Goal: Task Accomplishment & Management: Manage account settings

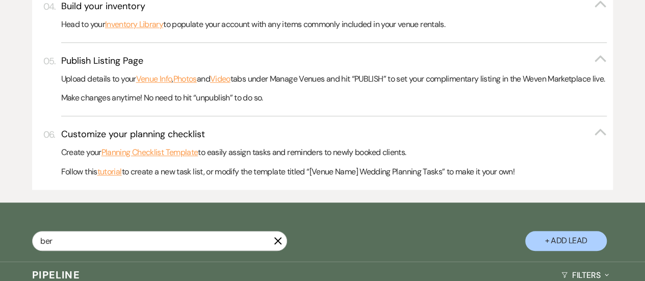
type input "bern"
select select "5"
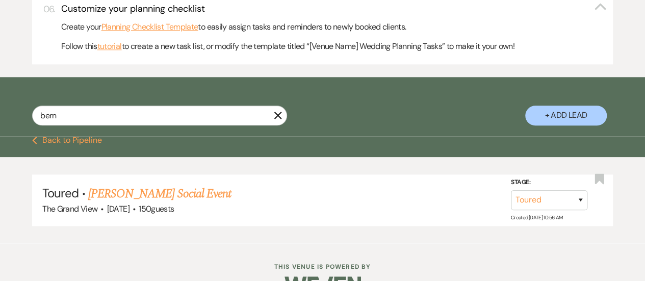
scroll to position [522, 0]
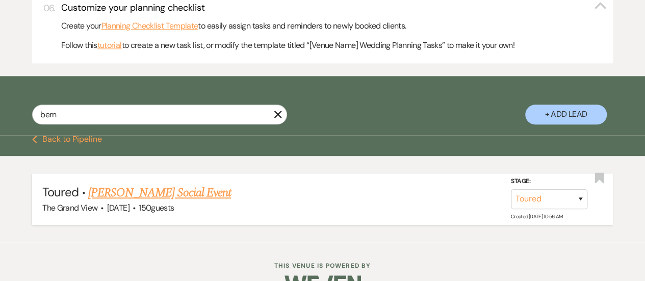
type input "bern"
click at [145, 202] on link "[PERSON_NAME] Social Event" at bounding box center [159, 193] width 143 height 18
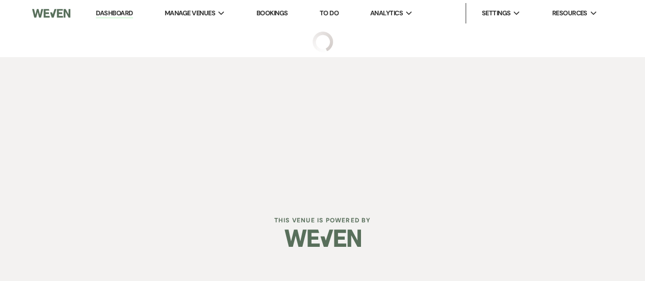
select select "5"
select select "13"
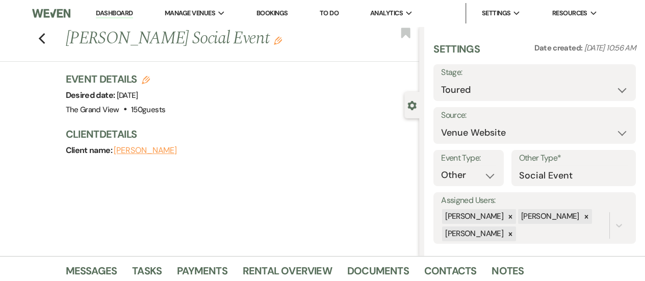
click at [150, 81] on use "button" at bounding box center [146, 80] width 8 height 8
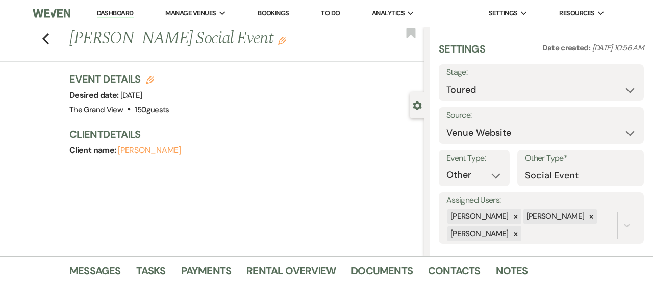
select select "836"
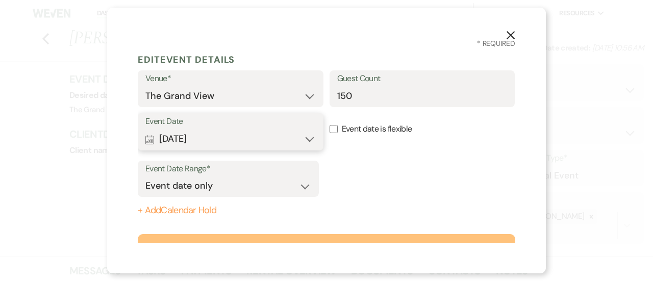
click at [209, 138] on button "Calendar [DATE] Expand" at bounding box center [230, 139] width 170 height 20
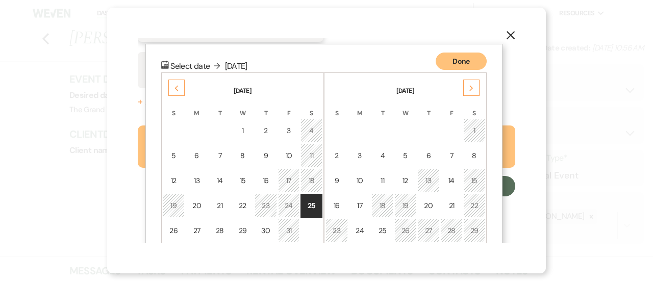
scroll to position [131, 0]
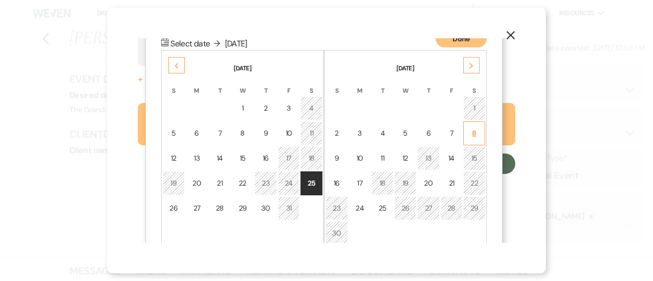
click at [477, 128] on div "8" at bounding box center [474, 133] width 9 height 11
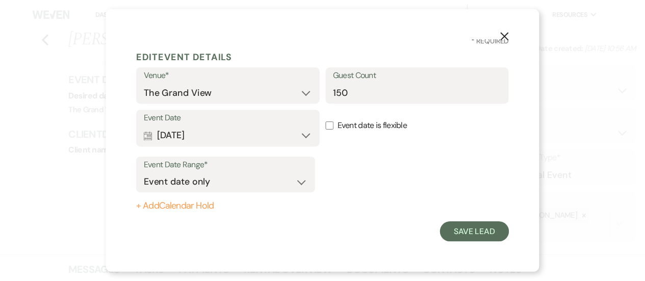
scroll to position [3, 0]
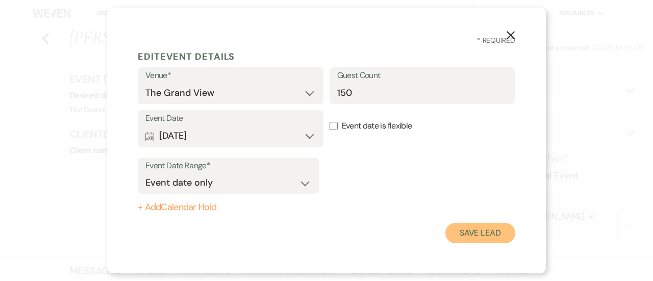
click at [480, 229] on button "Save Lead" at bounding box center [480, 233] width 70 height 20
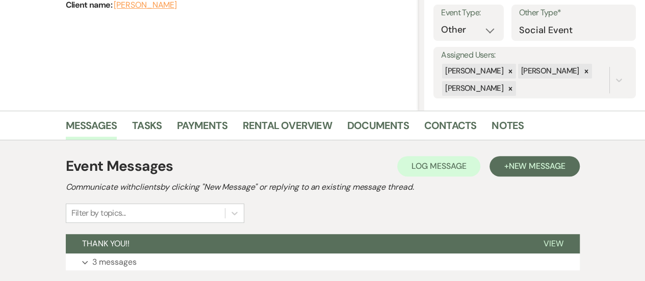
scroll to position [177, 0]
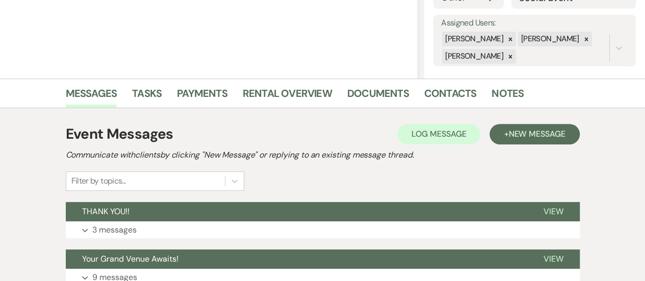
click at [283, 99] on link "Rental Overview" at bounding box center [287, 96] width 89 height 22
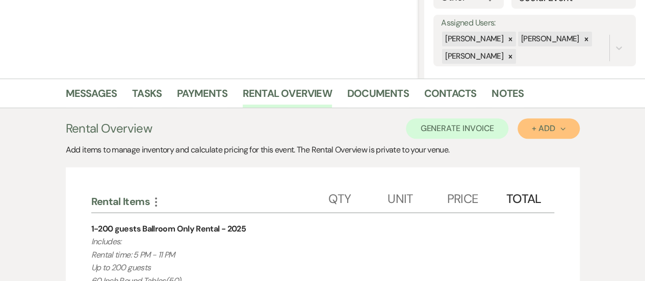
click at [539, 133] on button "+ Add Next" at bounding box center [549, 128] width 62 height 20
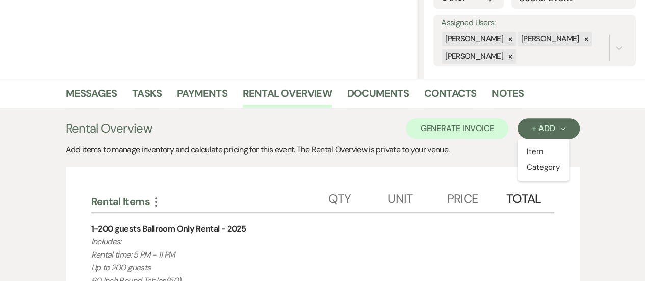
click at [405, 182] on div "Unit" at bounding box center [417, 197] width 59 height 31
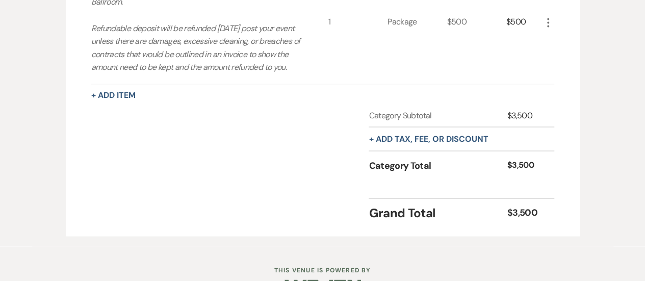
scroll to position [883, 0]
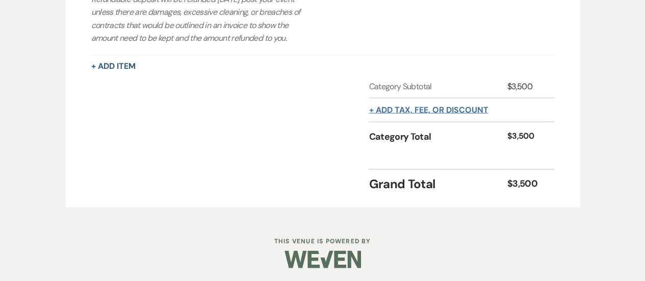
click at [432, 114] on button "+ Add tax, fee, or discount" at bounding box center [428, 110] width 119 height 8
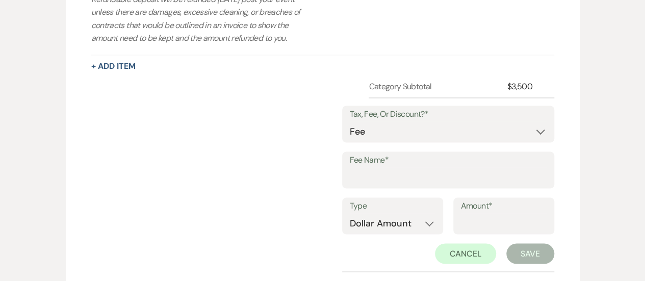
click at [422, 151] on div "Tax, Fee, Or Discount?* Fee Discount Tax" at bounding box center [448, 129] width 212 height 46
click at [401, 141] on select "Fee Discount Tax" at bounding box center [448, 131] width 197 height 20
select select "2"
click at [358, 133] on select "Fee Discount Tax" at bounding box center [448, 131] width 197 height 20
click at [391, 187] on input "Fee Name*" at bounding box center [448, 177] width 197 height 20
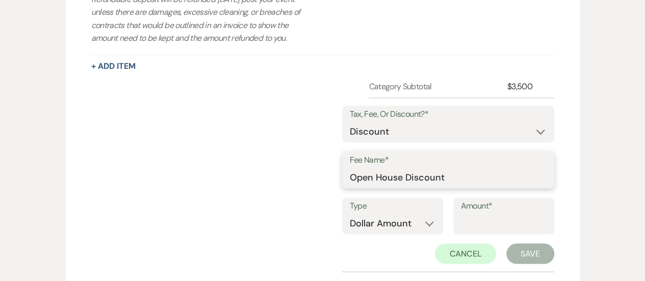
type input "Open House Discount"
click at [493, 233] on input "Amount*" at bounding box center [504, 223] width 86 height 20
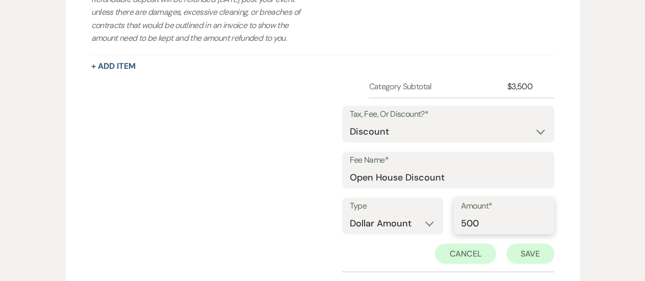
type input "500"
click at [523, 258] on button "Save" at bounding box center [530, 253] width 48 height 20
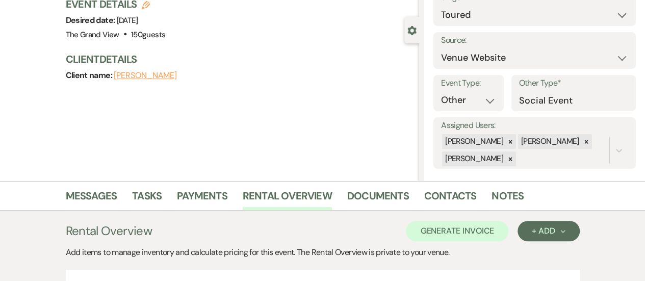
scroll to position [82, 0]
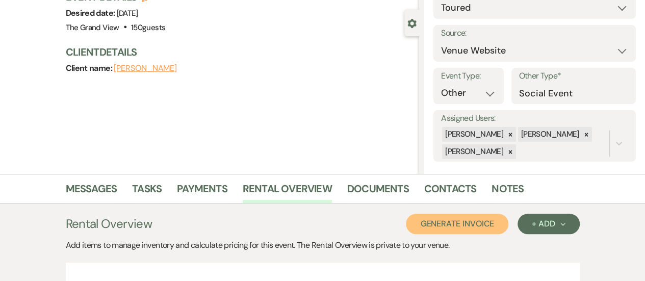
click at [461, 222] on button "Generate Invoice" at bounding box center [457, 224] width 103 height 20
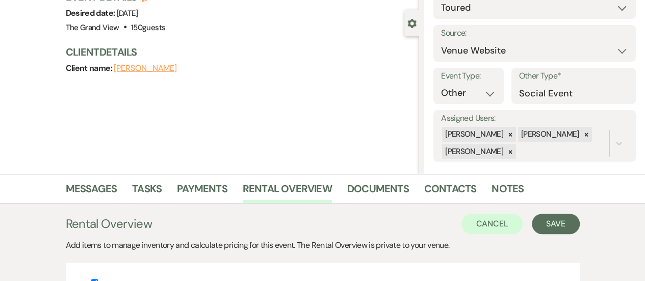
click at [560, 217] on button "Save" at bounding box center [556, 224] width 48 height 20
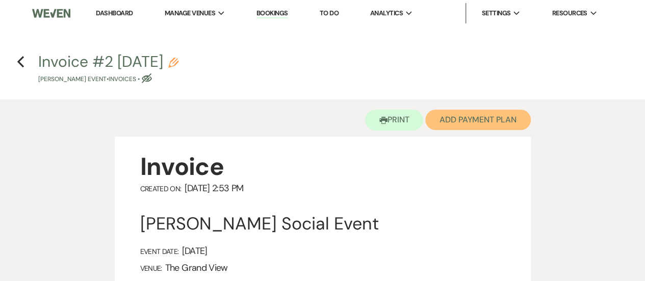
click at [492, 117] on button "Add Payment Plan" at bounding box center [478, 120] width 106 height 20
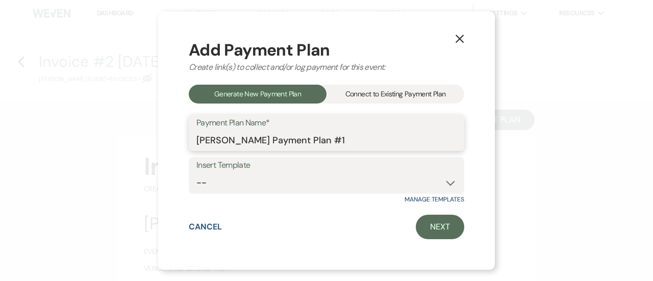
click at [366, 144] on input "[PERSON_NAME] Payment Plan #1" at bounding box center [326, 140] width 260 height 20
type input "[PERSON_NAME] Payment Plan #"
click at [461, 34] on button "X" at bounding box center [459, 39] width 15 height 18
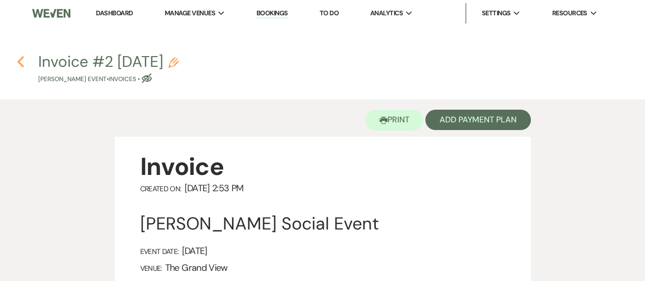
click at [21, 66] on icon "Previous" at bounding box center [21, 62] width 8 height 12
select select "5"
select select "13"
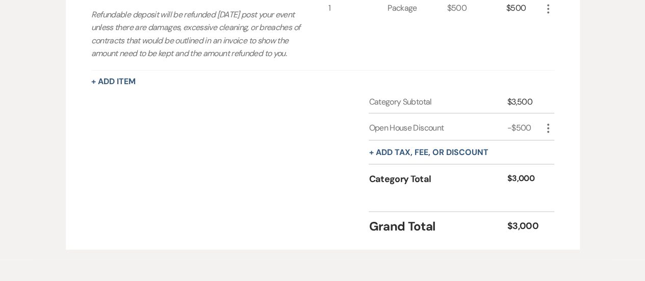
scroll to position [923, 0]
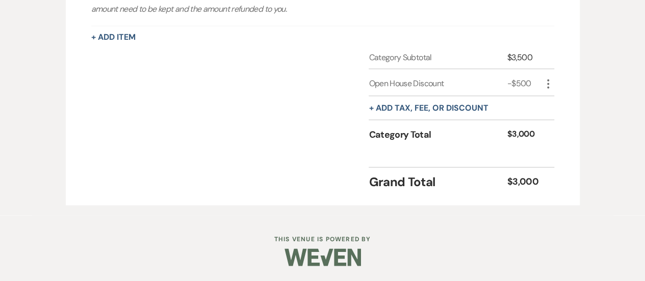
click at [398, 117] on div "+ Add tax, fee, or discount" at bounding box center [428, 107] width 119 height 23
click at [397, 114] on div "+ Add tax, fee, or discount" at bounding box center [428, 107] width 119 height 23
click at [396, 113] on div "+ Add tax, fee, or discount" at bounding box center [428, 107] width 119 height 23
click at [390, 106] on button "+ Add tax, fee, or discount" at bounding box center [428, 108] width 119 height 8
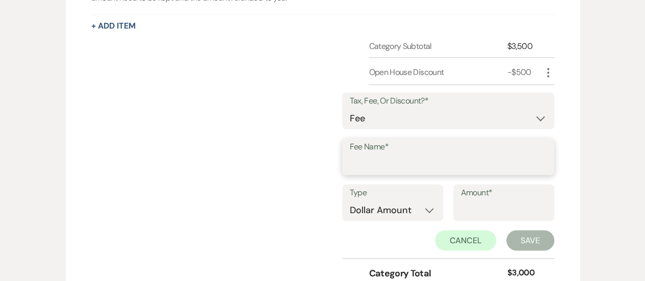
click at [394, 174] on input "Fee Name*" at bounding box center [448, 164] width 197 height 20
type input "C"
type input "Online Payment Fee"
click at [394, 220] on select "Dollar Amount Percentage" at bounding box center [393, 210] width 86 height 20
select select "false"
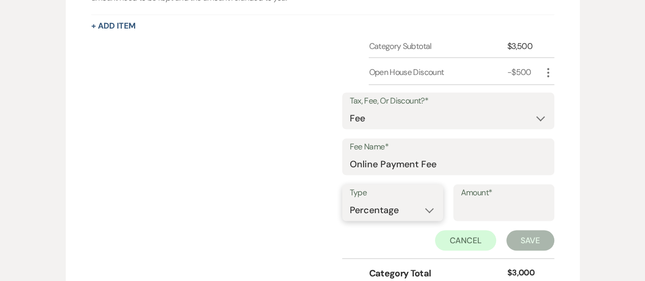
click at [350, 211] on select "Dollar Amount Percentage" at bounding box center [393, 210] width 86 height 20
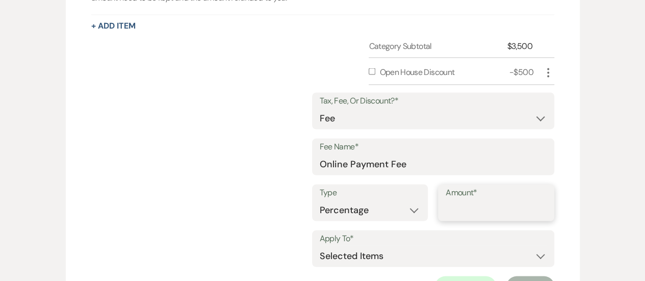
click at [484, 214] on input "Amount*" at bounding box center [496, 210] width 101 height 20
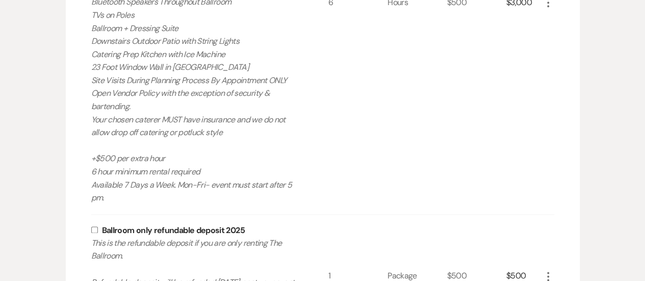
scroll to position [563, 0]
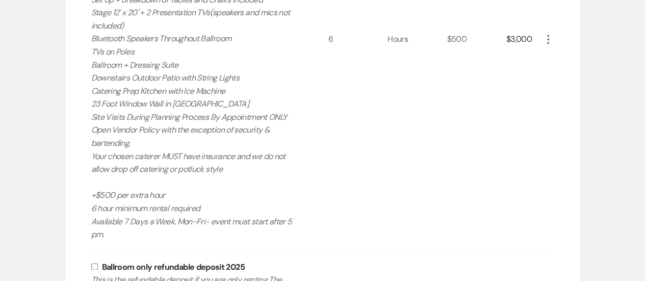
type input "3"
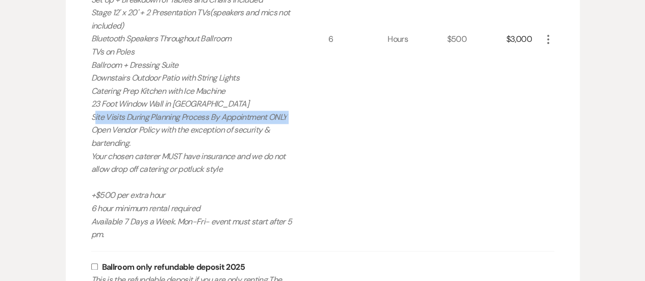
drag, startPoint x: 140, startPoint y: 94, endPoint x: 78, endPoint y: 124, distance: 68.9
click at [78, 124] on div "Rental Items More Qty Unit Price Total 1-200 guests Ballroom Only Rental - 2025…" at bounding box center [323, 266] width 514 height 968
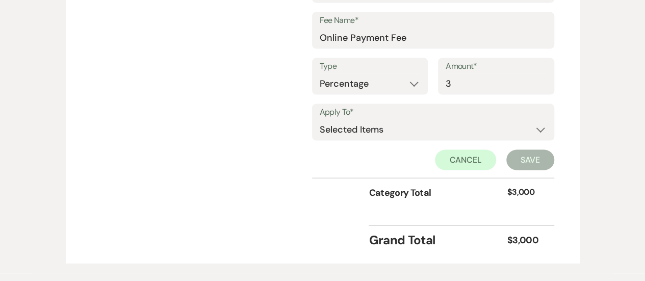
scroll to position [960, 0]
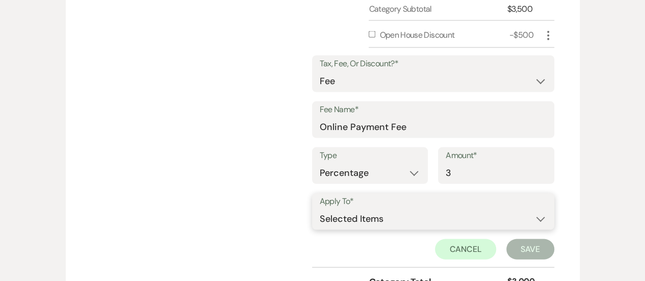
click at [372, 227] on select "Selected Items Category Subtotal (before all Taxes/Fees/Discounts) Category Tot…" at bounding box center [433, 218] width 227 height 20
select select "2"
click at [320, 220] on select "Selected Items Category Subtotal (before all Taxes/Fees/Discounts) Category Tot…" at bounding box center [433, 218] width 227 height 20
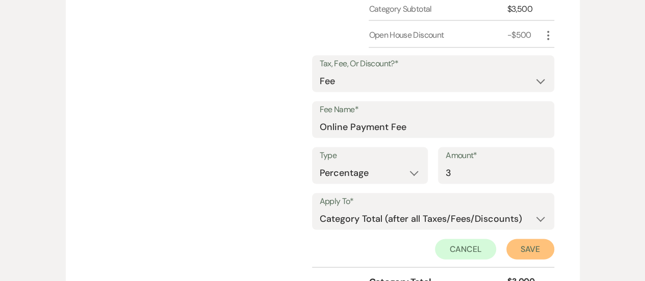
click at [528, 255] on button "Save" at bounding box center [530, 249] width 48 height 20
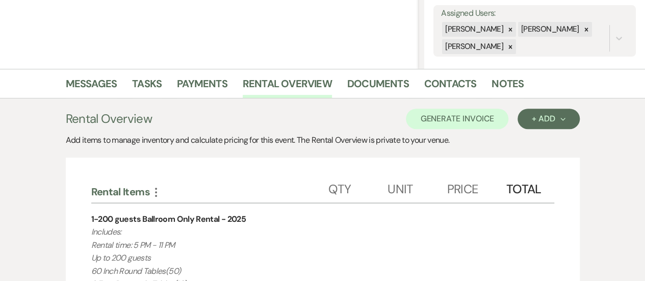
scroll to position [183, 0]
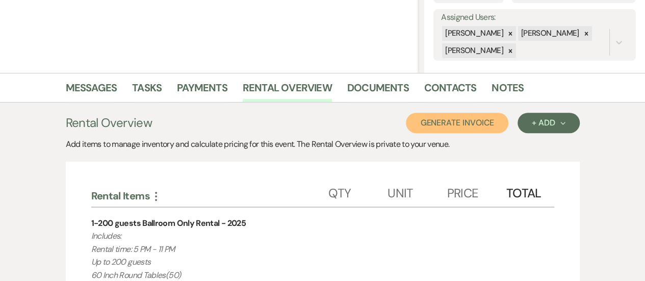
click at [458, 117] on button "Generate Invoice" at bounding box center [457, 123] width 103 height 20
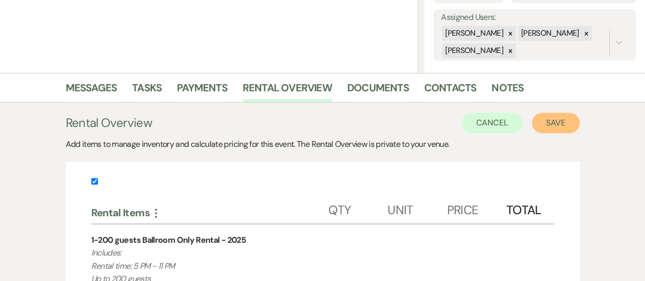
click at [564, 121] on button "Save" at bounding box center [556, 123] width 48 height 20
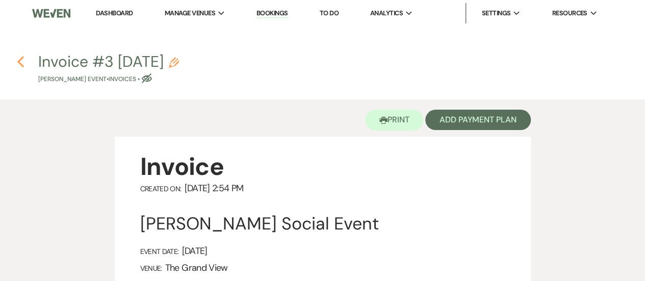
click at [19, 59] on icon "Previous" at bounding box center [21, 62] width 8 height 12
select select "5"
select select "13"
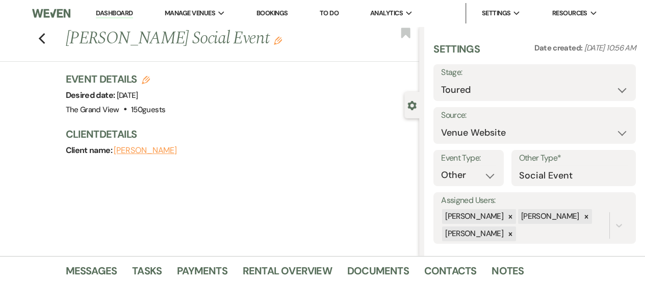
scroll to position [183, 0]
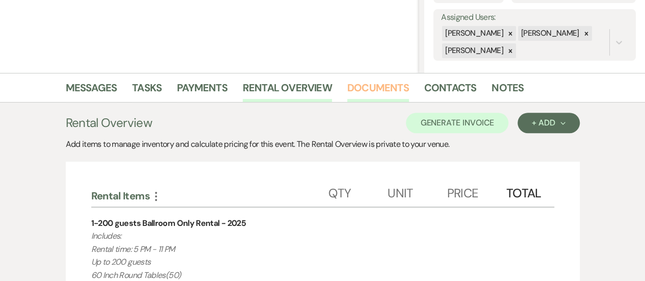
click at [385, 81] on link "Documents" at bounding box center [378, 91] width 62 height 22
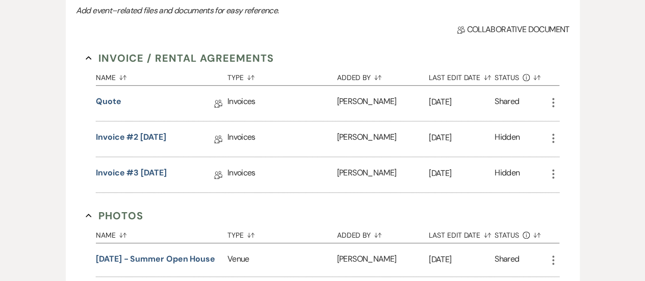
scroll to position [388, 0]
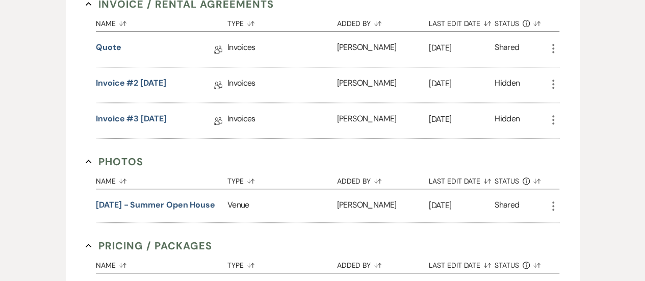
click at [555, 46] on icon "More" at bounding box center [553, 48] width 12 height 12
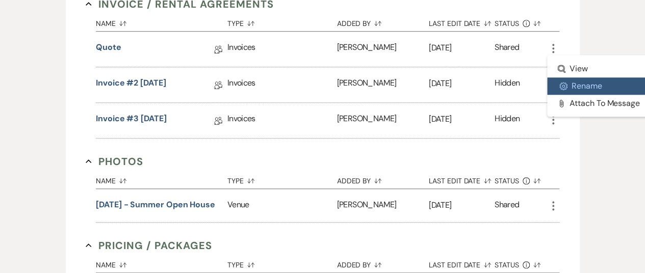
click at [560, 86] on use "button" at bounding box center [564, 86] width 8 height 8
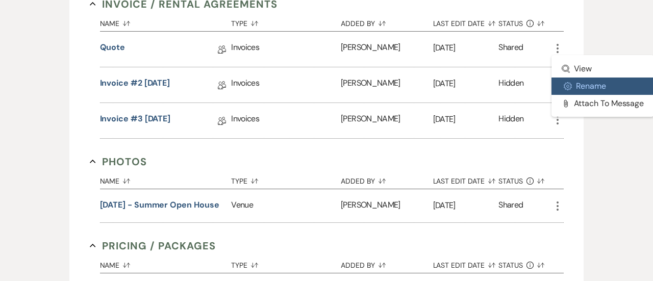
select select "22"
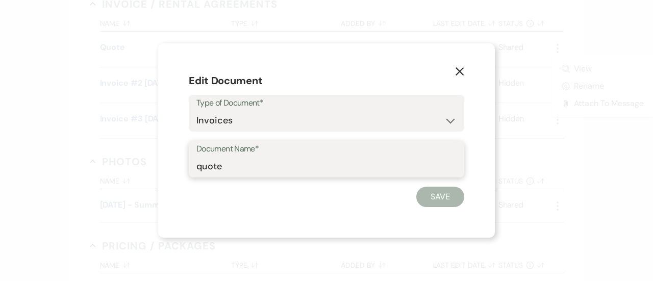
drag, startPoint x: 247, startPoint y: 163, endPoint x: 145, endPoint y: 157, distance: 102.2
click at [145, 157] on div "X Edit Document Type of Document* Special Event Insurance Vendor Certificate of…" at bounding box center [326, 140] width 653 height 281
type input "VOID"
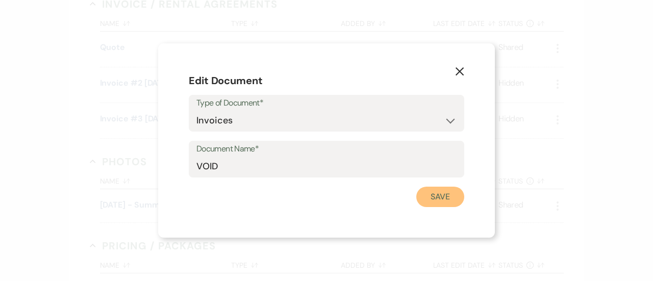
click at [435, 190] on button "Save" at bounding box center [440, 197] width 48 height 20
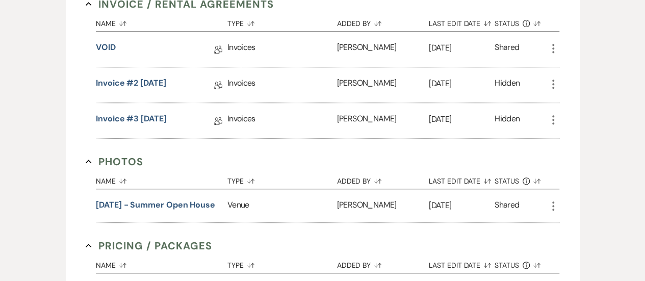
click at [554, 82] on icon "More" at bounding box center [553, 84] width 12 height 12
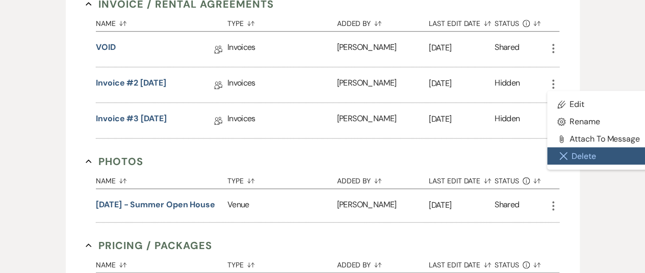
click at [576, 155] on button "Close Delete X Delete" at bounding box center [598, 155] width 103 height 17
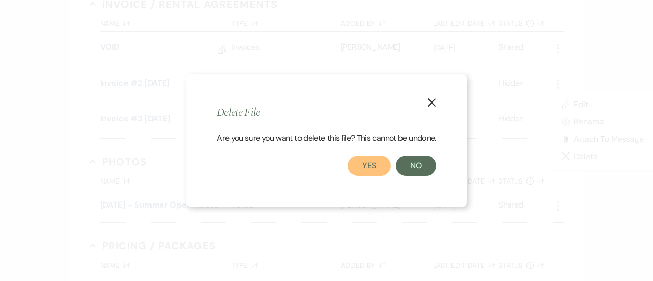
click at [372, 165] on button "Yes" at bounding box center [369, 166] width 43 height 20
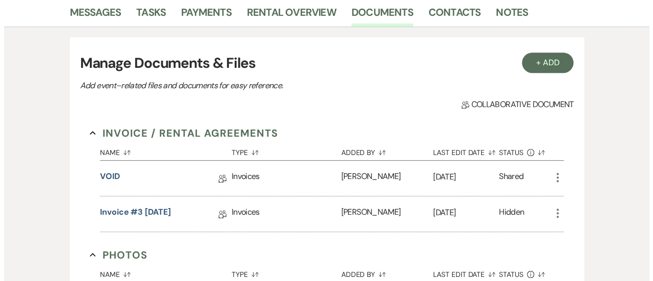
scroll to position [258, 0]
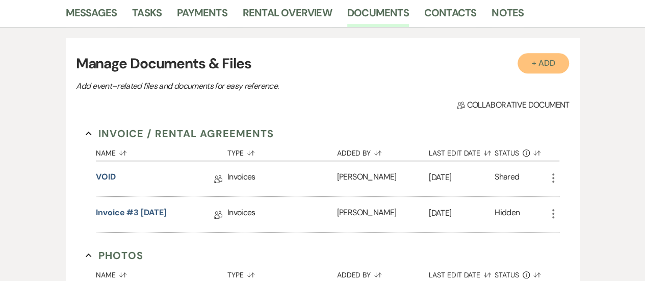
click at [536, 57] on button "+ Add" at bounding box center [544, 63] width 52 height 20
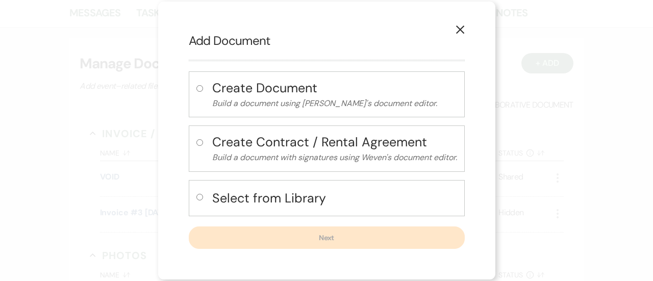
click at [347, 190] on h4 "Select from Library" at bounding box center [334, 198] width 245 height 18
radio input "true"
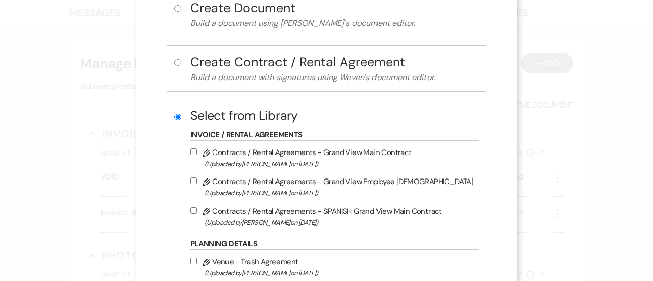
scroll to position [79, 0]
click at [323, 150] on label "Pencil Contracts / Rental Agreements - Grand View Main Contract (Uploaded by [P…" at bounding box center [331, 157] width 283 height 24
click at [197, 150] on input "Pencil Contracts / Rental Agreements - Grand View Main Contract (Uploaded by [P…" at bounding box center [193, 151] width 7 height 7
checkbox input "true"
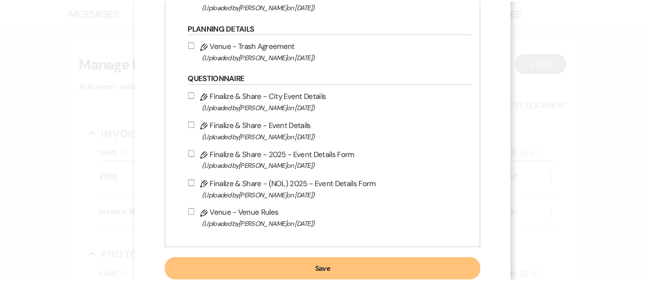
scroll to position [323, 0]
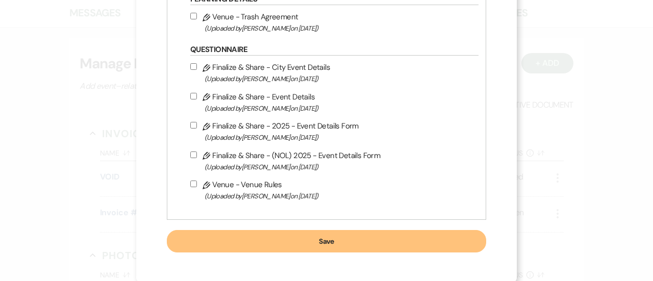
click at [335, 242] on button "Save" at bounding box center [326, 241] width 319 height 22
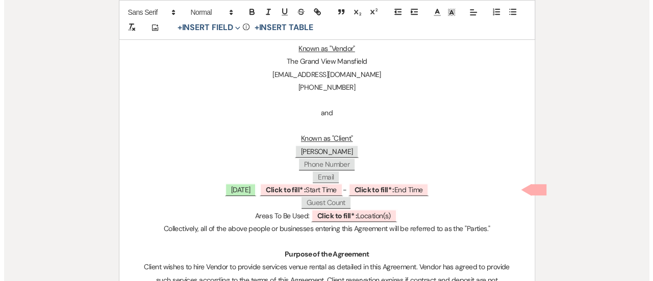
scroll to position [387, 0]
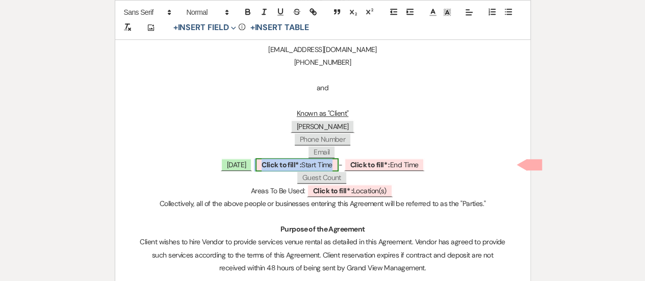
click at [273, 166] on b "Click to fill* :" at bounding box center [282, 164] width 40 height 9
select select "owner"
select select "custom_placeholder"
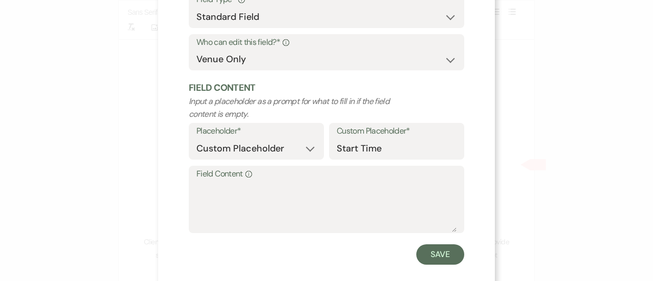
scroll to position [101, 0]
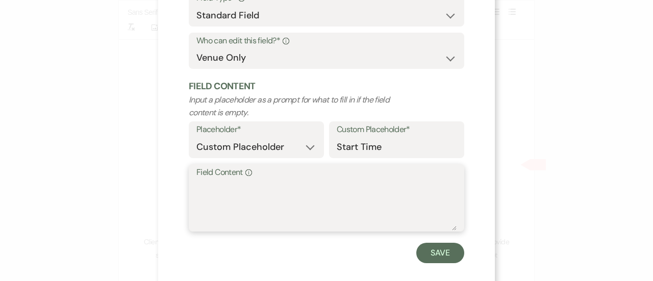
click at [231, 198] on textarea "Field Content Info" at bounding box center [326, 205] width 260 height 51
type textarea "5 PM"
click at [445, 250] on button "Save" at bounding box center [440, 253] width 48 height 20
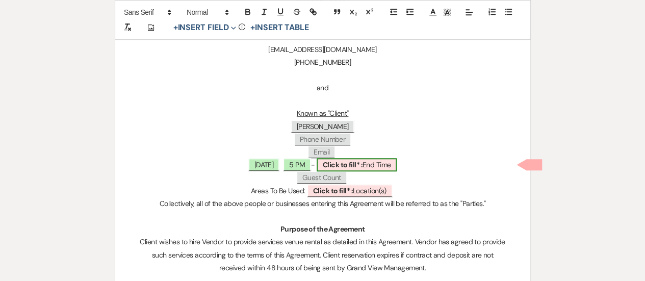
click at [363, 165] on b "Click to fill* :" at bounding box center [343, 164] width 40 height 9
select select "owner"
select select "custom_placeholder"
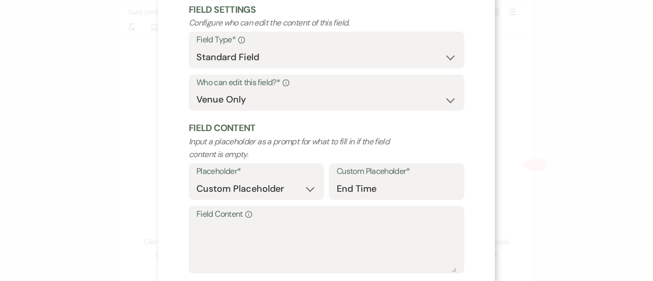
scroll to position [66, 0]
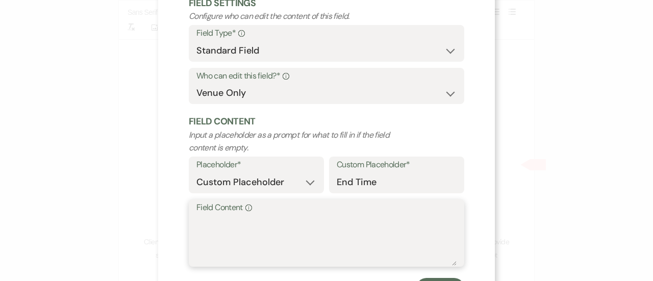
click at [263, 232] on textarea "Field Content Info" at bounding box center [326, 240] width 260 height 51
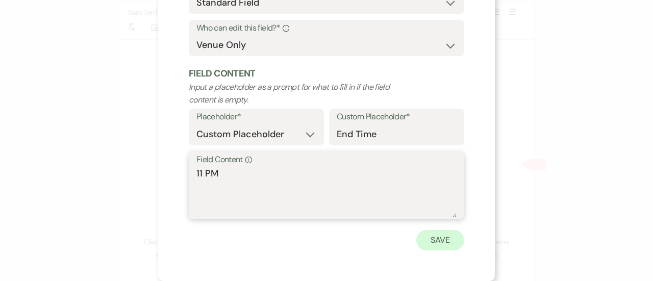
type textarea "11 PM"
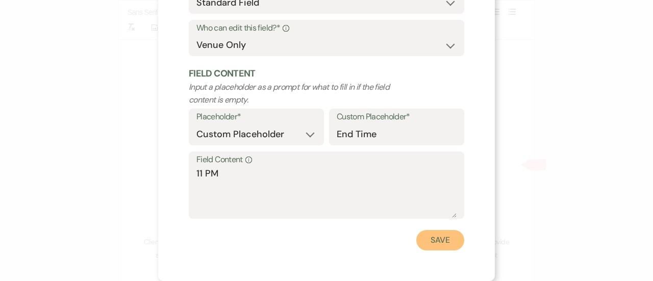
click at [441, 238] on button "Save" at bounding box center [440, 240] width 48 height 20
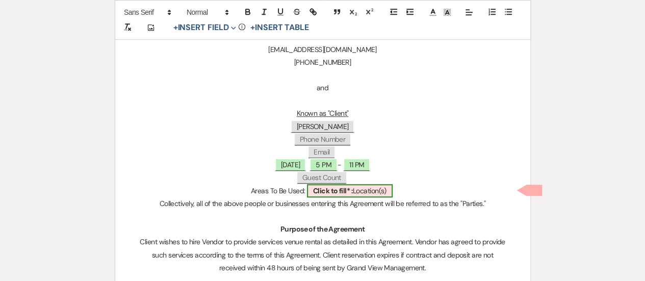
click at [350, 193] on b "Click to fill* :" at bounding box center [333, 190] width 40 height 9
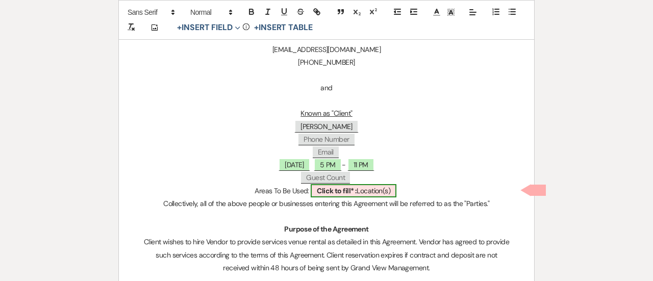
select select "owner"
select select "custom_placeholder"
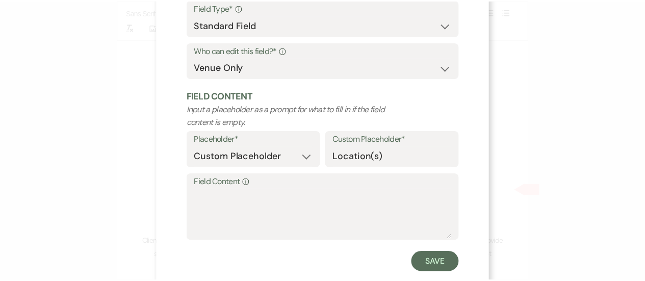
scroll to position [93, 0]
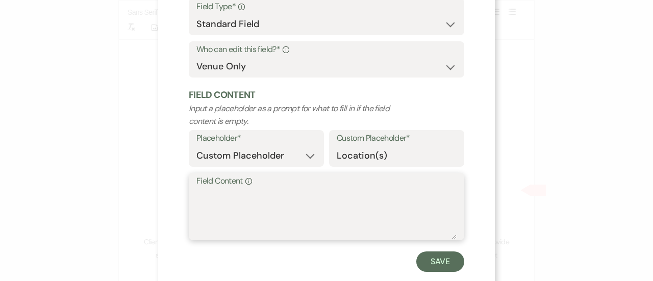
click at [235, 208] on textarea "Field Content Info" at bounding box center [326, 213] width 260 height 51
click at [213, 194] on textarea "Ballrom + Dressing Suite" at bounding box center [326, 213] width 260 height 51
type textarea "Ballroom + Dressing Suite"
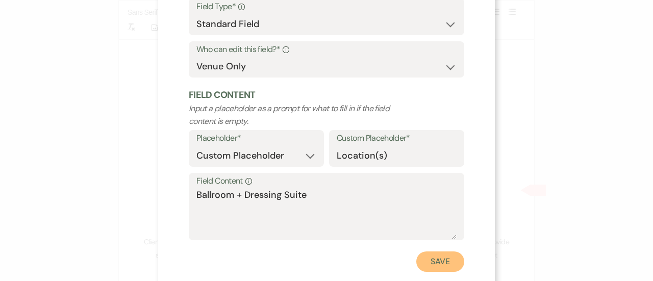
click at [439, 262] on button "Save" at bounding box center [440, 261] width 48 height 20
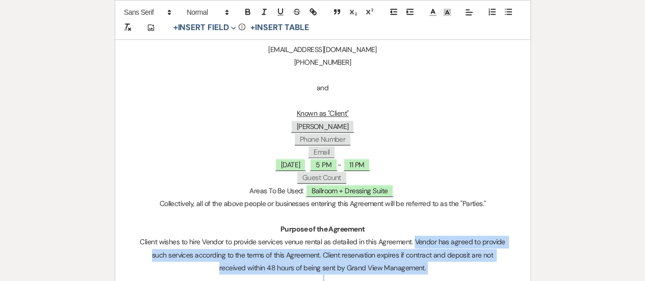
drag, startPoint x: 439, startPoint y: 262, endPoint x: 412, endPoint y: 221, distance: 48.2
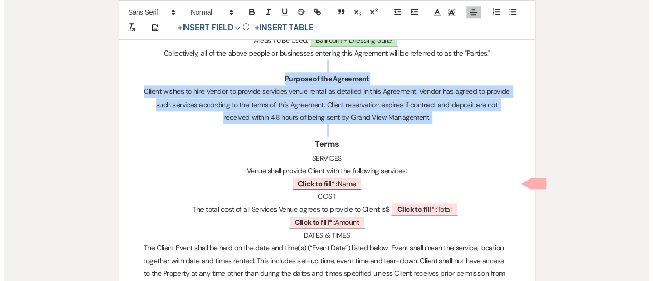
scroll to position [565, 0]
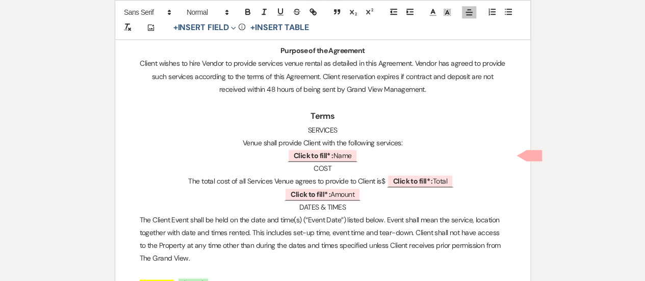
click at [377, 161] on p "﻿ Click to fill* : Name ﻿" at bounding box center [323, 155] width 366 height 13
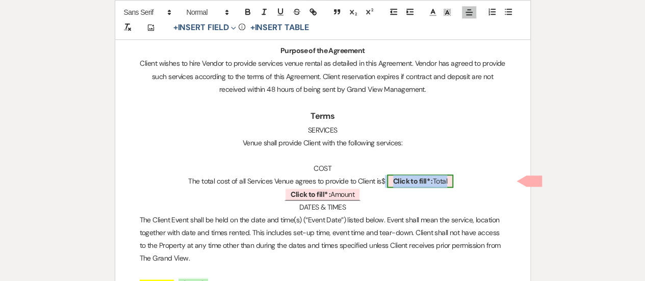
click at [405, 181] on b "Click to fill* :" at bounding box center [413, 180] width 40 height 9
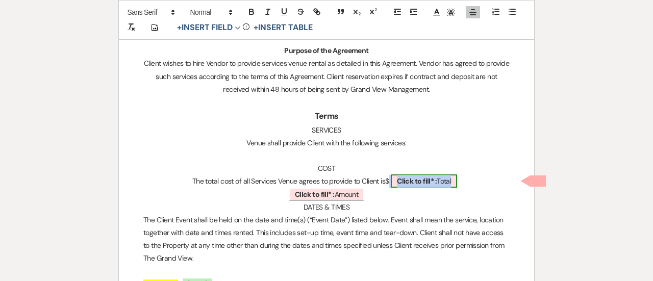
select select "owner"
select select "Total"
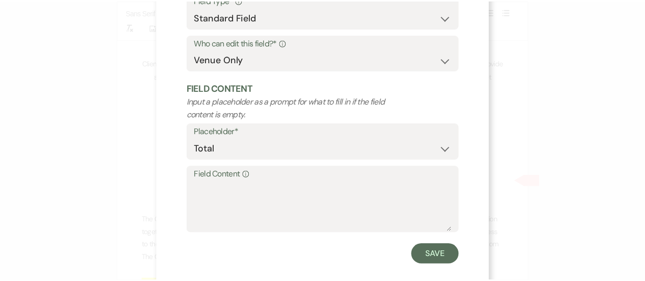
scroll to position [100, 0]
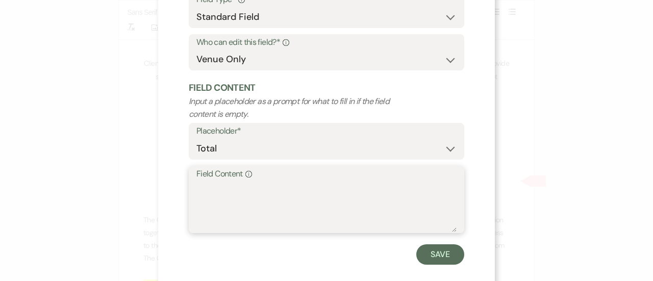
click at [243, 208] on textarea "Field Content Info" at bounding box center [326, 206] width 260 height 51
type textarea "3000"
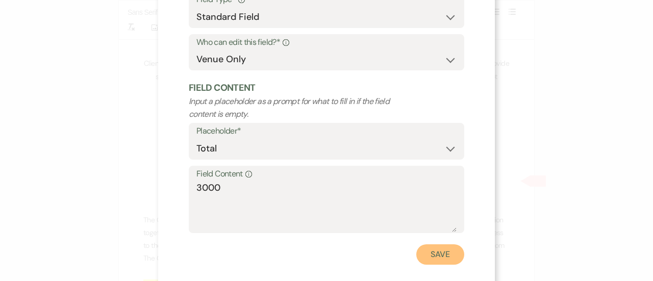
click at [447, 258] on button "Save" at bounding box center [440, 254] width 48 height 20
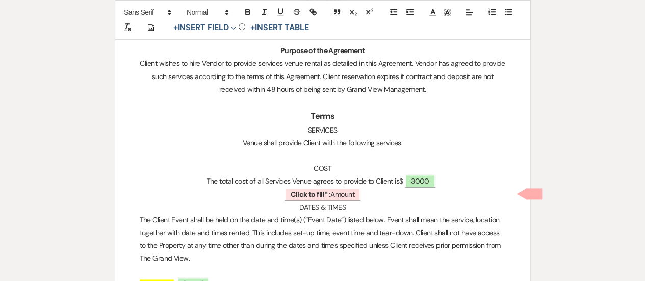
click at [368, 194] on p "﻿ Click to fill* : Amount ﻿" at bounding box center [323, 194] width 366 height 13
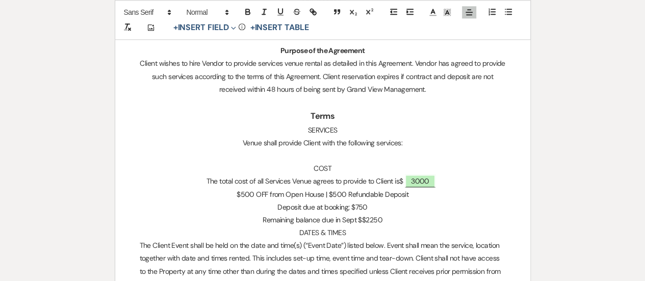
click at [366, 219] on p "Remaining balance due in Sept $$2250" at bounding box center [323, 220] width 366 height 13
click at [396, 221] on p "Remaining balance due in Sept $2250" at bounding box center [323, 220] width 366 height 13
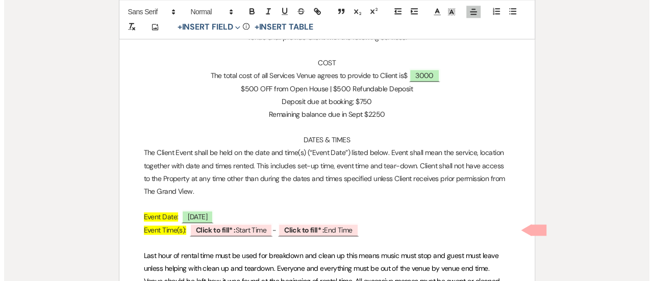
scroll to position [678, 0]
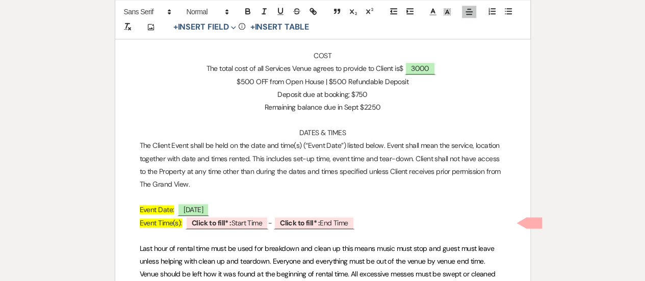
click at [143, 226] on span "Event Time(s):" at bounding box center [161, 222] width 42 height 9
click at [217, 224] on b "Click to fill* :" at bounding box center [213, 222] width 40 height 9
select select "owner"
select select "custom_placeholder"
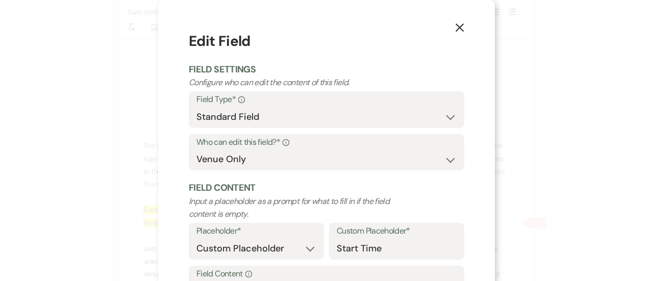
scroll to position [80, 0]
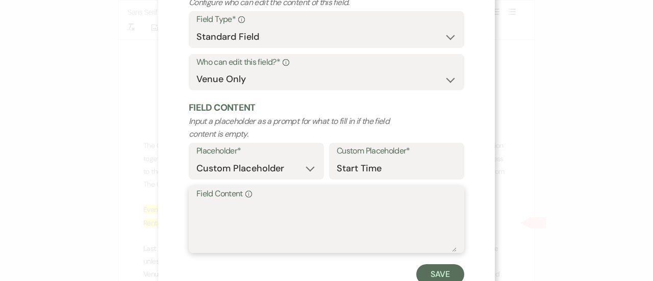
click at [235, 229] on textarea "Field Content Info" at bounding box center [326, 226] width 260 height 51
type textarea "5 PM"
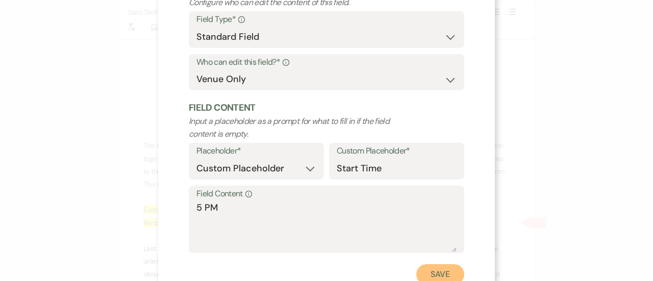
click at [439, 266] on button "Save" at bounding box center [440, 274] width 48 height 20
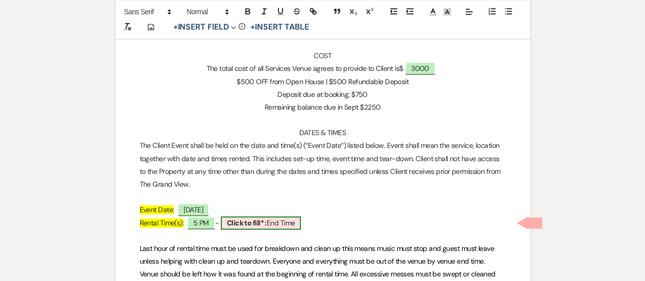
click at [267, 220] on b "Click to fill* :" at bounding box center [247, 222] width 40 height 9
select select "owner"
select select "custom_placeholder"
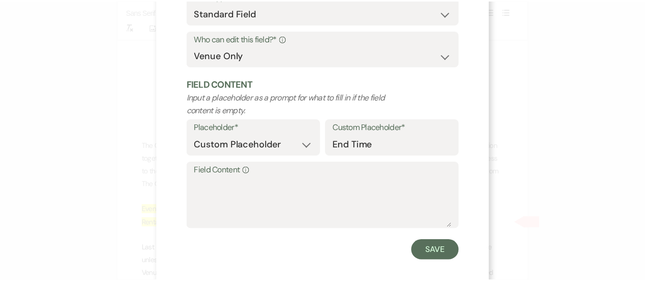
scroll to position [106, 0]
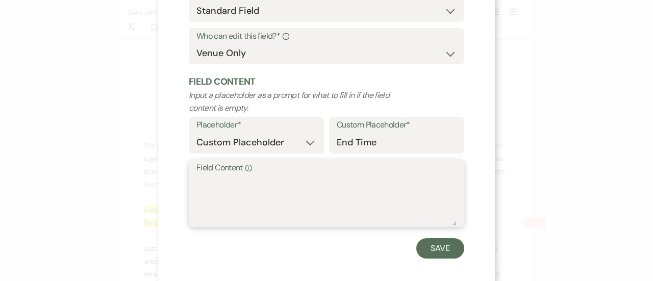
click at [224, 197] on textarea "Field Content Info" at bounding box center [326, 200] width 260 height 51
type textarea "11 PM"
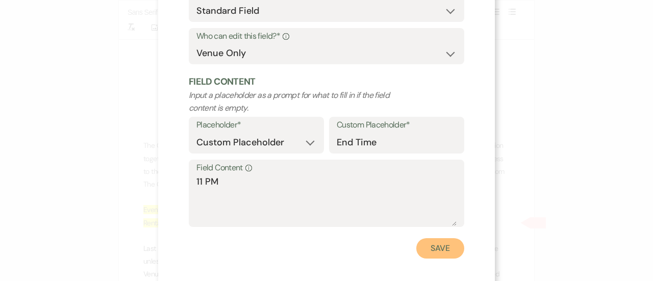
click at [447, 248] on button "Save" at bounding box center [440, 248] width 48 height 20
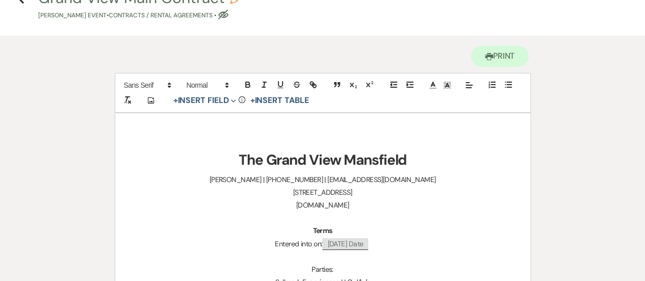
scroll to position [0, 0]
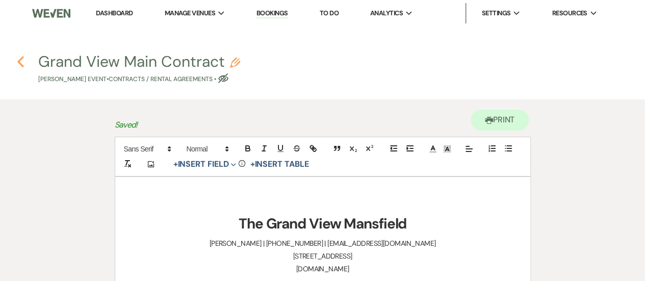
click at [20, 60] on use "button" at bounding box center [20, 61] width 7 height 11
select select "5"
select select "13"
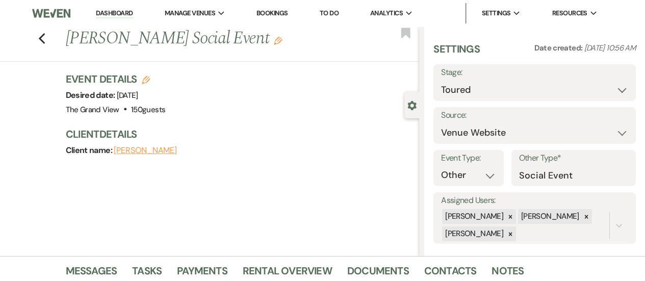
scroll to position [258, 0]
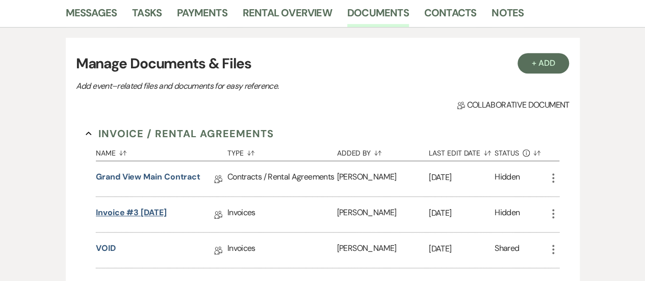
click at [158, 216] on link "Invoice #3 [DATE]" at bounding box center [131, 215] width 71 height 16
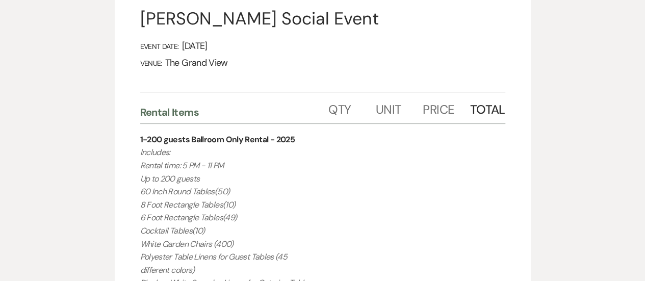
scroll to position [143, 0]
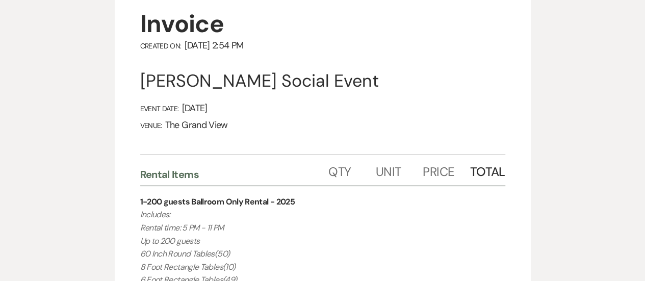
drag, startPoint x: 301, startPoint y: 197, endPoint x: 129, endPoint y: 217, distance: 173.0
copy p "Includes: Rental time: 5 PM - 11 PM Up to 200 guests 60 Inch Round Tables(50) 8…"
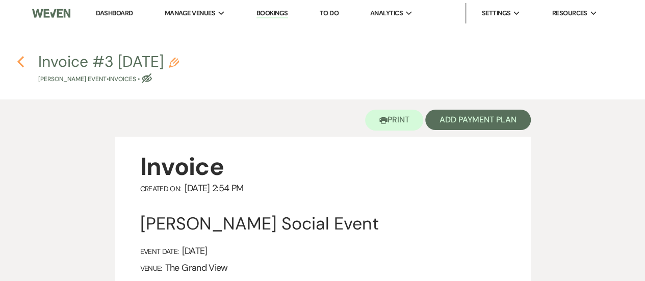
click at [21, 62] on icon "Previous" at bounding box center [21, 62] width 8 height 12
select select "5"
select select "13"
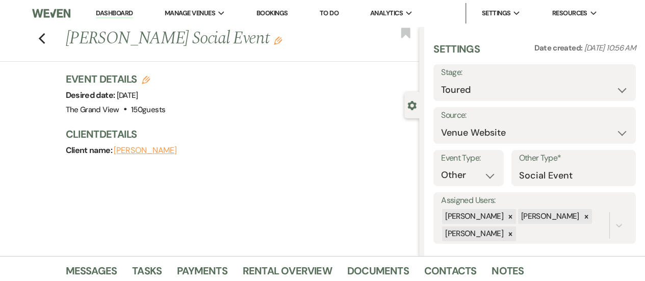
scroll to position [258, 0]
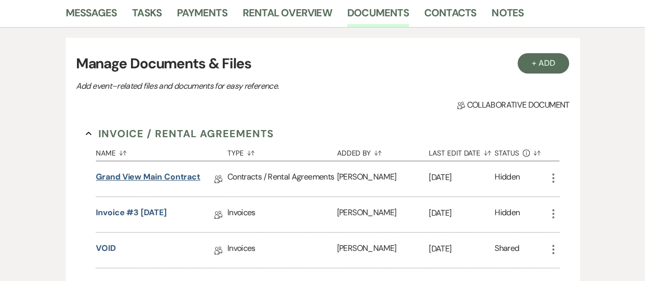
click at [159, 176] on link "Grand View Main Contract" at bounding box center [148, 179] width 105 height 16
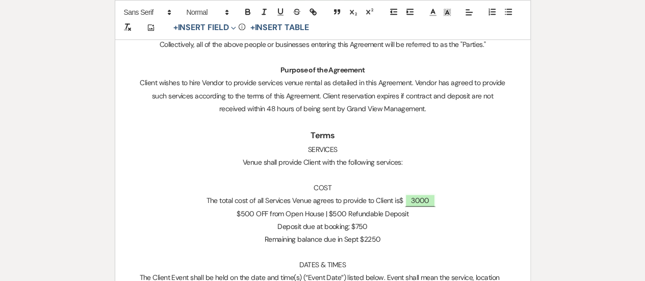
scroll to position [543, 0]
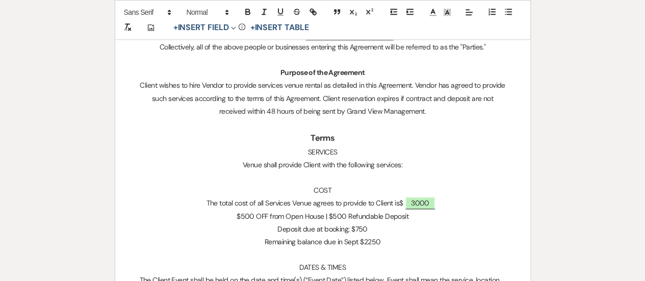
click at [327, 178] on p at bounding box center [323, 177] width 366 height 13
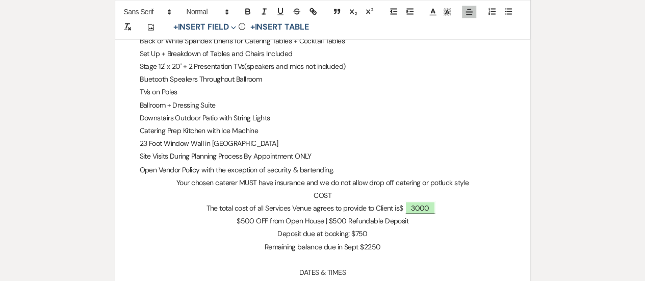
scroll to position [795, 0]
click at [479, 181] on p "Your chosen caterer MUST have insurance and we do not allow drop off catering o…" at bounding box center [323, 182] width 366 height 13
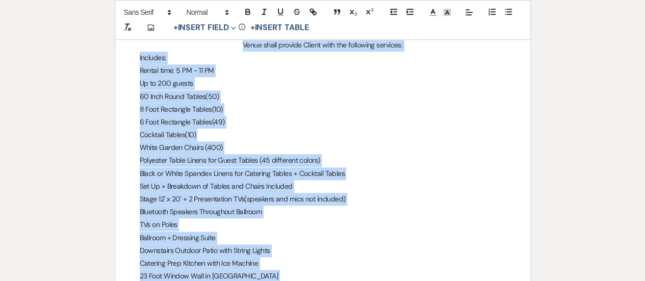
scroll to position [656, 0]
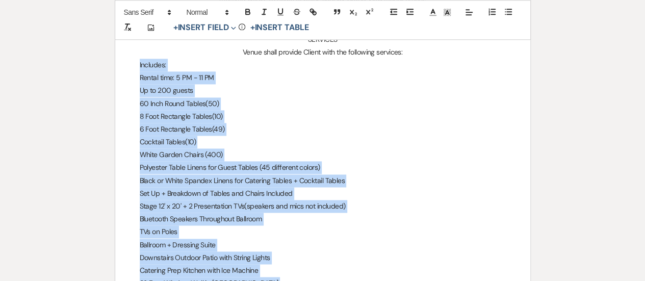
drag, startPoint x: 479, startPoint y: 181, endPoint x: 136, endPoint y: 69, distance: 361.6
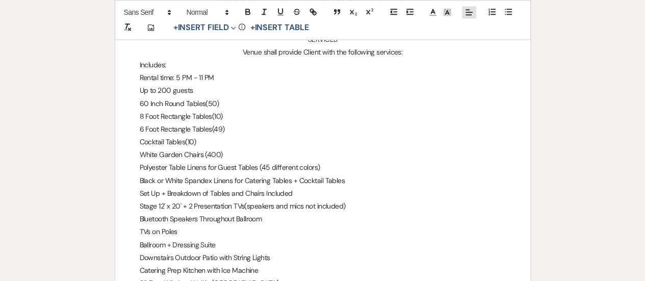
click at [463, 10] on span at bounding box center [469, 12] width 14 height 12
click at [469, 35] on icon at bounding box center [469, 38] width 8 height 8
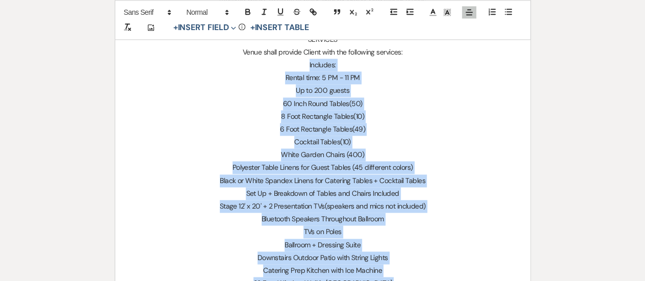
click at [389, 136] on p "Cocktail Tables(10)" at bounding box center [323, 142] width 366 height 13
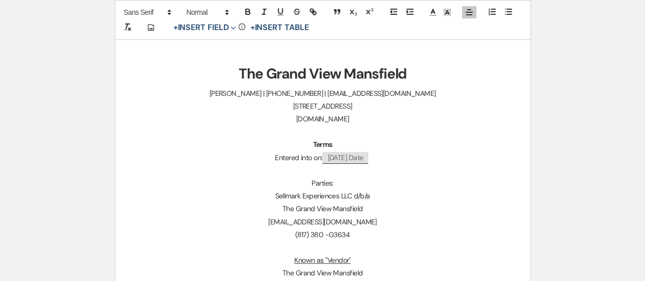
scroll to position [0, 0]
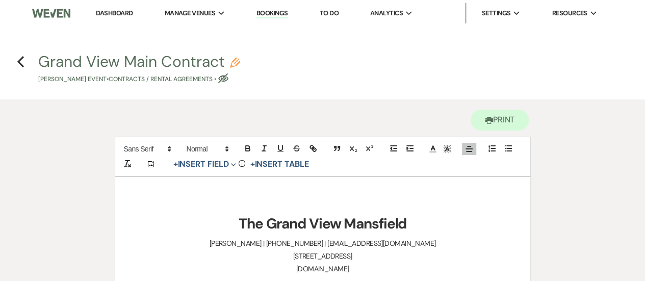
click at [26, 63] on h4 "Previous Grand View Main Contract Pencil [PERSON_NAME] Event • Contracts / Rent…" at bounding box center [322, 67] width 645 height 33
click at [18, 65] on icon "Previous" at bounding box center [21, 62] width 8 height 12
select select "5"
select select "13"
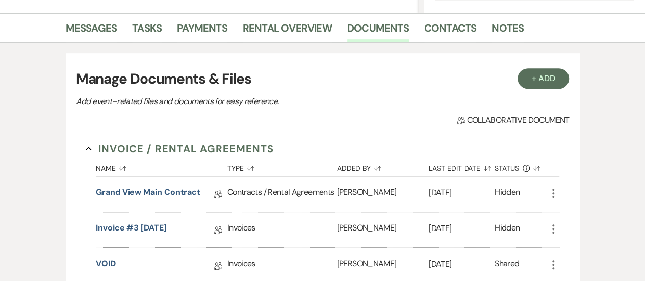
scroll to position [242, 0]
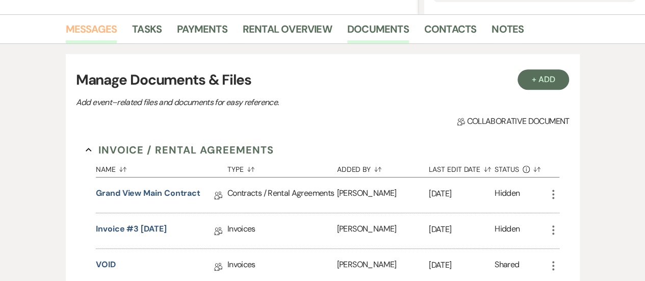
click at [81, 30] on link "Messages" at bounding box center [92, 32] width 52 height 22
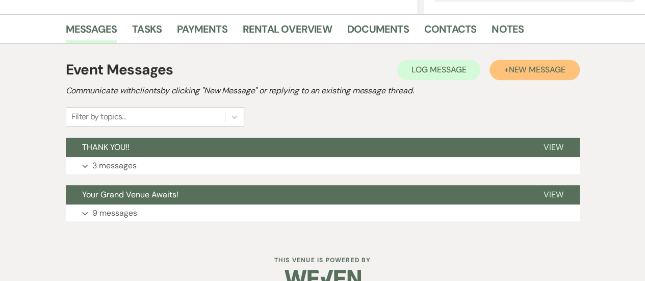
click at [532, 74] on button "+ New Message" at bounding box center [535, 70] width 90 height 20
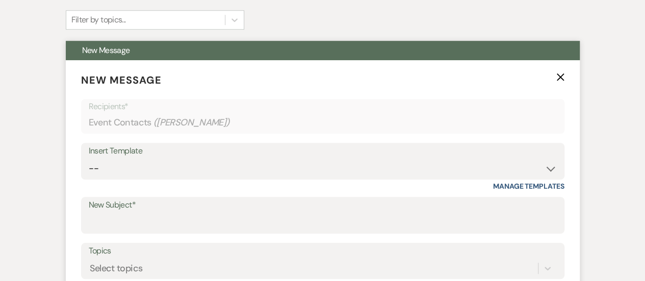
scroll to position [340, 0]
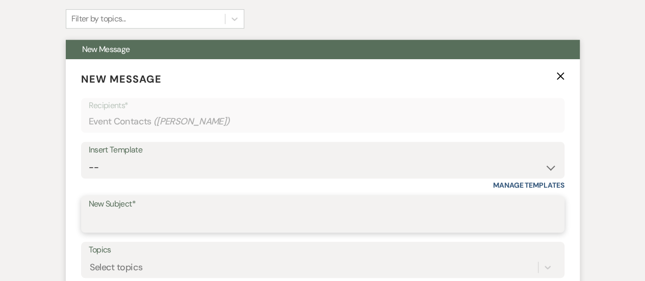
click at [139, 223] on input "New Subject*" at bounding box center [323, 222] width 468 height 20
type input "Contract + Invoice"
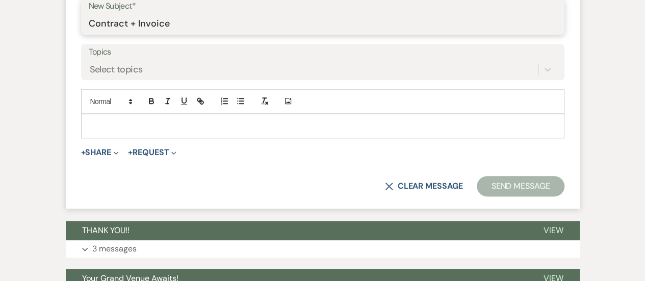
scroll to position [538, 0]
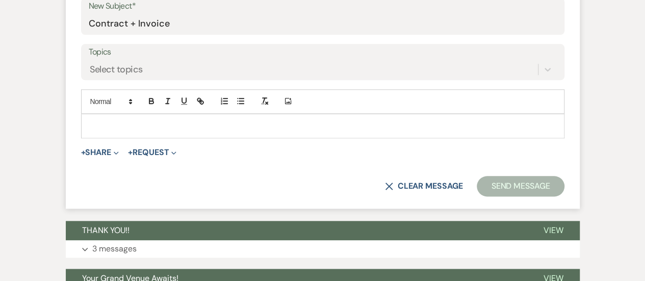
click at [108, 117] on div at bounding box center [323, 125] width 482 height 23
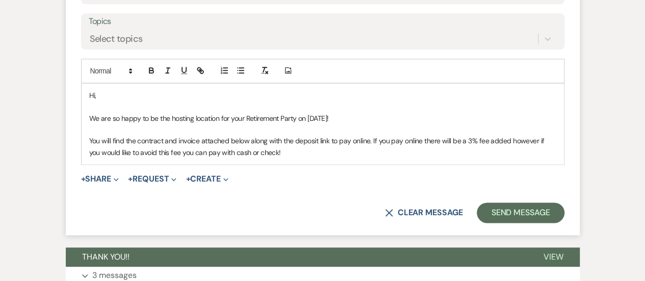
scroll to position [568, 0]
drag, startPoint x: 289, startPoint y: 150, endPoint x: 70, endPoint y: 76, distance: 231.1
click at [70, 76] on form "New Message X Draft saved! Recipients* Event Contacts ( [PERSON_NAME] ) Insert …" at bounding box center [323, 33] width 514 height 405
copy div "Hi, We are so happy to be the hosting location for your Retirement Party on [DA…"
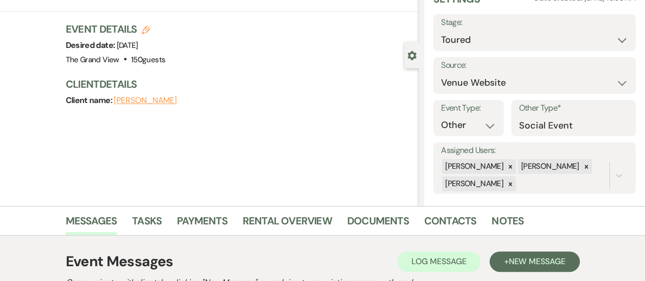
scroll to position [54, 0]
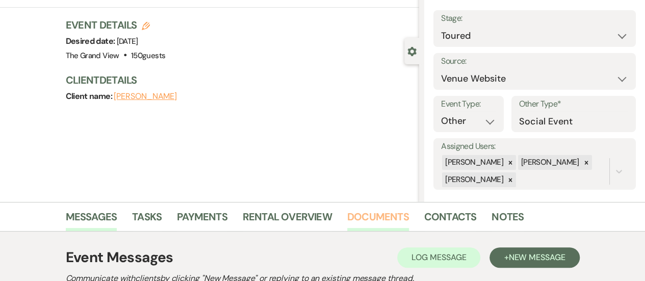
click at [372, 210] on link "Documents" at bounding box center [378, 220] width 62 height 22
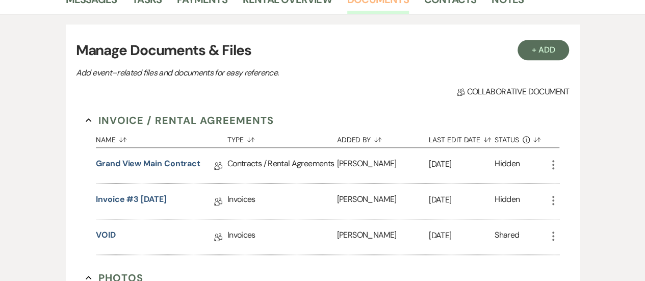
scroll to position [273, 0]
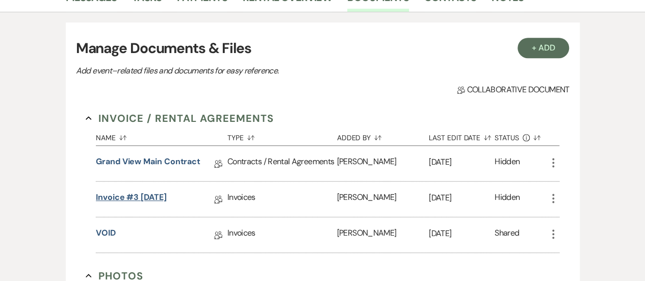
click at [116, 193] on link "Invoice #3 [DATE]" at bounding box center [131, 199] width 71 height 16
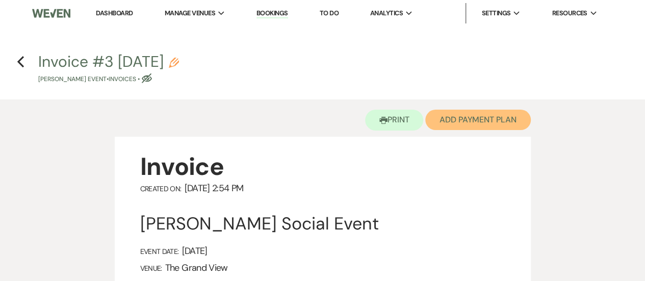
click at [473, 124] on button "Add Payment Plan" at bounding box center [478, 120] width 106 height 20
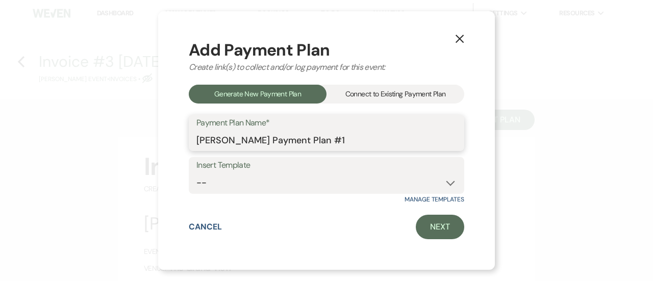
click at [355, 140] on input "[PERSON_NAME] Payment Plan #1" at bounding box center [326, 140] width 260 height 20
type input "[PERSON_NAME] Payment Plan"
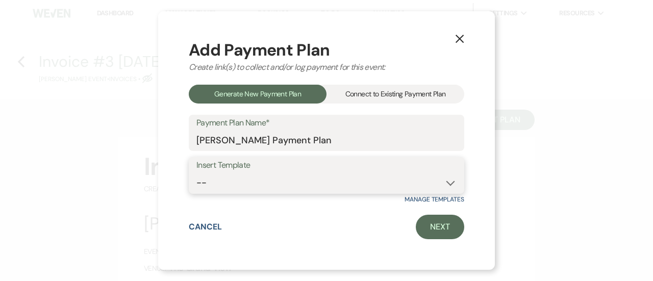
click at [394, 190] on select "-- Deposit(25%) + 60 days out 5 Monthly Payment" at bounding box center [326, 183] width 260 height 20
select select "324"
click at [196, 173] on select "-- Deposit(25%) + 60 days out 5 Monthly Payment" at bounding box center [326, 183] width 260 height 20
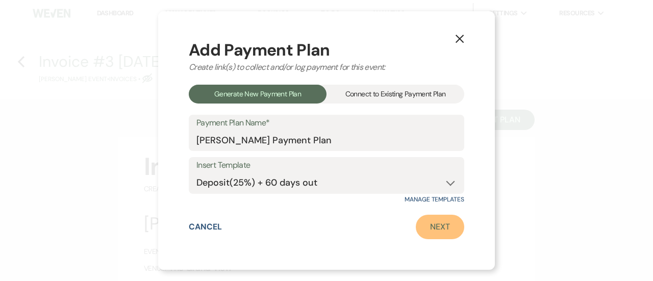
click at [441, 232] on link "Next" at bounding box center [440, 227] width 48 height 24
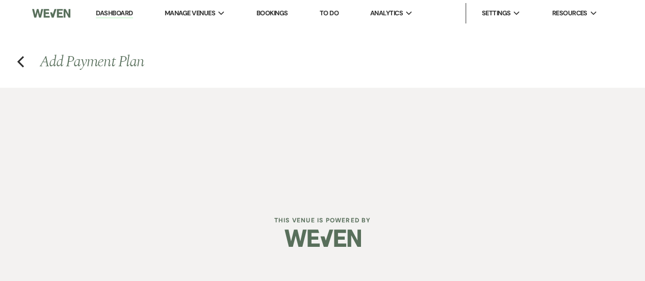
select select "27513"
select select "2"
select select "percentage"
select select "true"
select select "client"
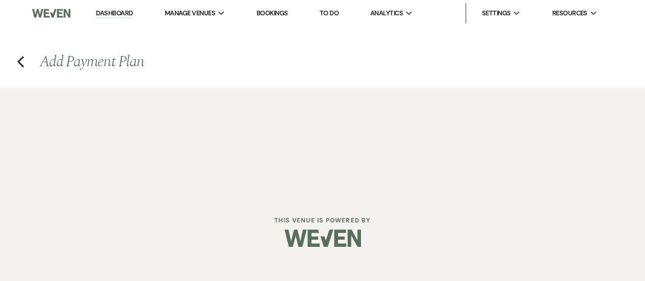
select select "days"
select select "2"
select select "percentage"
select select "true"
select select "client"
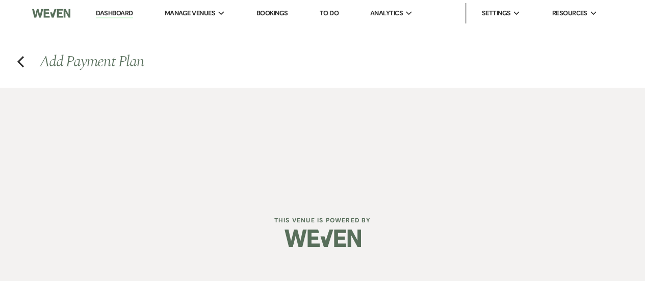
select select "months"
select select "client"
select select "weeks"
select select "client"
select select "days"
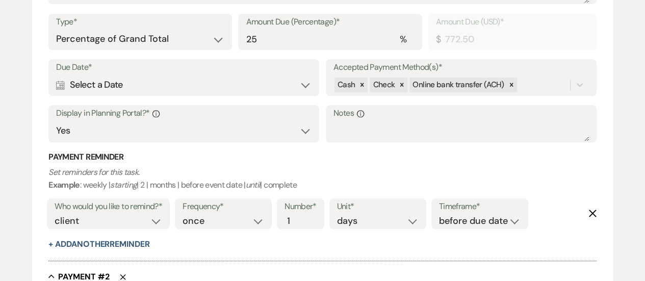
scroll to position [366, 0]
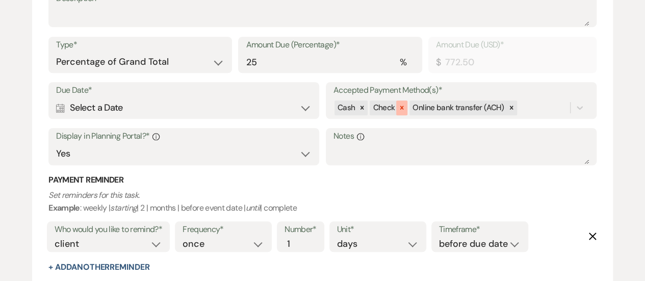
click at [404, 104] on icon at bounding box center [401, 107] width 7 height 7
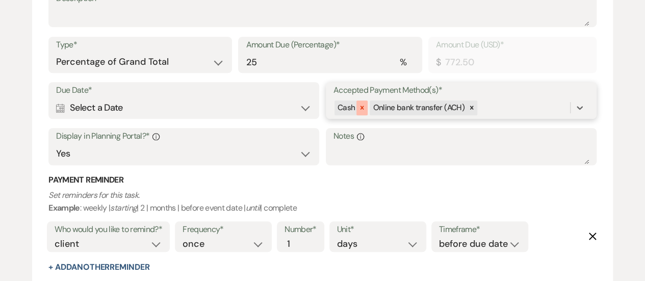
click at [356, 109] on div at bounding box center [361, 107] width 11 height 15
click at [504, 112] on div "Due Date* Calendar Select a Date Expand Accepted Payment Method(s)* option [obj…" at bounding box center [322, 128] width 548 height 92
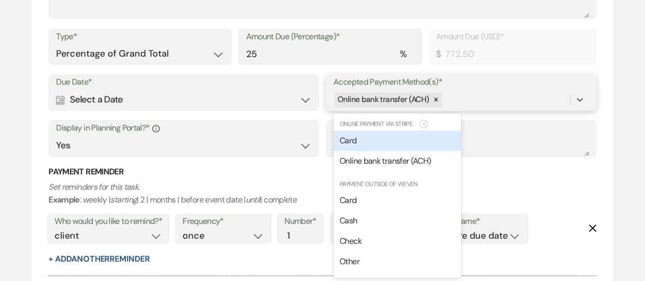
scroll to position [374, 0]
click at [395, 136] on div "Card" at bounding box center [397, 140] width 127 height 20
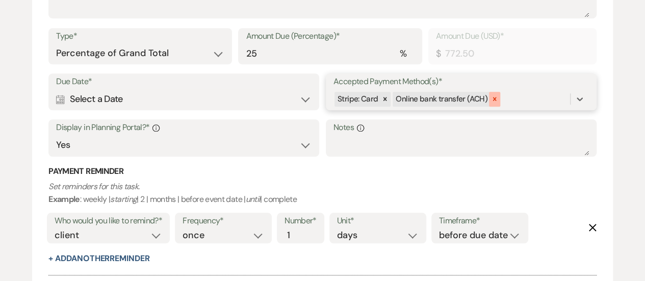
click at [491, 99] on icon at bounding box center [494, 98] width 7 height 7
click at [492, 99] on div "Stripe: Card" at bounding box center [452, 99] width 237 height 18
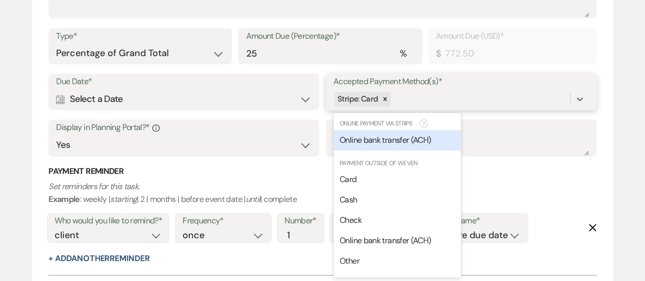
click at [435, 143] on div "Online bank transfer (ACH)" at bounding box center [397, 140] width 127 height 20
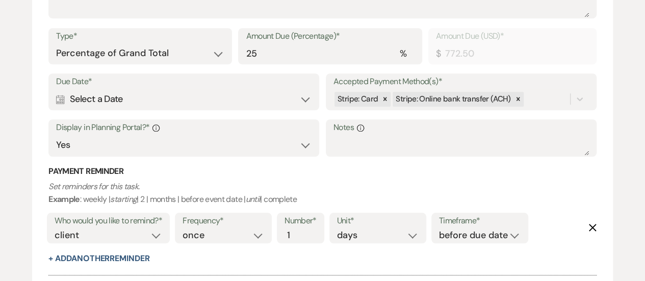
click at [220, 99] on div "Calendar Select a Date Expand" at bounding box center [184, 99] width 256 height 20
select select "day"
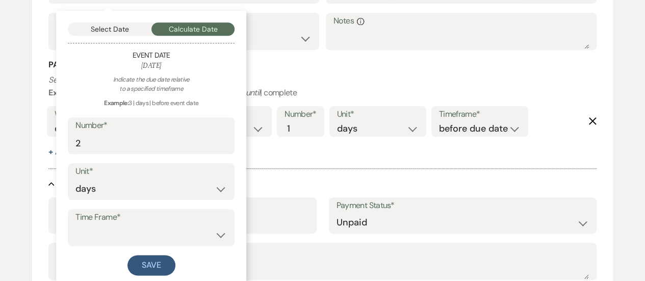
scroll to position [484, 0]
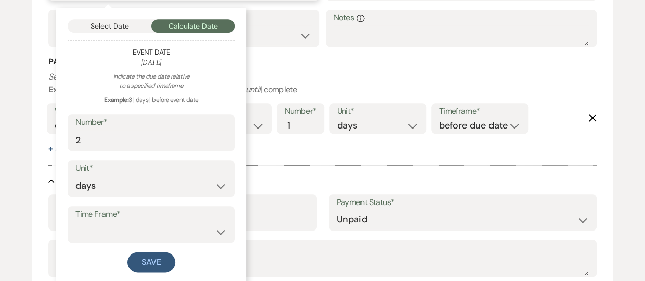
click at [121, 25] on button "Select Date" at bounding box center [110, 25] width 84 height 13
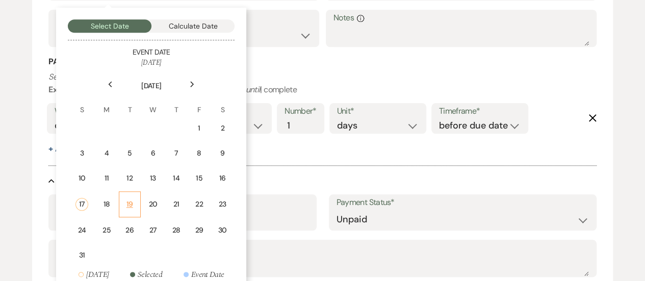
click at [132, 207] on div "19" at bounding box center [129, 204] width 9 height 11
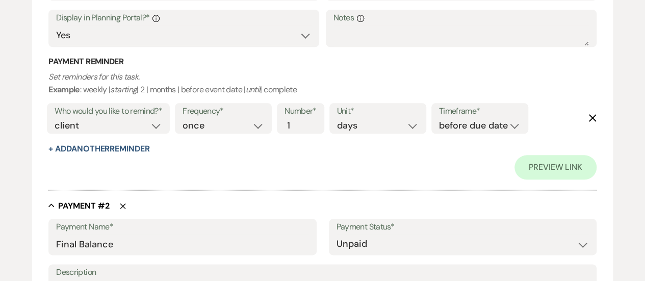
click at [591, 117] on icon "Delete" at bounding box center [593, 118] width 8 height 8
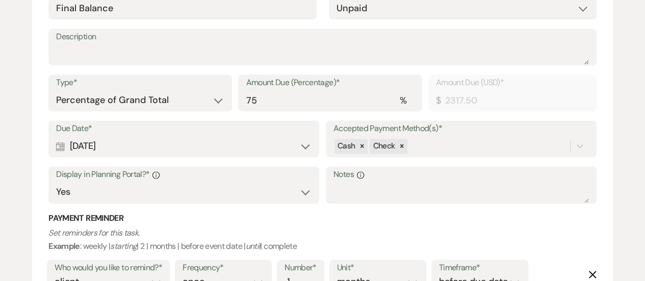
scroll to position [692, 0]
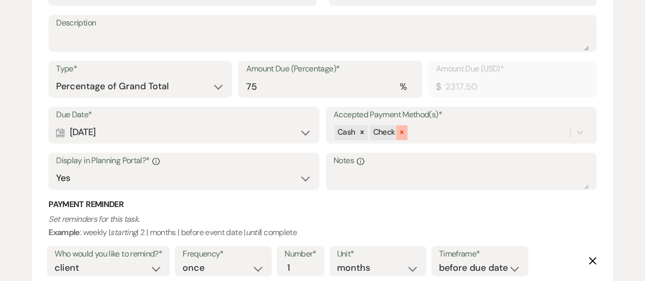
click at [405, 132] on div at bounding box center [401, 132] width 11 height 15
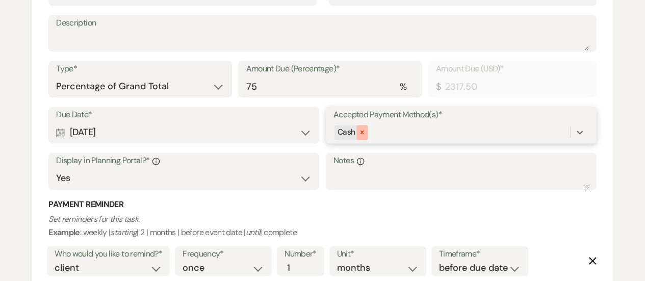
click at [362, 132] on icon at bounding box center [363, 132] width 4 height 4
click at [381, 131] on div "option [object Object], deselected. 0 results available. Select is focused ,typ…" at bounding box center [462, 131] width 256 height 19
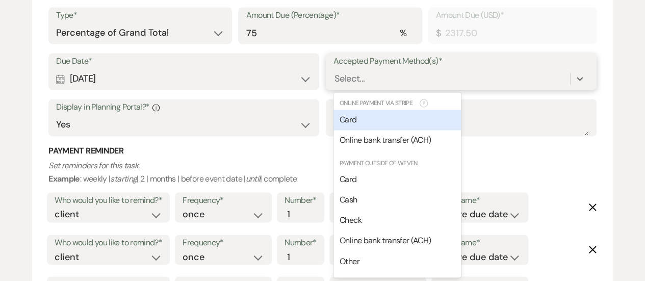
click at [373, 116] on div "Card" at bounding box center [397, 120] width 127 height 20
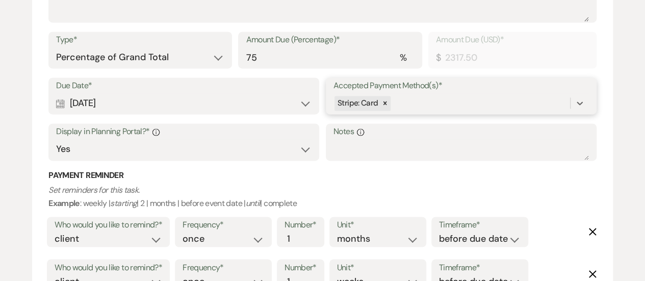
scroll to position [745, 0]
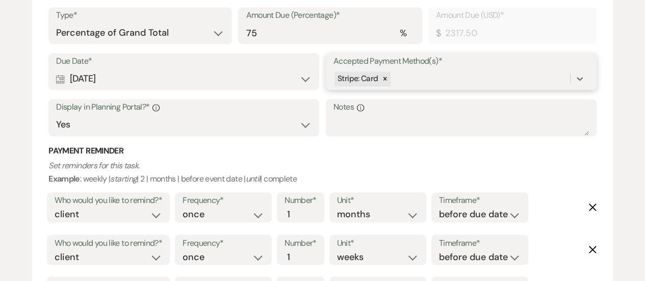
click at [424, 78] on div "Stripe: Card" at bounding box center [452, 79] width 237 height 18
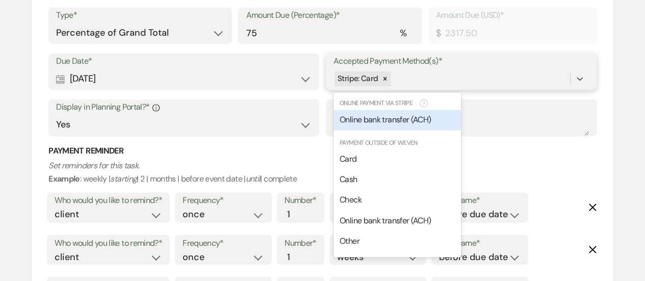
click at [409, 112] on div "Online bank transfer (ACH)" at bounding box center [397, 120] width 127 height 20
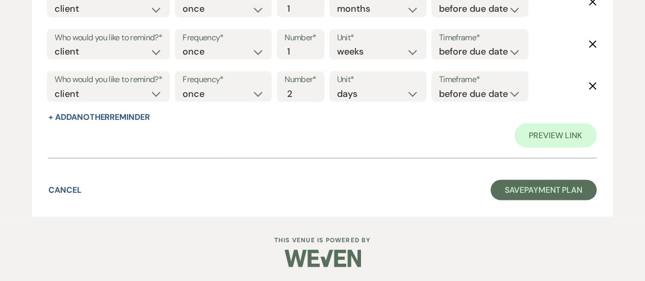
scroll to position [950, 0]
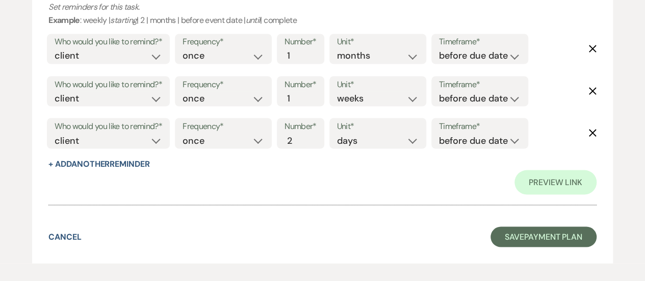
scroll to position [951, 0]
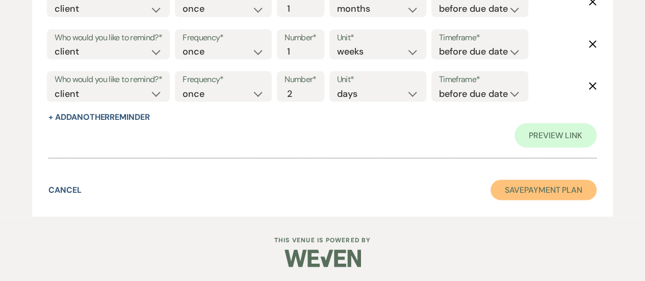
click at [538, 188] on button "Save Payment Plan" at bounding box center [544, 190] width 106 height 20
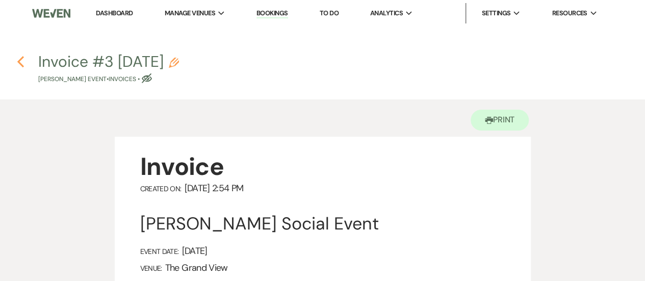
click at [19, 58] on icon "Previous" at bounding box center [21, 62] width 8 height 12
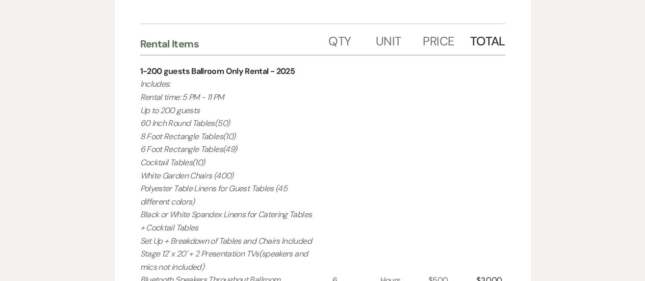
select select "5"
select select "13"
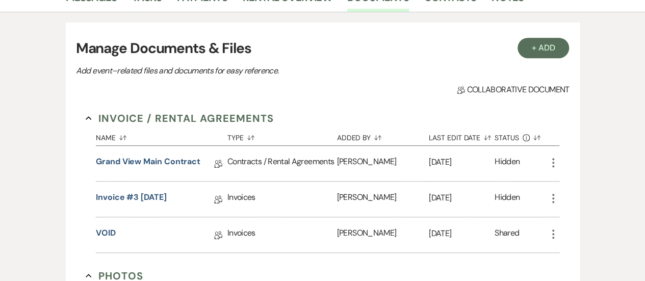
scroll to position [246, 0]
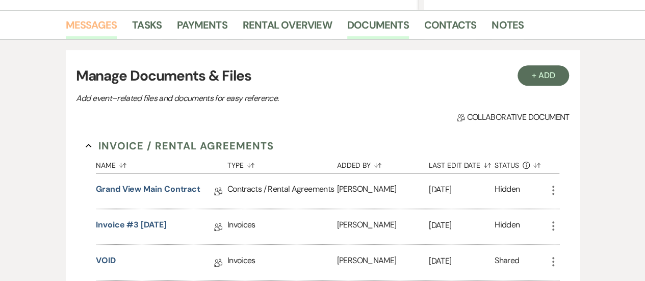
click at [94, 27] on link "Messages" at bounding box center [92, 28] width 52 height 22
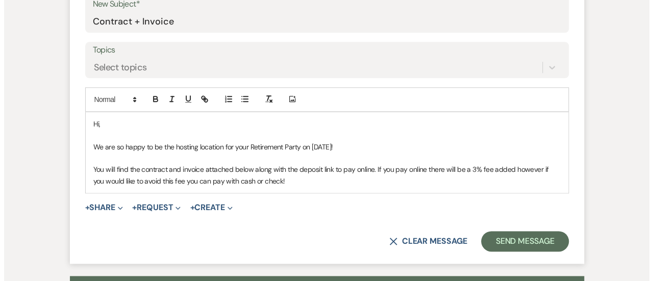
scroll to position [539, 0]
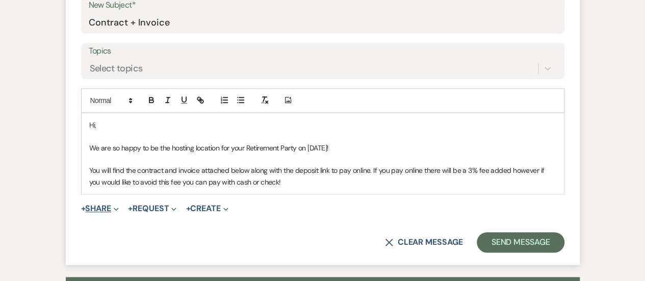
click at [100, 211] on button "+ Share Expand" at bounding box center [100, 209] width 38 height 8
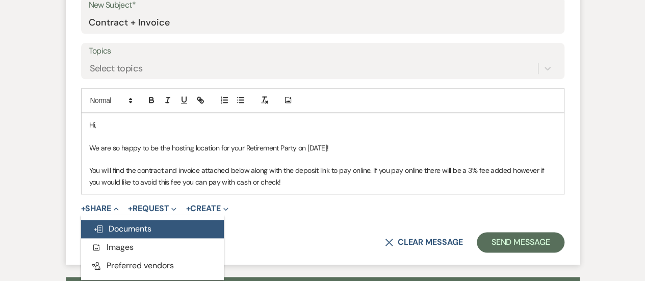
click at [124, 222] on button "Doc Upload Documents" at bounding box center [152, 229] width 143 height 18
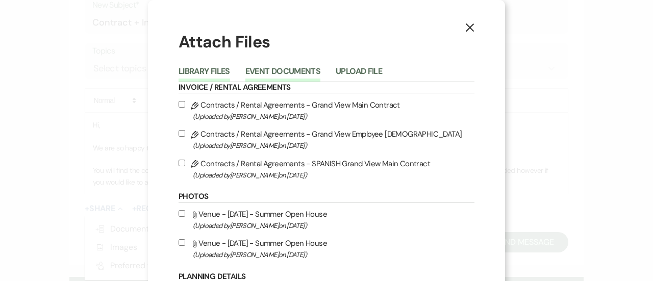
click at [287, 76] on button "Event Documents" at bounding box center [282, 74] width 75 height 14
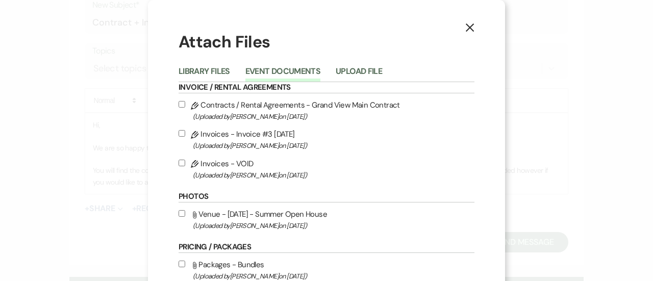
click at [262, 134] on label "Pencil Invoices - Invoice #3 [DATE] (Uploaded by [PERSON_NAME] on [DATE] )" at bounding box center [326, 139] width 296 height 24
click at [185, 134] on input "Pencil Invoices - Invoice #3 [DATE] (Uploaded by [PERSON_NAME] on [DATE] )" at bounding box center [181, 133] width 7 height 7
checkbox input "true"
click at [275, 90] on h6 "Invoice / Rental Agreements" at bounding box center [326, 87] width 296 height 11
click at [276, 106] on label "Pencil Contracts / Rental Agreements - Grand View Main Contract (Uploaded by [P…" at bounding box center [326, 110] width 296 height 24
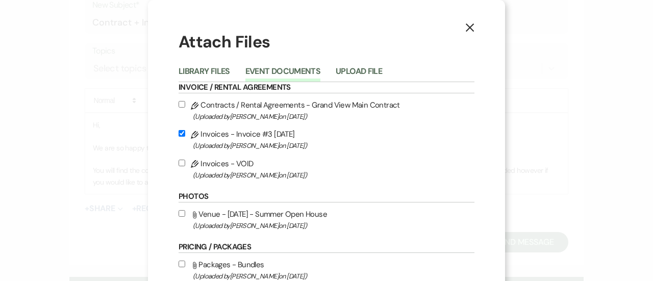
click at [185, 106] on input "Pencil Contracts / Rental Agreements - Grand View Main Contract (Uploaded by [P…" at bounding box center [181, 104] width 7 height 7
checkbox input "true"
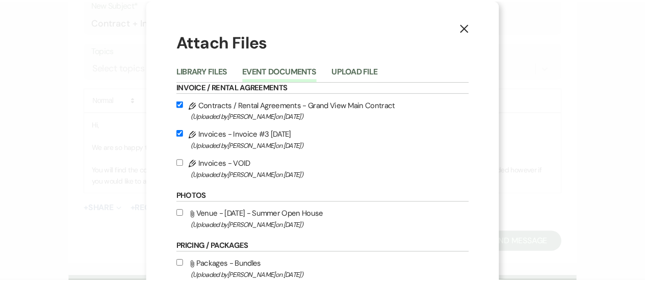
scroll to position [91, 0]
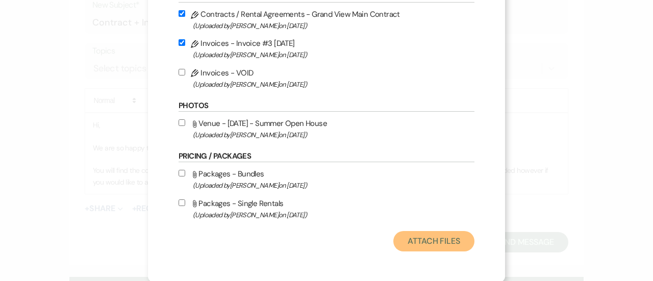
click at [431, 242] on button "Attach Files" at bounding box center [433, 241] width 81 height 20
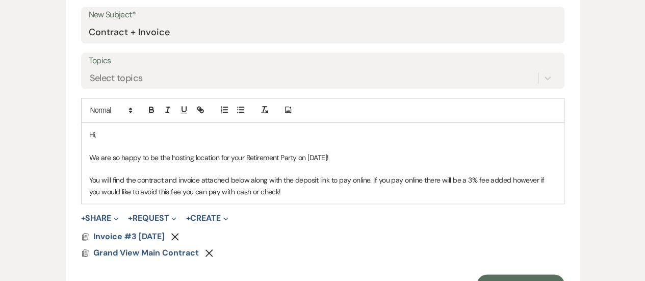
scroll to position [577, 0]
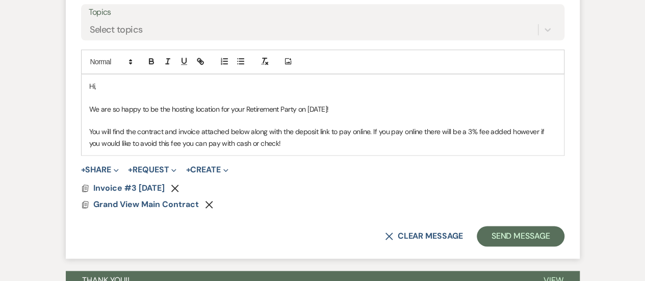
click at [139, 161] on form "New Message X Saving draft... Recipients* Event Contacts ( [PERSON_NAME] ) Inse…" at bounding box center [323, 41] width 514 height 438
click at [149, 167] on button "+ Request Expand" at bounding box center [152, 170] width 48 height 8
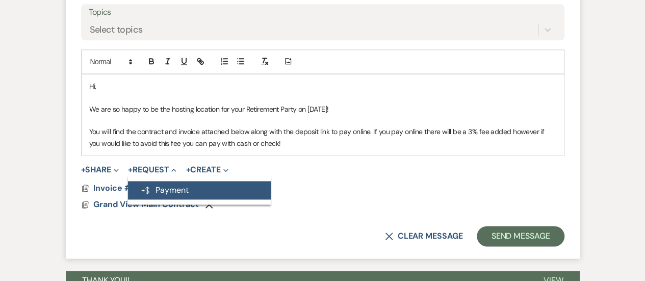
click at [210, 186] on button "Generate Payment Payment" at bounding box center [199, 190] width 143 height 18
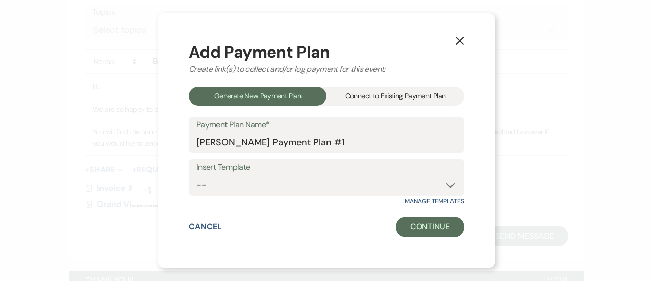
click at [359, 101] on div "Connect to Existing Payment Plan" at bounding box center [395, 96] width 138 height 19
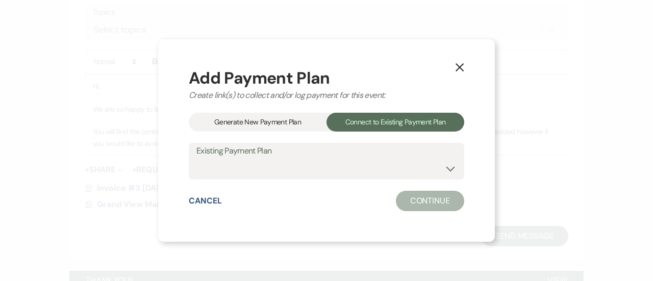
click at [464, 64] on button "X" at bounding box center [459, 67] width 15 height 18
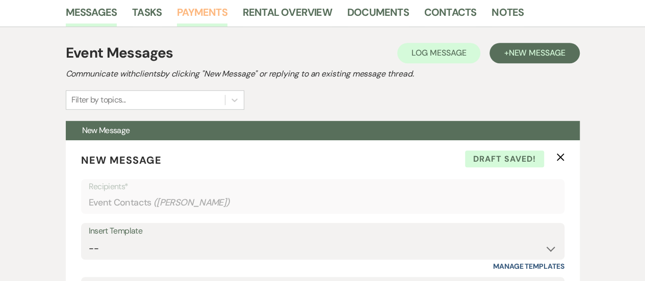
click at [204, 24] on link "Payments" at bounding box center [202, 15] width 50 height 22
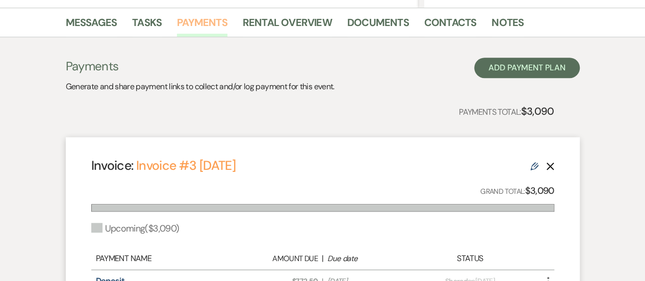
scroll to position [235, 0]
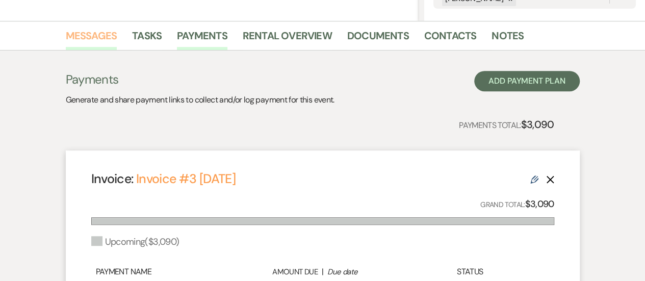
click at [73, 36] on link "Messages" at bounding box center [92, 39] width 52 height 22
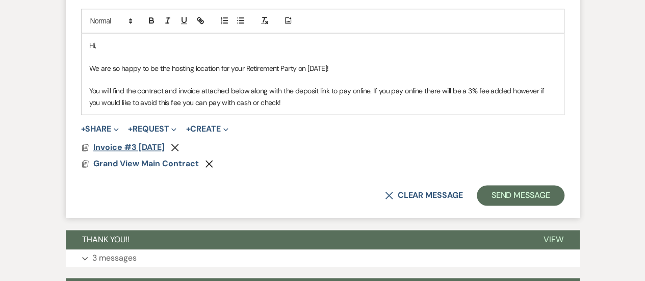
scroll to position [618, 0]
click at [153, 132] on button "+ Request Expand" at bounding box center [152, 129] width 48 height 8
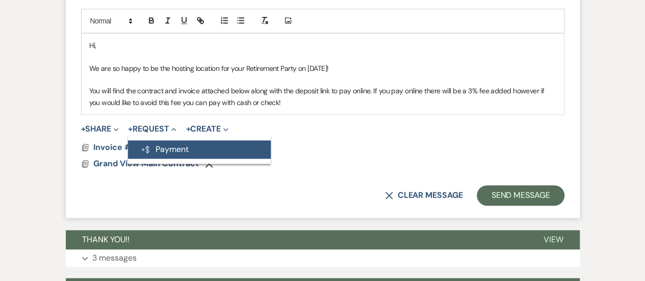
click at [188, 152] on button "Generate Payment Payment" at bounding box center [199, 149] width 143 height 18
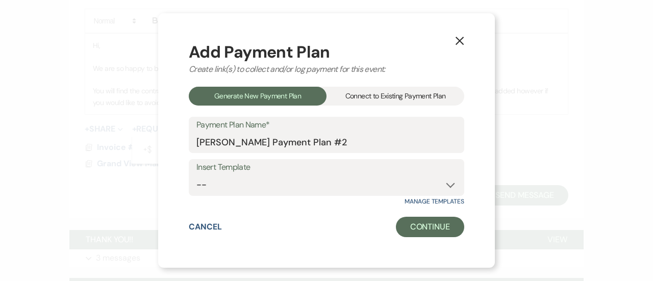
click at [400, 87] on div "Connect to Existing Payment Plan" at bounding box center [395, 96] width 138 height 19
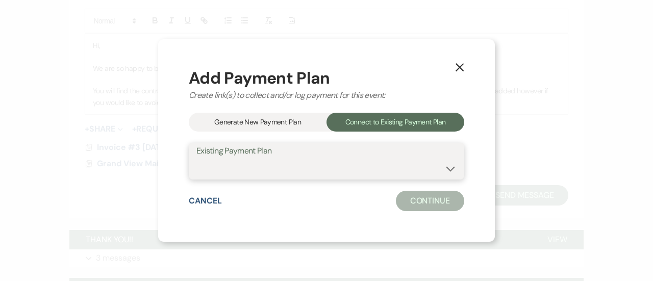
click at [308, 168] on select "[PERSON_NAME] Payment Plan" at bounding box center [326, 169] width 260 height 20
select select "24770"
click at [196, 159] on select "[PERSON_NAME] Payment Plan" at bounding box center [326, 169] width 260 height 20
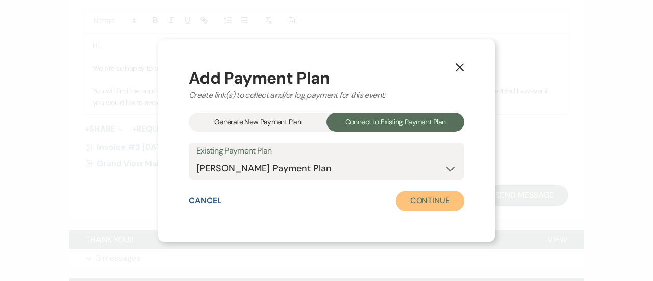
click at [416, 205] on button "Continue" at bounding box center [430, 201] width 68 height 20
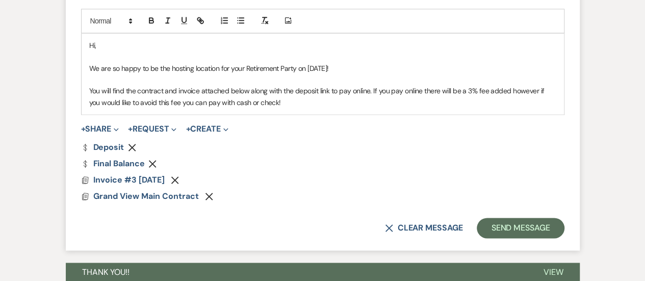
click at [155, 163] on icon "Remove" at bounding box center [152, 164] width 8 height 8
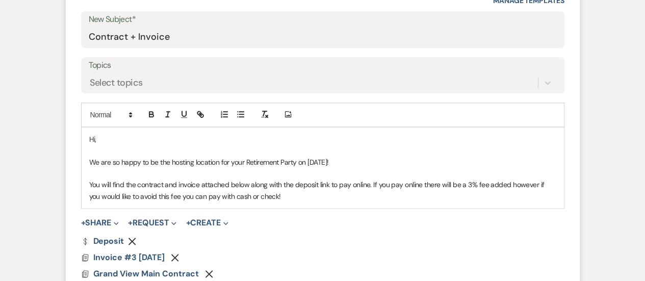
scroll to position [585, 0]
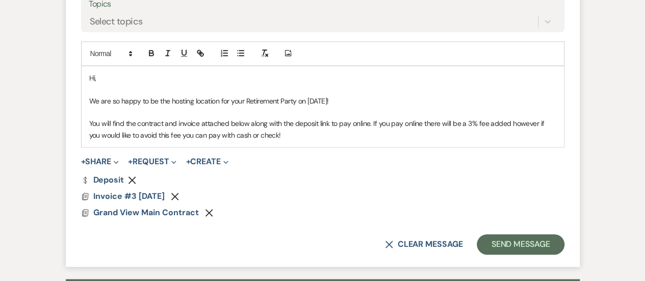
click at [328, 135] on p "You will find the contract and invoice attached below along with the deposit li…" at bounding box center [322, 129] width 467 height 23
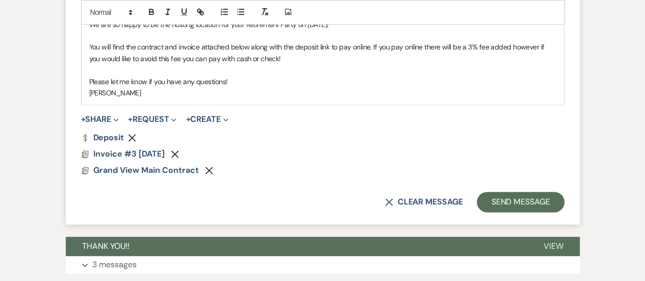
scroll to position [660, 0]
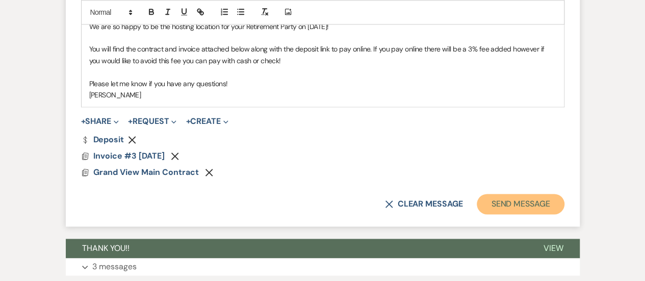
click at [525, 202] on button "Send Message" at bounding box center [520, 204] width 87 height 20
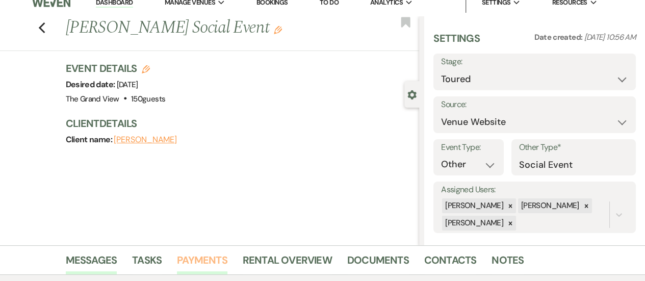
scroll to position [0, 0]
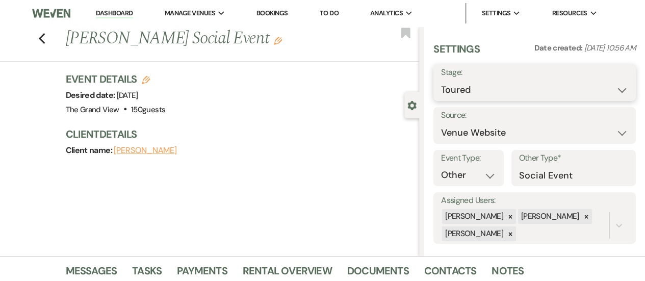
click at [487, 85] on select "Inquiry Follow Up Tour Requested Tour Confirmed Toured Proposal Sent Booked Lost" at bounding box center [534, 90] width 187 height 20
select select "6"
click at [441, 80] on select "Inquiry Follow Up Tour Requested Tour Confirmed Toured Proposal Sent Booked Lost" at bounding box center [534, 90] width 187 height 20
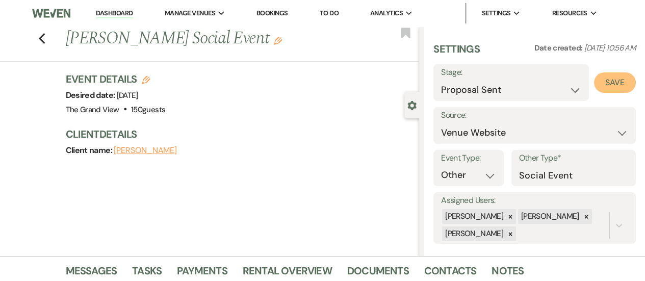
click at [601, 80] on button "Save" at bounding box center [615, 82] width 42 height 20
click at [48, 45] on div "Previous [PERSON_NAME] Social Event Edit Bookmark" at bounding box center [207, 44] width 424 height 35
click at [43, 36] on icon "Previous" at bounding box center [42, 39] width 8 height 12
select select "6"
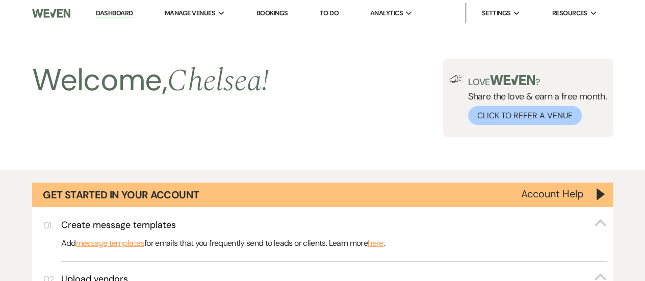
scroll to position [522, 0]
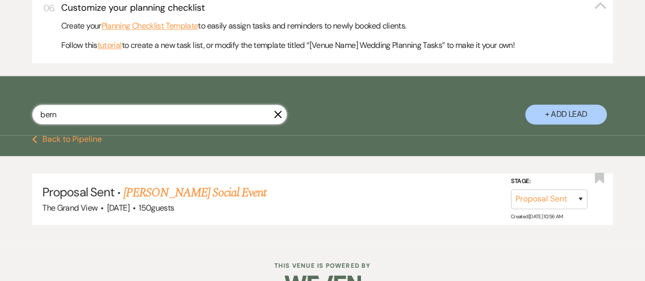
drag, startPoint x: 115, startPoint y: 126, endPoint x: 0, endPoint y: 114, distance: 116.0
click at [0, 114] on div "bern X + Add Lead" at bounding box center [322, 107] width 645 height 52
type input "[PERSON_NAME]"
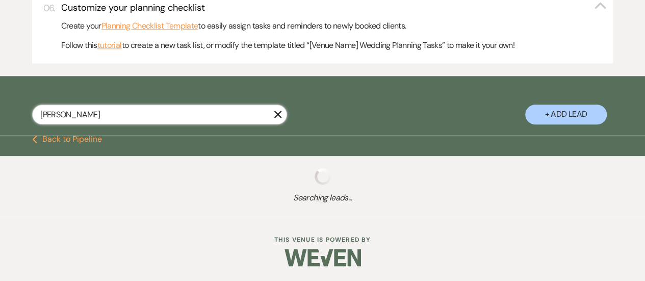
select select "5"
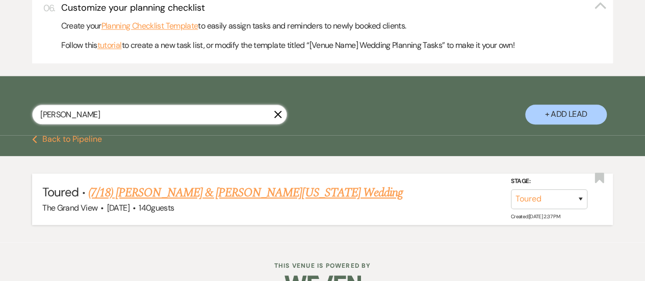
type input "[PERSON_NAME]"
click at [168, 202] on link "(7/18) [PERSON_NAME] & [PERSON_NAME][US_STATE] Wedding" at bounding box center [245, 193] width 315 height 18
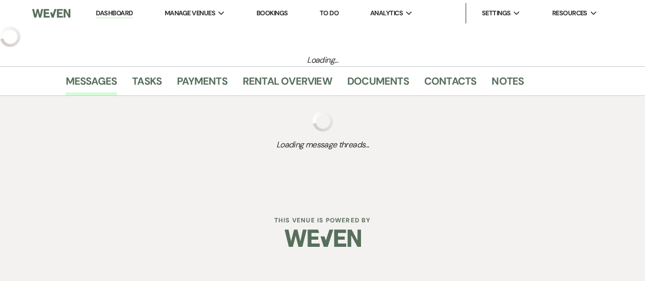
select select "5"
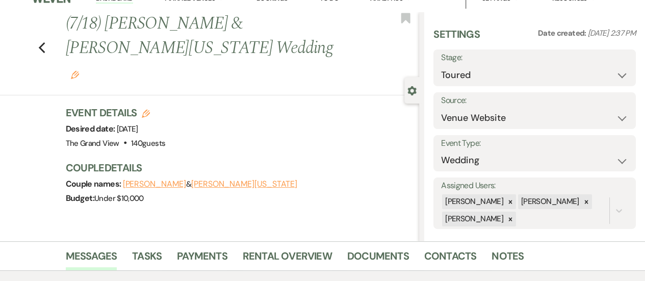
scroll to position [18, 0]
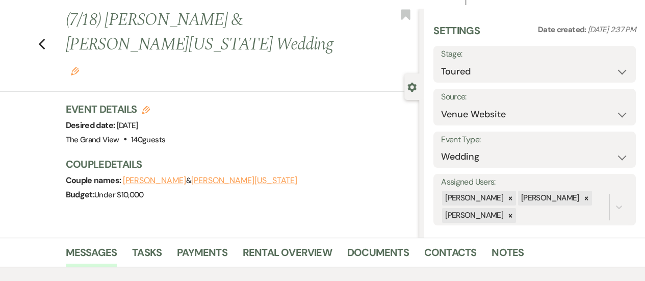
click at [150, 106] on icon "Edit" at bounding box center [146, 110] width 8 height 8
select select "836"
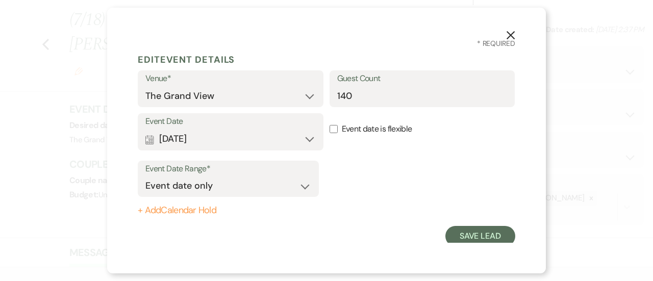
click at [355, 81] on label "Guest Count" at bounding box center [422, 78] width 170 height 15
click at [355, 86] on input "140" at bounding box center [422, 96] width 170 height 20
type input "150"
click at [474, 237] on button "Save Lead" at bounding box center [480, 236] width 70 height 20
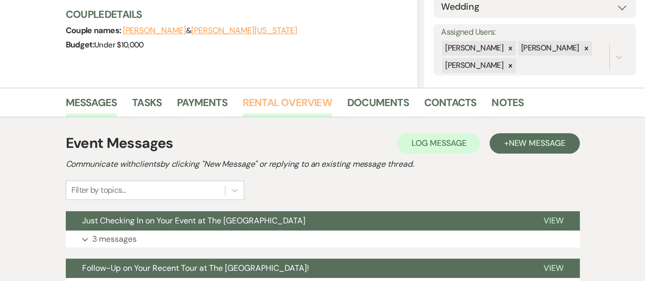
click at [268, 94] on link "Rental Overview" at bounding box center [287, 105] width 89 height 22
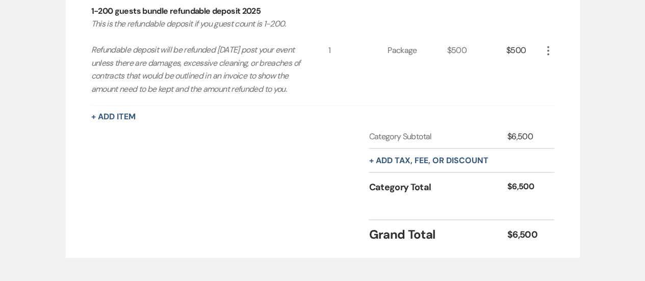
scroll to position [818, 0]
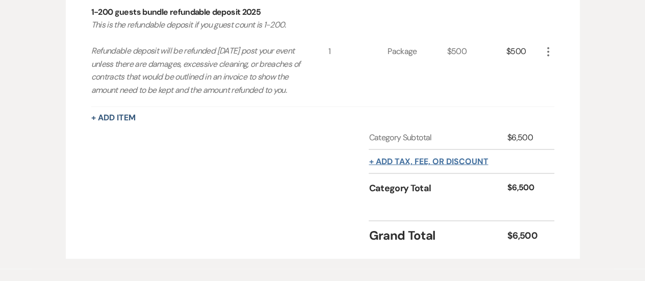
click at [407, 165] on button "+ Add tax, fee, or discount" at bounding box center [428, 161] width 119 height 8
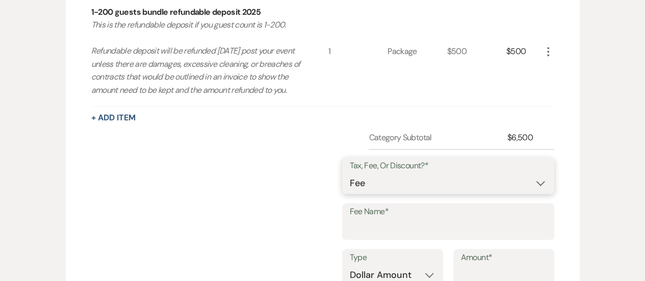
click at [423, 193] on select "Fee Discount Tax" at bounding box center [448, 183] width 197 height 20
select select "2"
click at [358, 185] on select "Fee Discount Tax" at bounding box center [448, 183] width 197 height 20
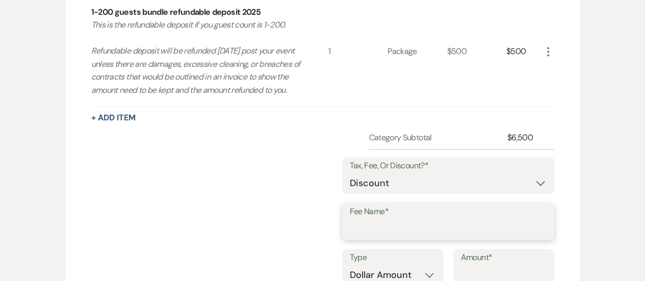
click at [397, 239] on input "Fee Name*" at bounding box center [448, 229] width 197 height 20
type input "Open House Discount"
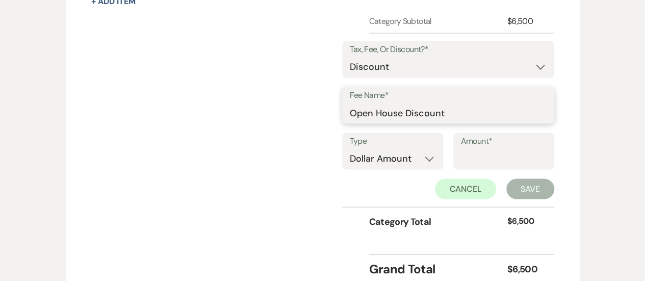
scroll to position [935, 0]
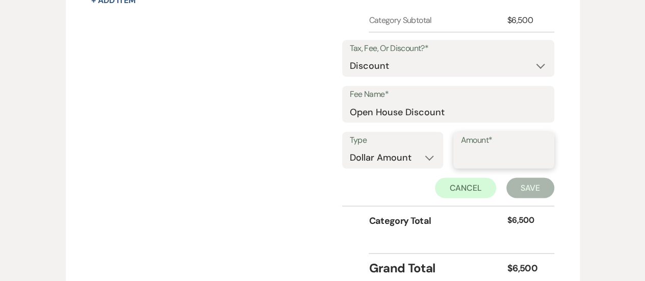
click at [484, 166] on input "Amount*" at bounding box center [504, 157] width 86 height 20
type input "1000"
click at [529, 198] on button "Save" at bounding box center [530, 187] width 48 height 20
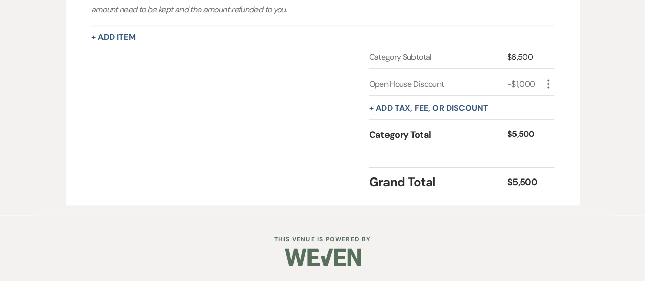
scroll to position [910, 0]
click at [409, 108] on button "+ Add tax, fee, or discount" at bounding box center [428, 108] width 119 height 8
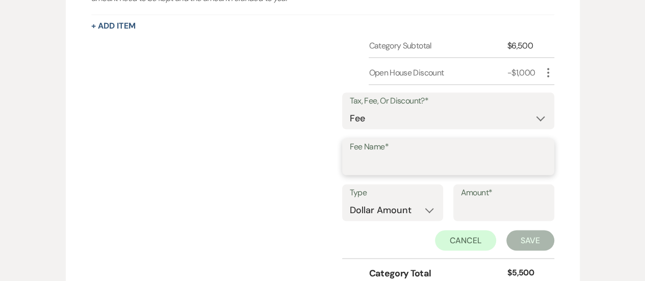
click at [398, 174] on input "Fee Name*" at bounding box center [448, 164] width 197 height 20
type input "Online Payment Fee"
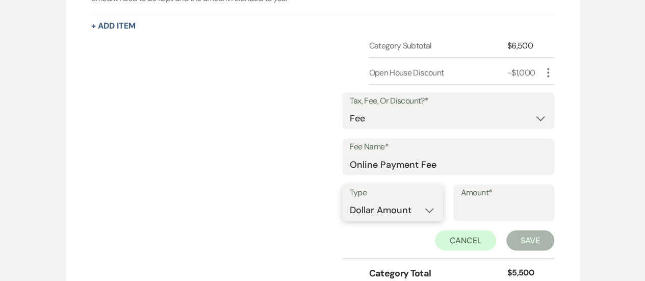
click at [420, 218] on select "Dollar Amount Percentage" at bounding box center [393, 210] width 86 height 20
select select "false"
click at [350, 211] on select "Dollar Amount Percentage" at bounding box center [393, 210] width 86 height 20
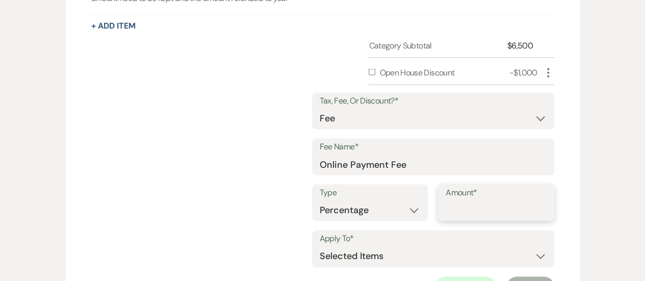
click at [467, 220] on input "Amount*" at bounding box center [496, 210] width 101 height 20
type input "3"
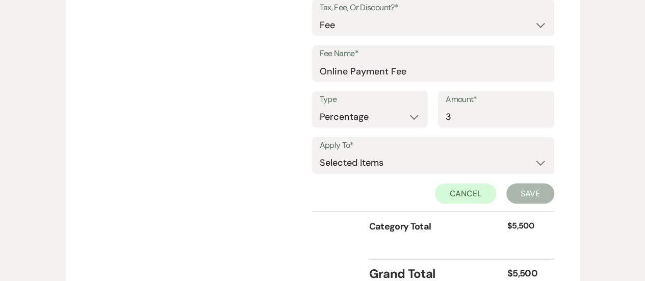
scroll to position [1002, 0]
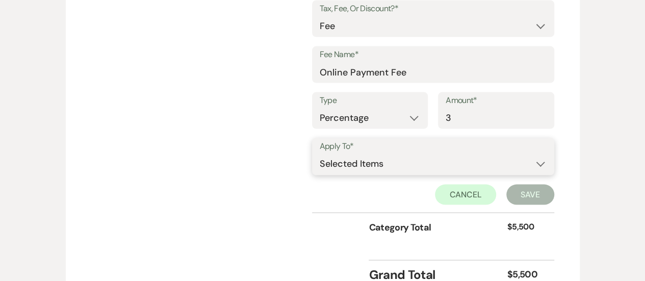
click at [363, 165] on select "Selected Items Category Subtotal (before all Taxes/Fees/Discounts) Category Tot…" at bounding box center [433, 164] width 227 height 20
select select "2"
click at [320, 165] on select "Selected Items Category Subtotal (before all Taxes/Fees/Discounts) Category Tot…" at bounding box center [433, 164] width 227 height 20
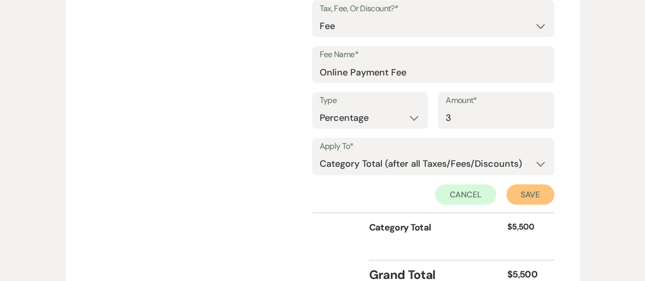
click at [533, 205] on button "Save" at bounding box center [530, 195] width 48 height 20
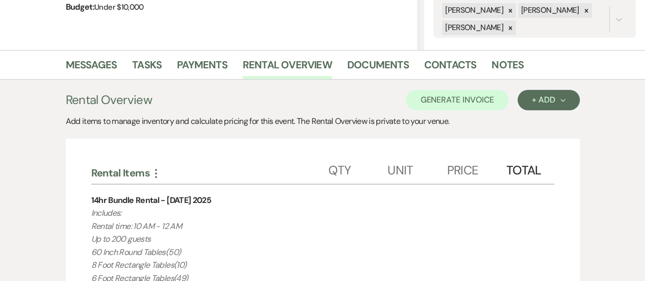
scroll to position [205, 0]
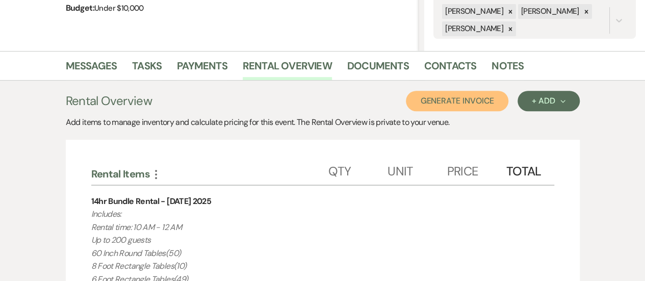
click at [459, 98] on button "Generate Invoice" at bounding box center [457, 101] width 103 height 20
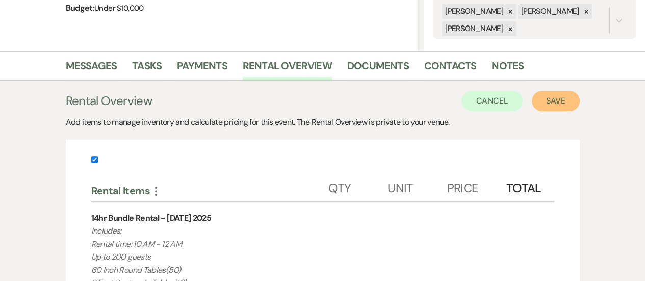
click at [562, 104] on button "Save" at bounding box center [556, 101] width 48 height 20
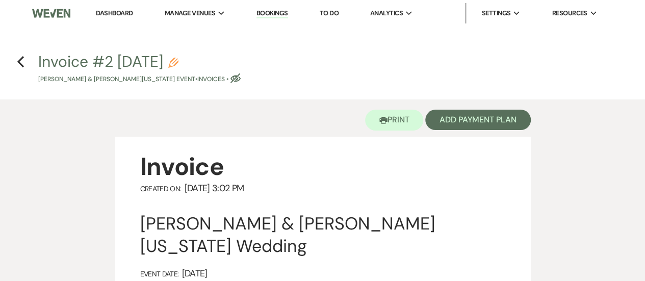
click at [454, 109] on div "Printer Print Add Payment Plan" at bounding box center [323, 117] width 416 height 37
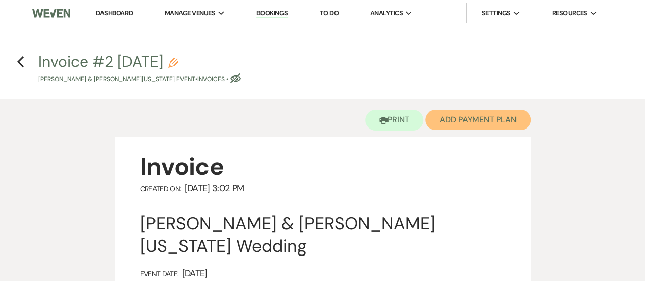
click at [453, 123] on button "Add Payment Plan" at bounding box center [478, 120] width 106 height 20
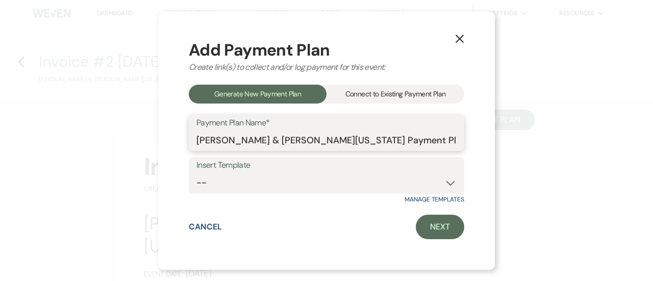
click at [433, 141] on input "[PERSON_NAME] & [PERSON_NAME][US_STATE] Payment Plan #1" at bounding box center [326, 140] width 260 height 20
type input "[PERSON_NAME] & [PERSON_NAME][US_STATE] Payment Plan"
click at [405, 164] on label "Insert Template" at bounding box center [326, 165] width 260 height 15
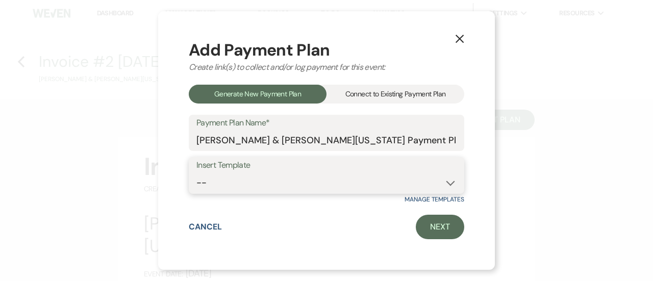
click at [387, 183] on select "-- Deposit(25%) + 60 days out 5 Monthly Payment" at bounding box center [326, 183] width 260 height 20
select select "324"
click at [196, 173] on select "-- Deposit(25%) + 60 days out 5 Monthly Payment" at bounding box center [326, 183] width 260 height 20
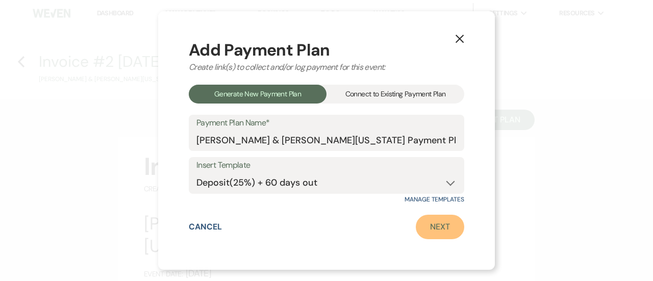
click at [460, 235] on link "Next" at bounding box center [440, 227] width 48 height 24
select select "27514"
select select "2"
select select "percentage"
select select "true"
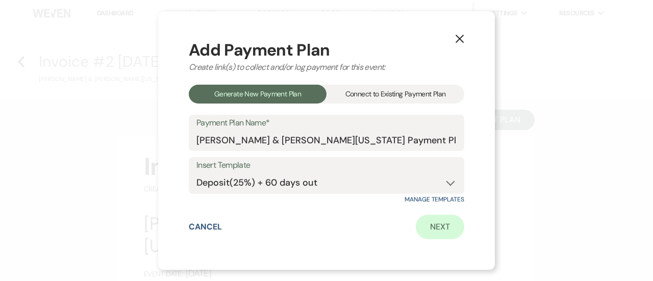
select select "client"
select select "days"
select select "2"
select select "percentage"
select select "true"
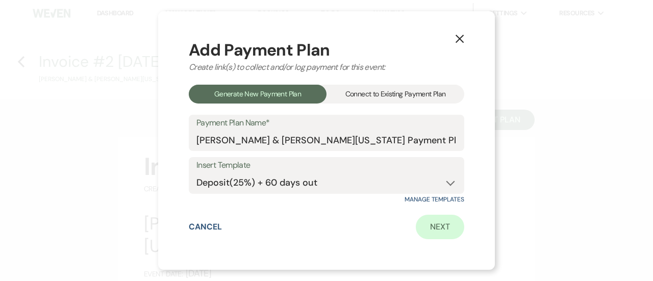
select select "client"
select select "months"
select select "client"
select select "weeks"
select select "client"
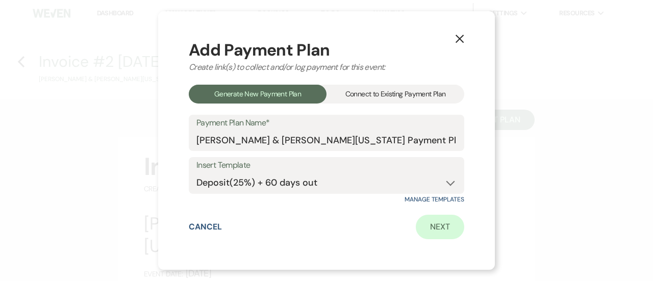
select select "days"
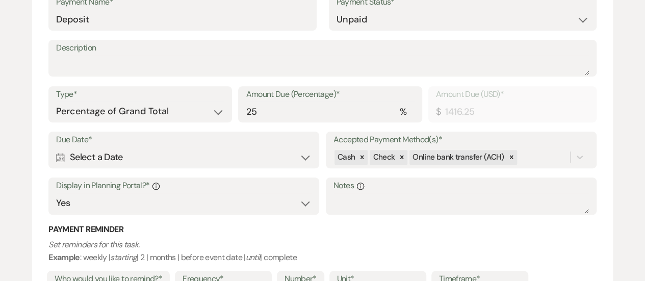
scroll to position [320, 0]
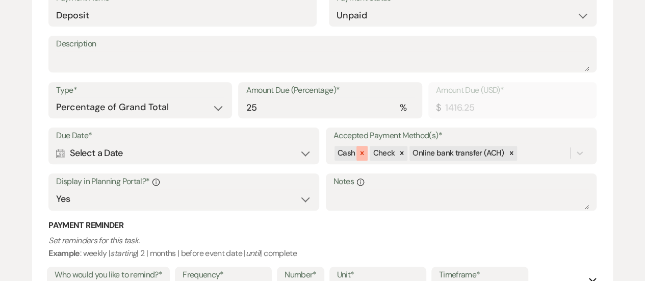
click at [362, 151] on icon at bounding box center [362, 152] width 7 height 7
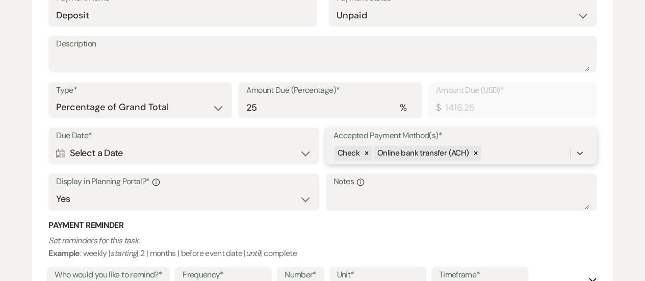
click at [362, 151] on div at bounding box center [366, 153] width 11 height 15
click at [432, 153] on icon at bounding box center [435, 152] width 7 height 7
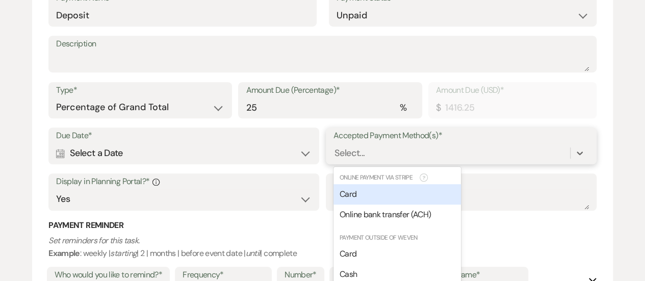
click at [432, 153] on div "option [object Object], deselected. option [object Object] focused, 0 of 2. 7 r…" at bounding box center [462, 152] width 256 height 19
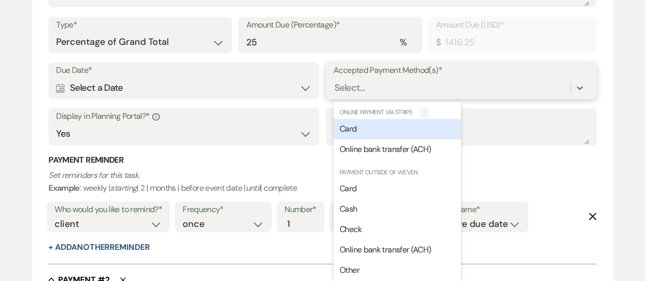
scroll to position [395, 0]
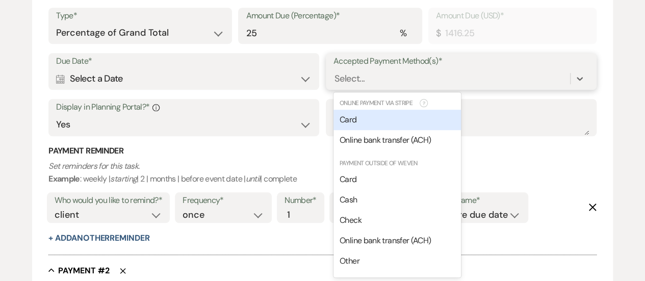
click at [399, 121] on div "Card" at bounding box center [397, 120] width 127 height 20
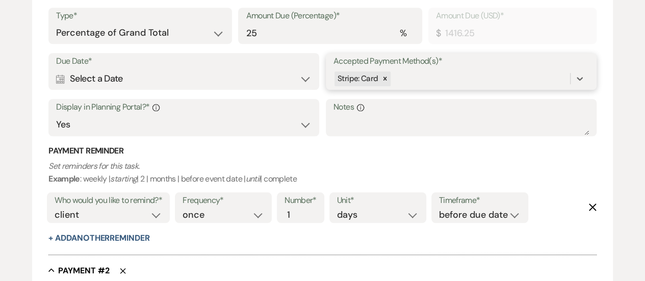
click at [412, 80] on div "Stripe: Card" at bounding box center [452, 79] width 237 height 18
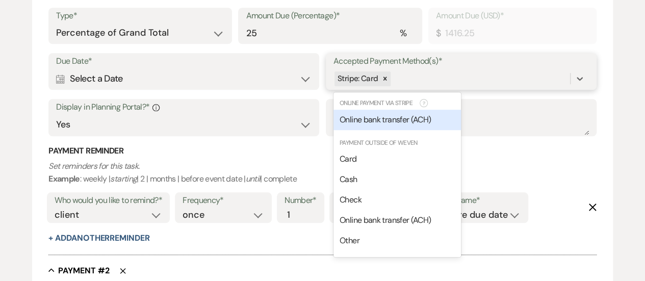
click at [406, 118] on span "Online bank transfer (ACH)" at bounding box center [385, 119] width 91 height 11
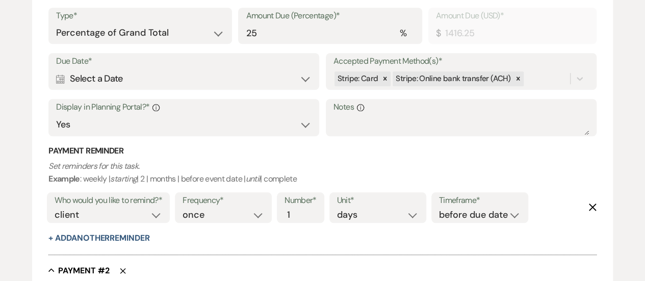
click at [185, 73] on div "Calendar Select a Date Expand" at bounding box center [184, 79] width 256 height 20
select select "day"
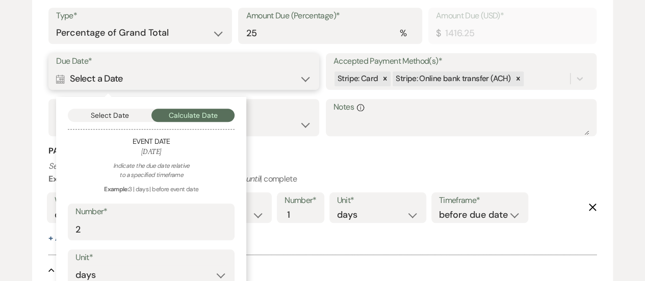
click at [120, 112] on button "Select Date" at bounding box center [110, 115] width 84 height 13
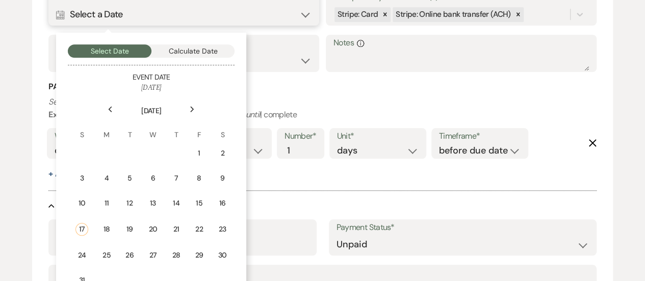
scroll to position [465, 0]
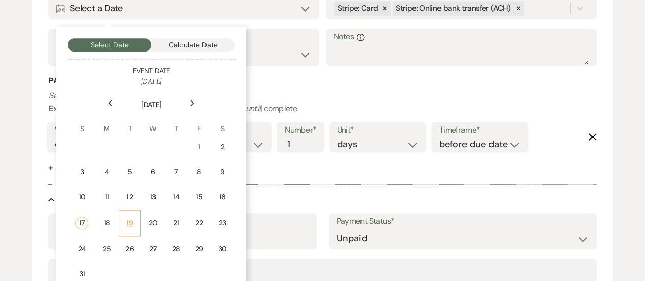
click at [126, 222] on div "19" at bounding box center [129, 223] width 9 height 11
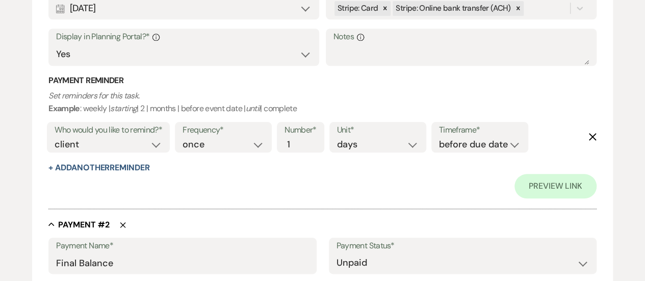
click at [586, 133] on div "Who would you like to remind?* client venue both Frequency* once daily weekly m…" at bounding box center [320, 140] width 552 height 42
click at [589, 134] on icon "Delete" at bounding box center [593, 137] width 8 height 8
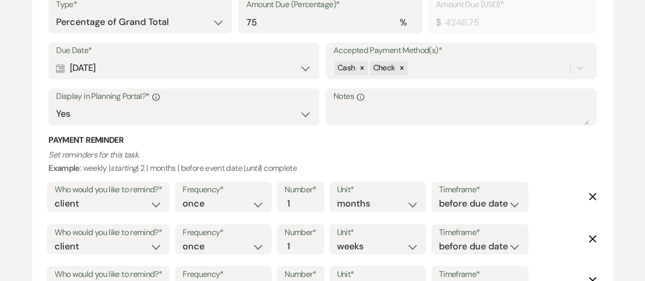
scroll to position [774, 0]
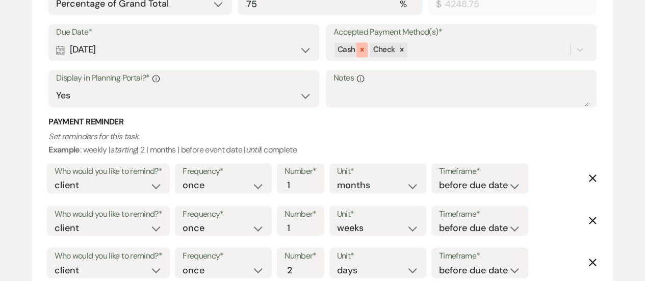
click at [362, 47] on icon at bounding box center [362, 49] width 7 height 7
click at [362, 47] on div at bounding box center [366, 49] width 11 height 15
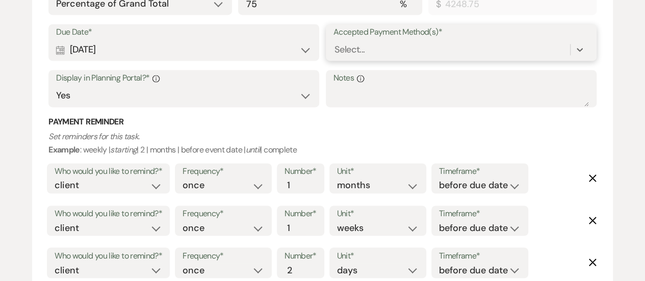
click at [376, 51] on div "Select..." at bounding box center [452, 50] width 237 height 18
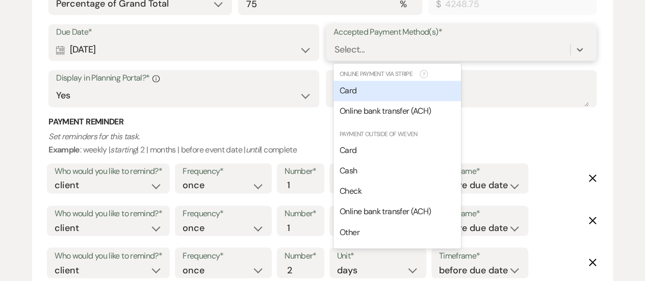
click at [380, 91] on div "Card" at bounding box center [397, 91] width 127 height 20
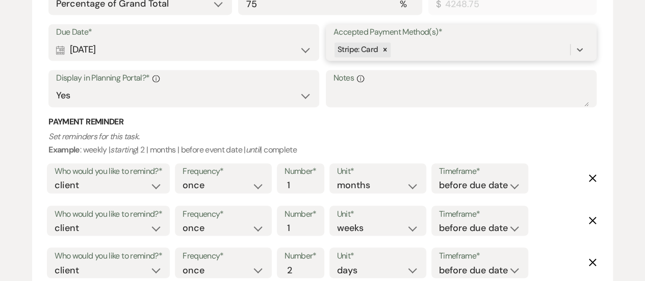
click at [401, 47] on div "Stripe: Card" at bounding box center [452, 50] width 237 height 18
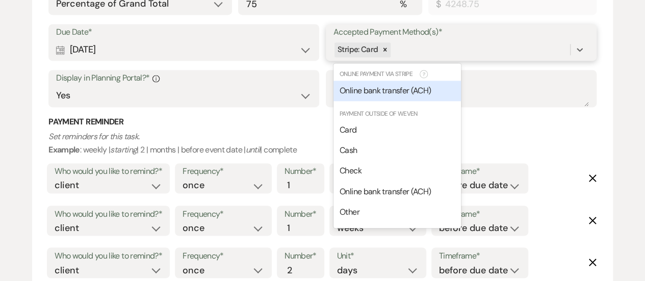
click at [409, 94] on span "Online bank transfer (ACH)" at bounding box center [385, 90] width 91 height 11
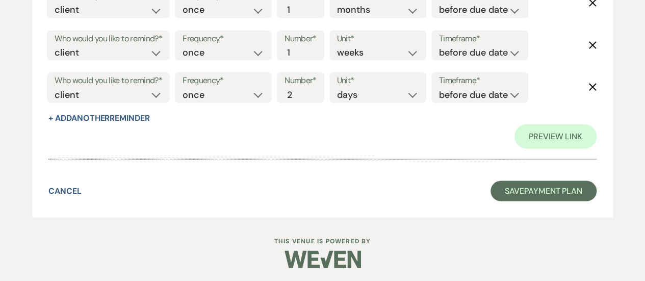
scroll to position [940, 0]
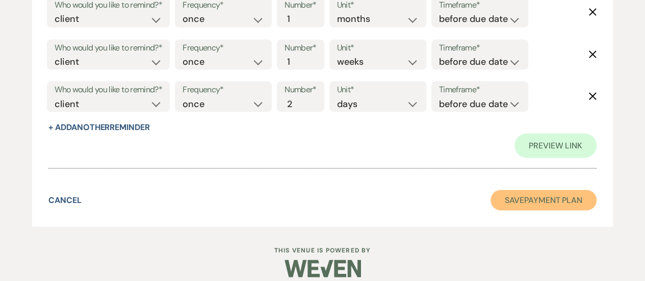
click at [535, 201] on button "Save Payment Plan" at bounding box center [544, 200] width 106 height 20
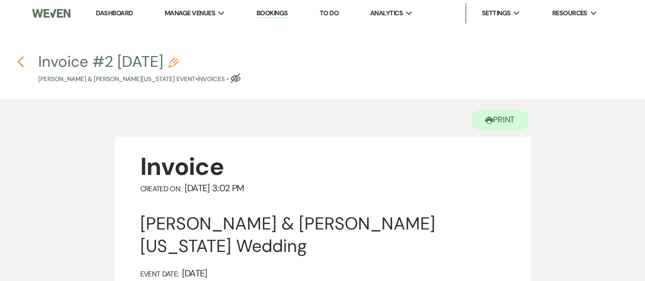
click at [21, 58] on use "button" at bounding box center [20, 61] width 7 height 11
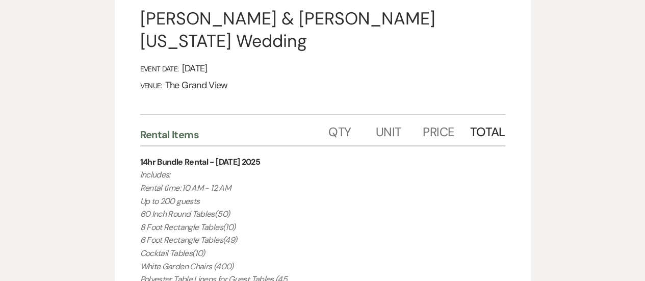
select select "5"
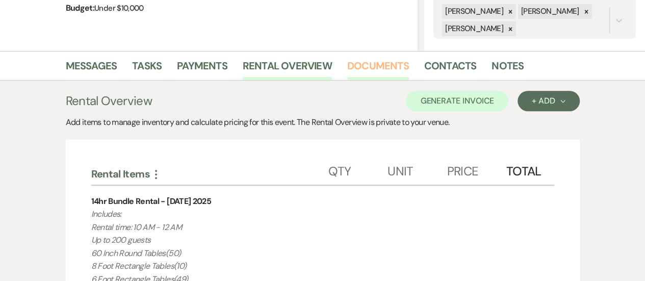
click at [389, 64] on link "Documents" at bounding box center [378, 69] width 62 height 22
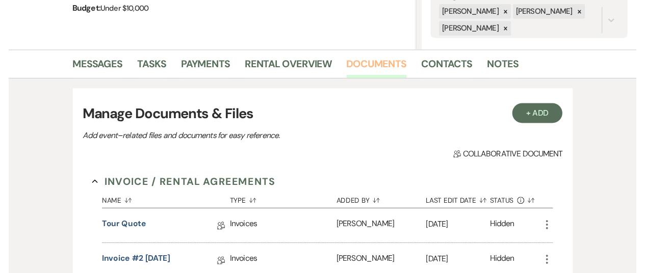
scroll to position [295, 0]
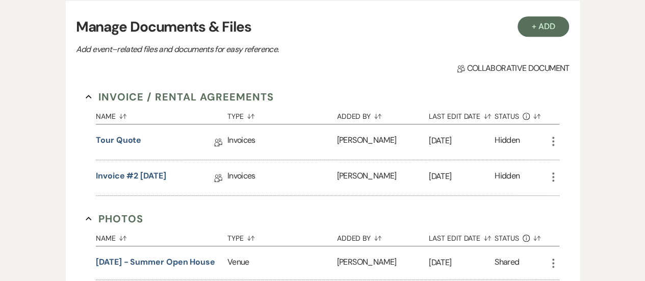
click at [550, 139] on icon "More" at bounding box center [553, 141] width 12 height 12
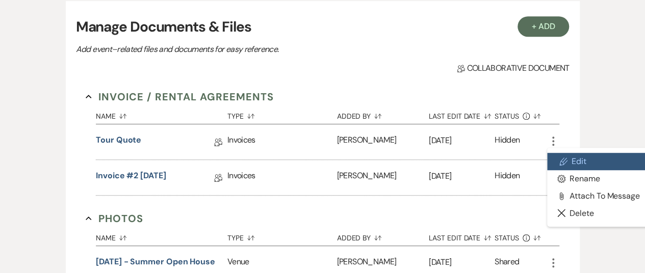
click at [568, 165] on link "Pencil Edit" at bounding box center [598, 161] width 103 height 17
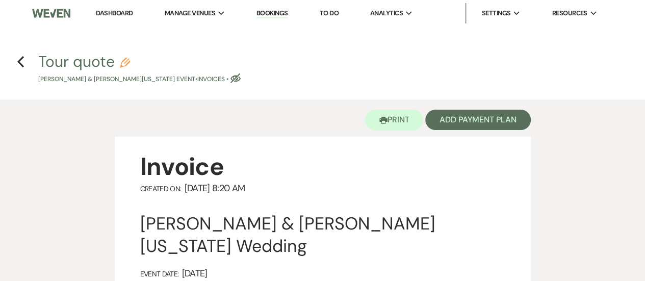
click at [128, 66] on icon "Pencil" at bounding box center [125, 63] width 10 height 10
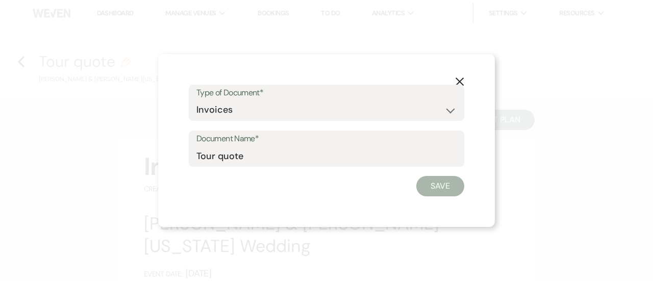
click at [224, 95] on label "Type of Document*" at bounding box center [326, 93] width 260 height 15
click at [226, 103] on select "Special Event Insurance Vendor Certificate of Insurance Contracts / Rental Agre…" at bounding box center [326, 110] width 260 height 20
click at [196, 100] on select "Special Event Insurance Vendor Certificate of Insurance Contracts / Rental Agre…" at bounding box center [326, 110] width 260 height 20
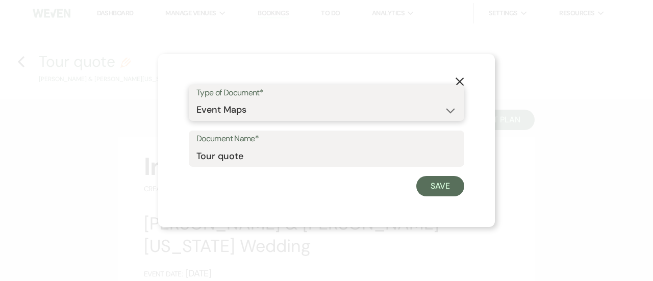
click at [236, 113] on select "Special Event Insurance Vendor Certificate of Insurance Contracts / Rental Agre…" at bounding box center [326, 110] width 260 height 20
select select "8"
click at [196, 100] on select "Special Event Insurance Vendor Certificate of Insurance Contracts / Rental Agre…" at bounding box center [326, 110] width 260 height 20
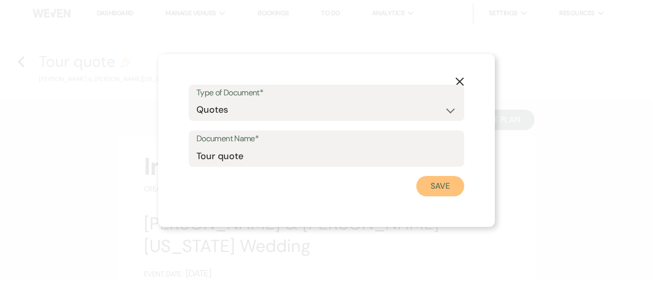
click at [440, 183] on button "Save" at bounding box center [440, 186] width 48 height 20
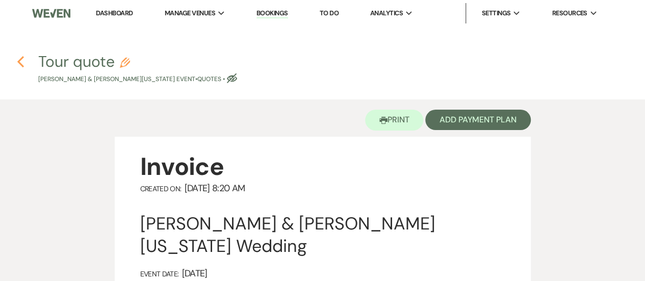
click at [17, 66] on icon "Previous" at bounding box center [21, 62] width 8 height 12
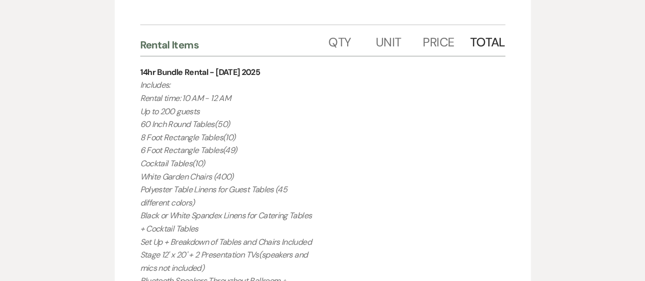
select select "5"
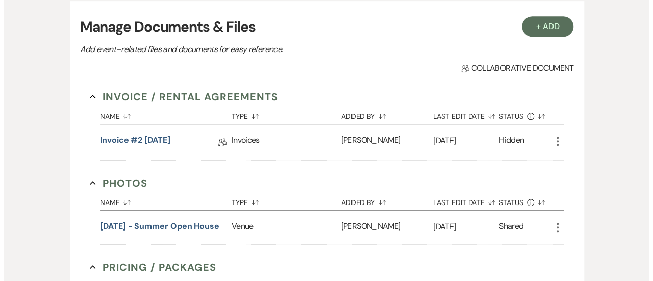
scroll to position [299, 0]
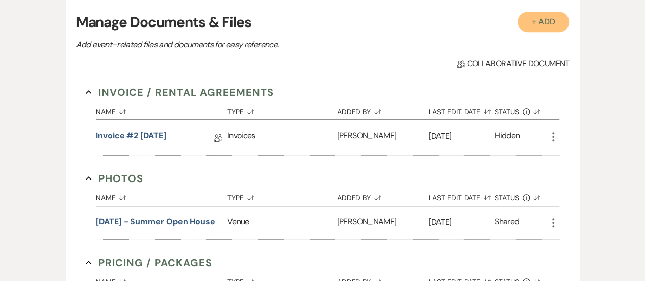
click at [542, 23] on button "+ Add" at bounding box center [544, 22] width 52 height 20
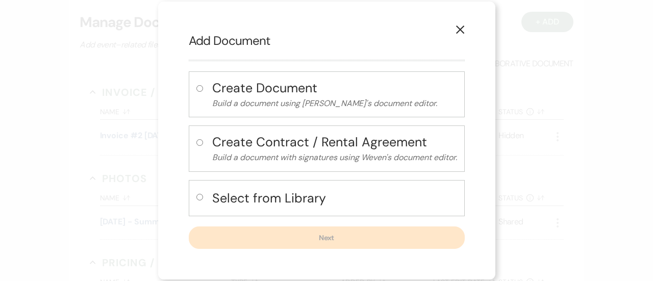
click at [300, 198] on h4 "Select from Library" at bounding box center [334, 198] width 245 height 18
radio input "true"
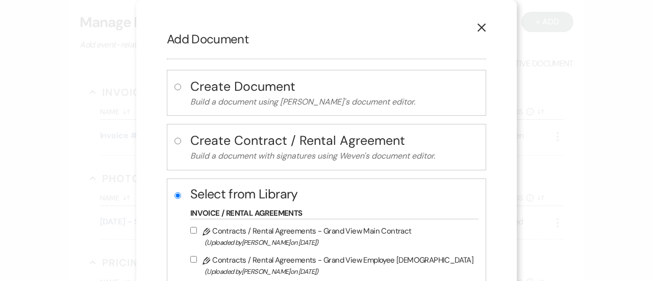
click at [309, 230] on label "Pencil Contracts / Rental Agreements - Grand View Main Contract (Uploaded by [P…" at bounding box center [331, 236] width 283 height 24
click at [197, 230] on input "Pencil Contracts / Rental Agreements - Grand View Main Contract (Uploaded by [P…" at bounding box center [193, 230] width 7 height 7
checkbox input "true"
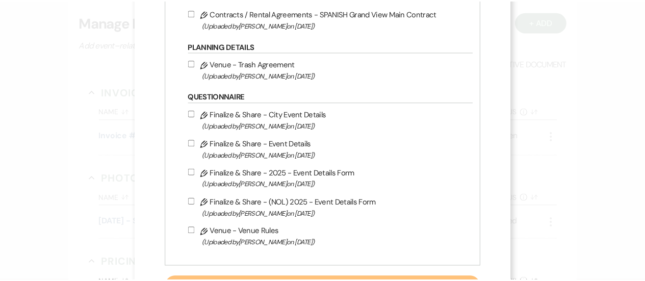
scroll to position [323, 0]
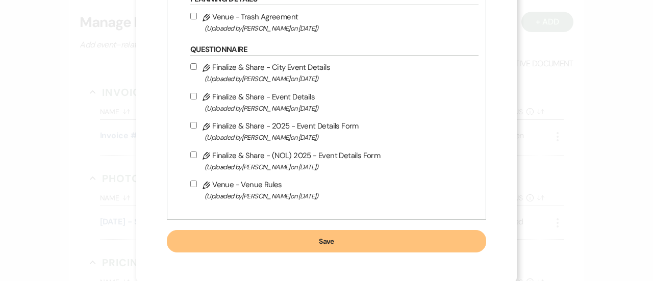
click at [362, 236] on button "Save" at bounding box center [326, 241] width 319 height 22
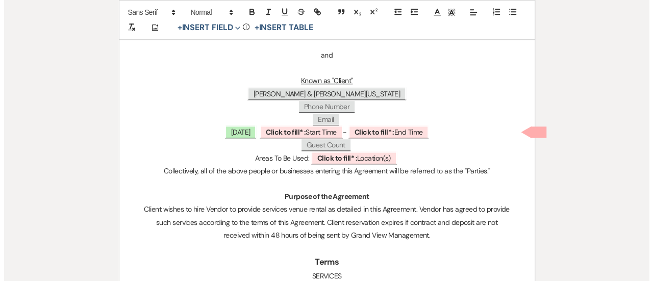
scroll to position [418, 0]
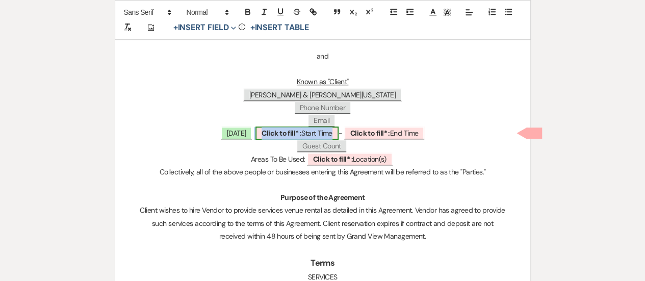
click at [321, 131] on span "Click to fill* : Start Time" at bounding box center [297, 132] width 83 height 13
select select "owner"
select select "custom_placeholder"
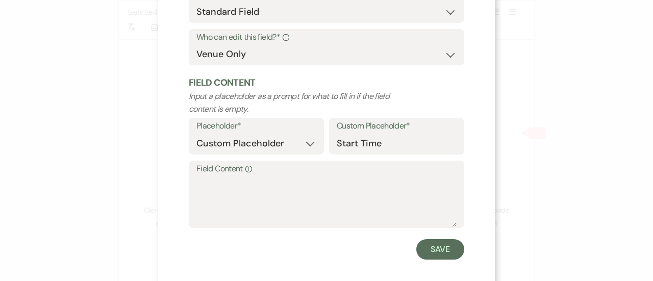
scroll to position [111, 0]
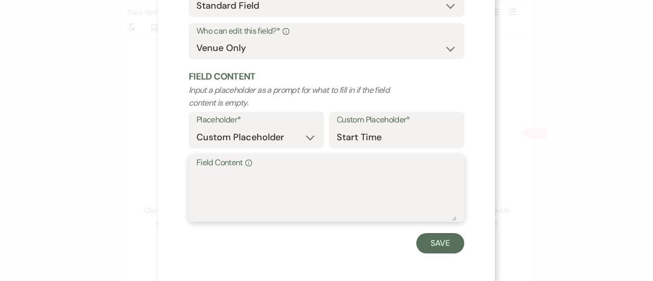
click at [258, 199] on textarea "Field Content Info" at bounding box center [326, 195] width 260 height 51
type textarea "10 AM"
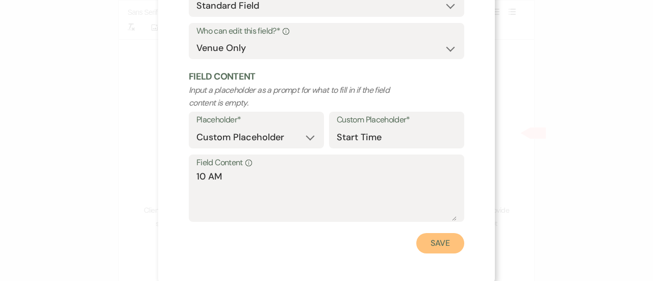
click at [433, 243] on button "Save" at bounding box center [440, 243] width 48 height 20
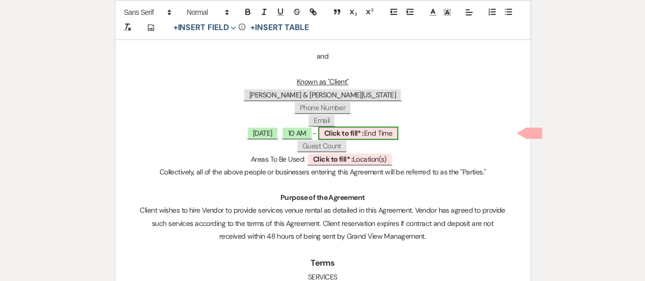
click at [364, 133] on b "Click to fill* :" at bounding box center [344, 133] width 40 height 9
select select "owner"
select select "custom_placeholder"
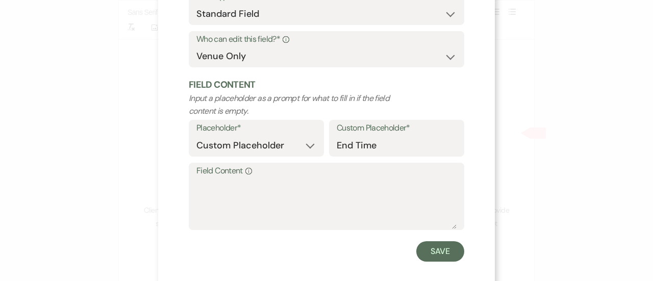
scroll to position [114, 0]
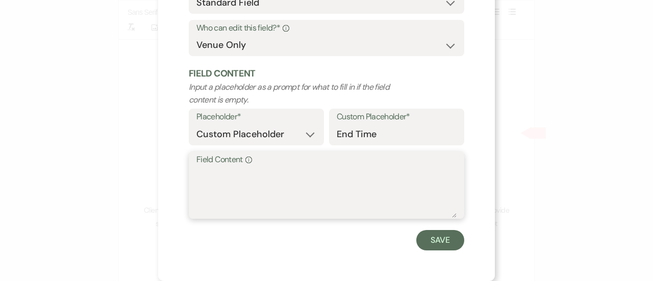
click at [253, 182] on textarea "Field Content Info" at bounding box center [326, 192] width 260 height 51
type textarea "12 AM"
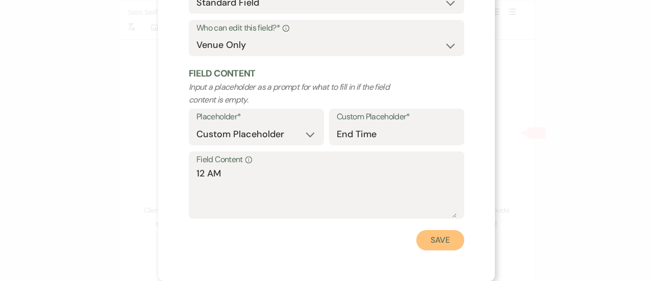
click at [441, 244] on button "Save" at bounding box center [440, 240] width 48 height 20
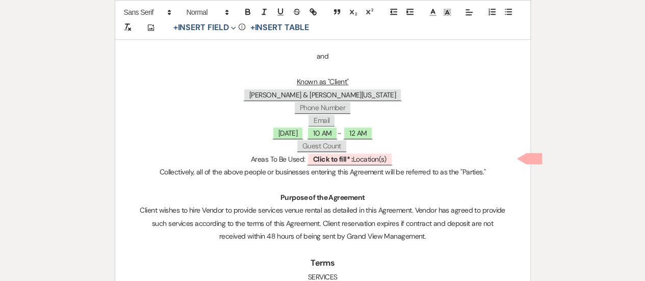
click at [370, 166] on p "Collectively, all of the above people or businesses entering this Agreement wil…" at bounding box center [323, 172] width 366 height 13
click at [362, 154] on span "Click to fill* : Location(s)" at bounding box center [350, 158] width 86 height 13
select select "owner"
select select "custom_placeholder"
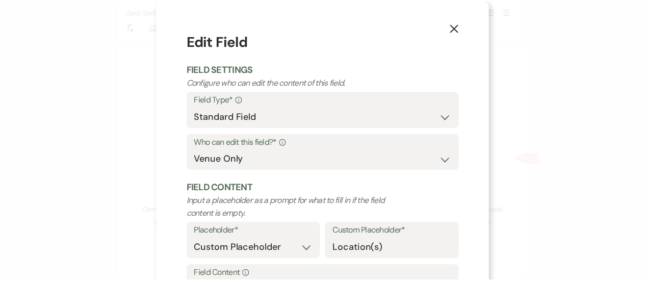
scroll to position [95, 0]
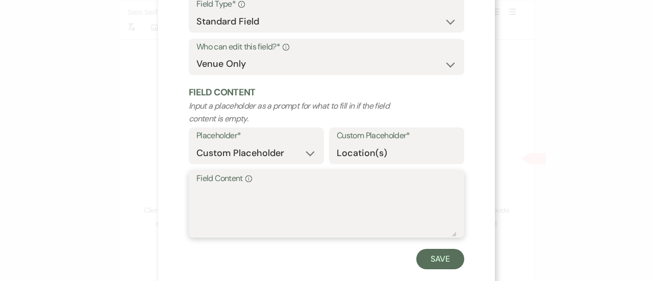
drag, startPoint x: 289, startPoint y: 221, endPoint x: 231, endPoint y: 206, distance: 59.8
click at [231, 206] on textarea "Field Content Info" at bounding box center [326, 211] width 260 height 51
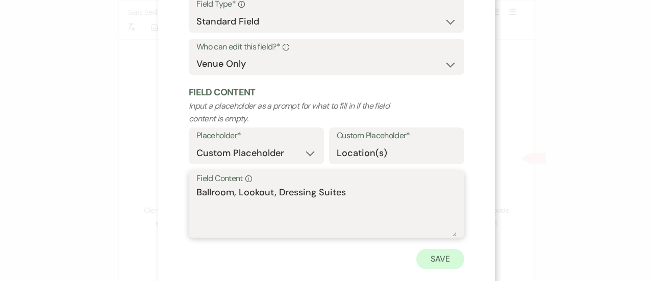
type textarea "Ballroom, Lookout, Dressing Suites"
click at [429, 262] on button "Save" at bounding box center [440, 259] width 48 height 20
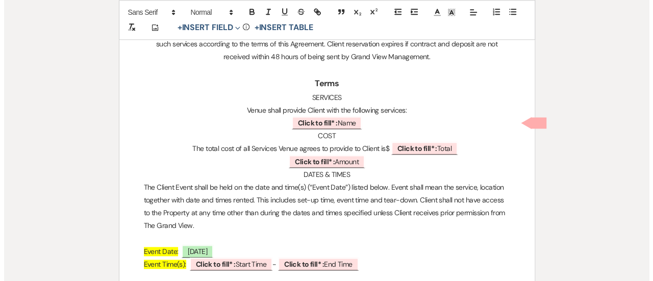
scroll to position [597, 0]
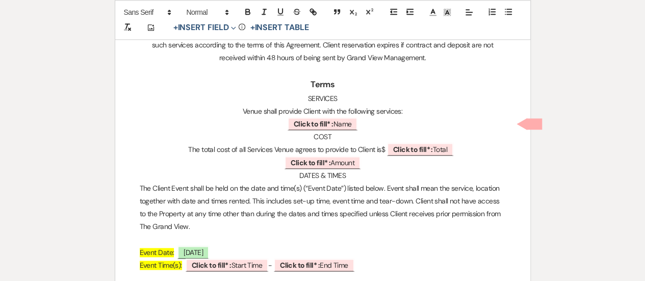
click at [361, 126] on p "﻿ Click to fill* : Name ﻿" at bounding box center [323, 124] width 366 height 13
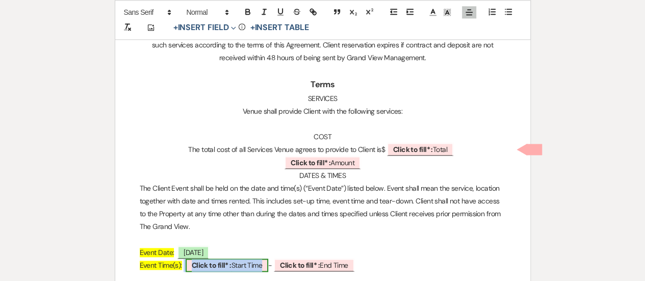
click at [241, 262] on span "Click to fill* : Start Time" at bounding box center [227, 265] width 83 height 13
select select "owner"
select select "custom_placeholder"
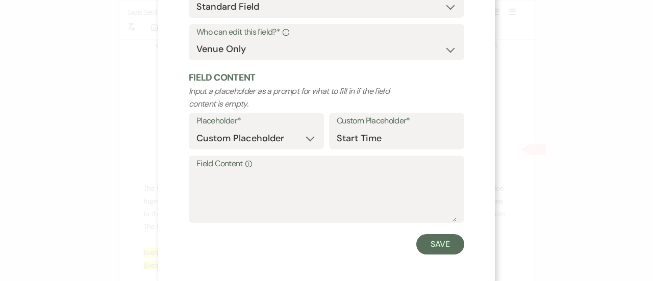
scroll to position [114, 0]
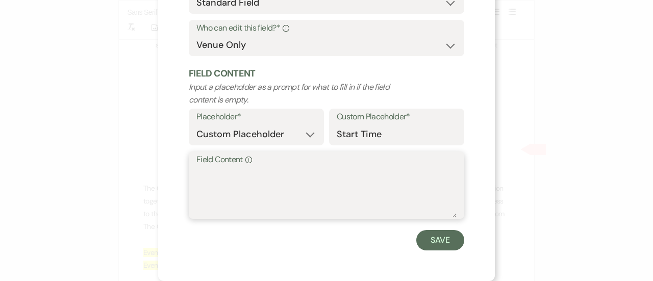
click at [259, 187] on textarea "Field Content Info" at bounding box center [326, 192] width 260 height 51
type textarea "10 AM"
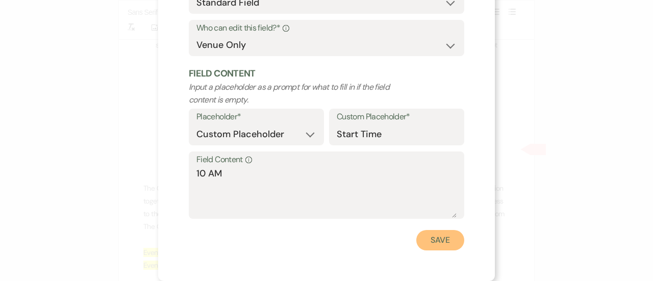
click at [441, 240] on button "Save" at bounding box center [440, 240] width 48 height 20
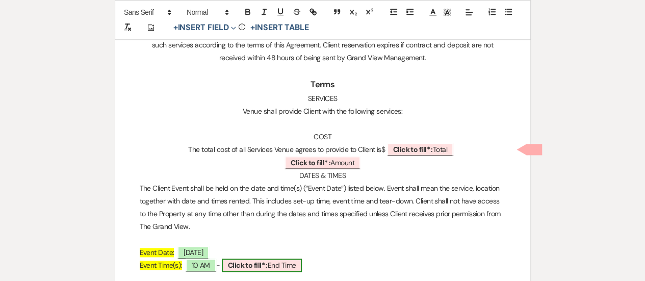
click at [292, 266] on span "Click to fill* : End Time" at bounding box center [262, 265] width 81 height 13
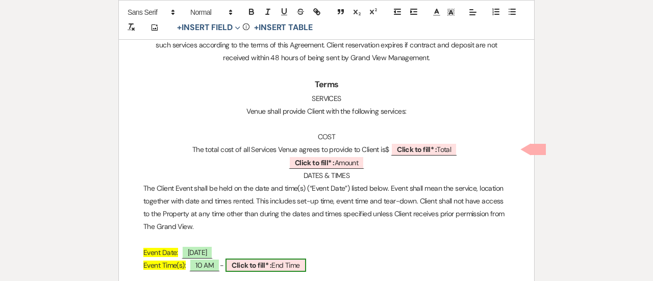
select select "owner"
select select "custom_placeholder"
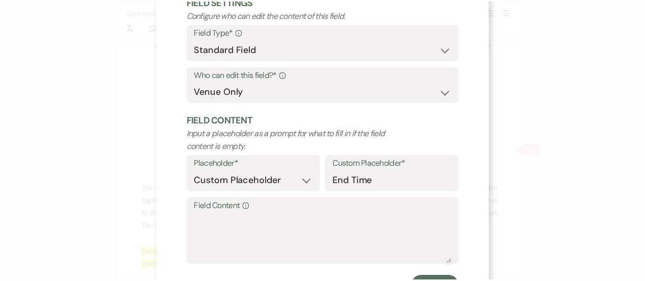
scroll to position [78, 0]
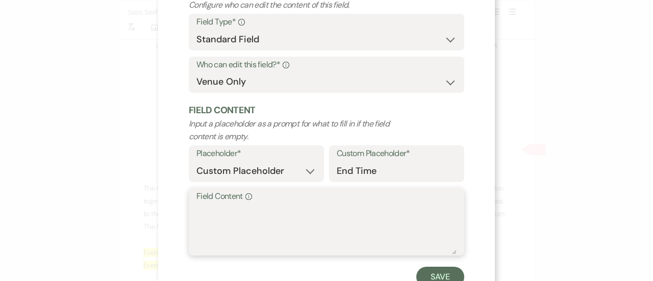
click at [252, 216] on textarea "Field Content Info" at bounding box center [326, 228] width 260 height 51
type textarea "12 AM"
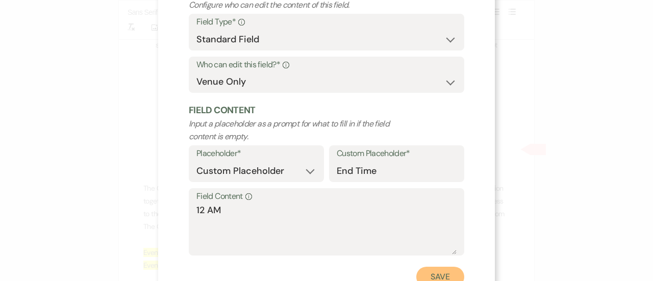
click at [445, 279] on button "Save" at bounding box center [440, 277] width 48 height 20
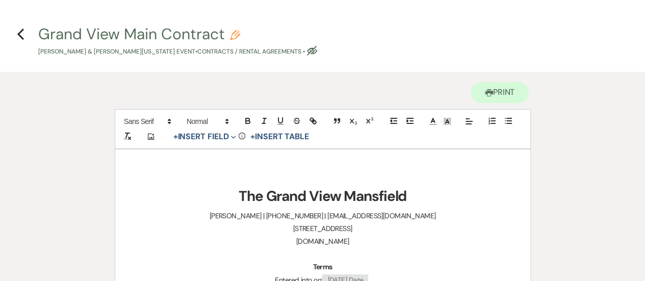
scroll to position [0, 0]
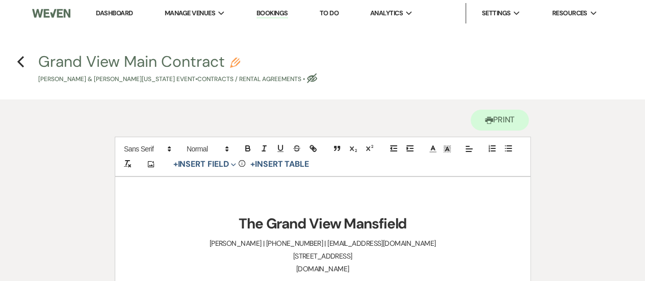
click at [24, 61] on h4 "Previous Grand View Main Contract Pencil [PERSON_NAME] & [PERSON_NAME][US_STATE…" at bounding box center [322, 67] width 645 height 33
click at [22, 61] on icon "Previous" at bounding box center [21, 62] width 8 height 12
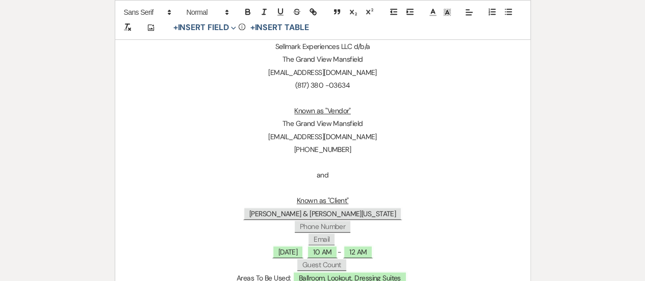
select select "5"
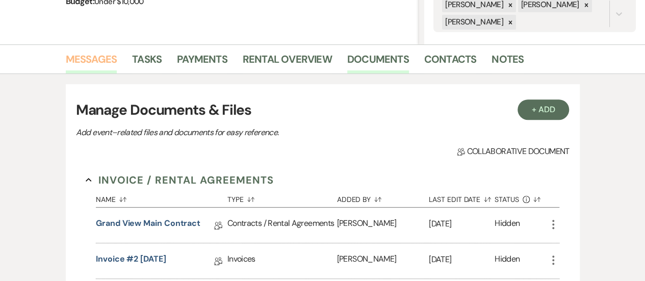
click at [101, 60] on link "Messages" at bounding box center [92, 62] width 52 height 22
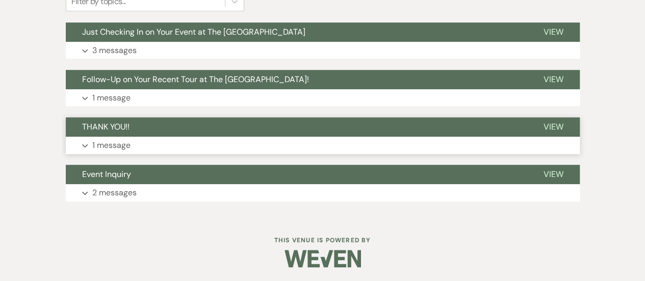
click at [188, 144] on button "Expand 1 message" at bounding box center [323, 145] width 514 height 17
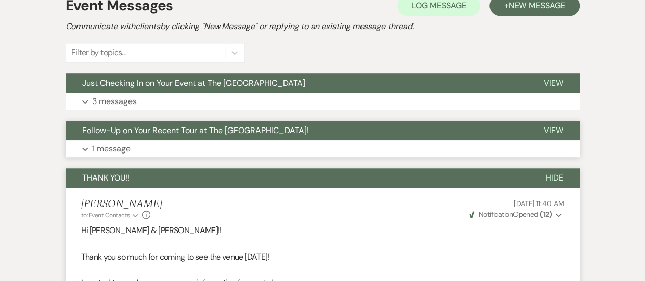
click at [170, 147] on button "Expand 1 message" at bounding box center [323, 148] width 514 height 17
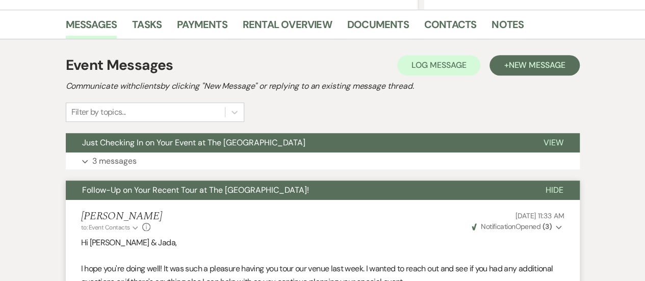
scroll to position [224, 0]
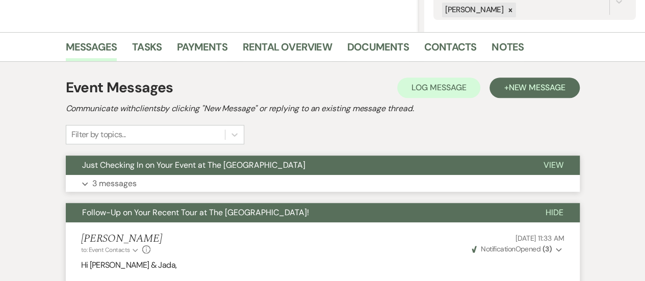
click at [157, 169] on span "Just Checking In on Your Event at The [GEOGRAPHIC_DATA]" at bounding box center [193, 165] width 223 height 11
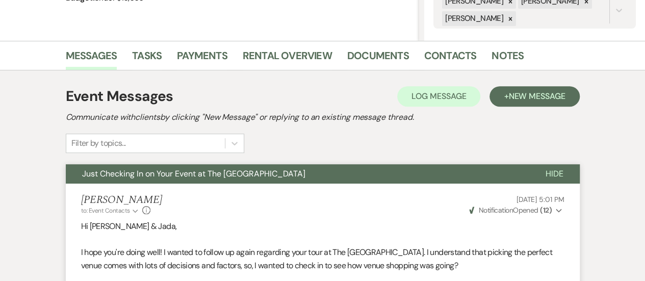
scroll to position [208, 0]
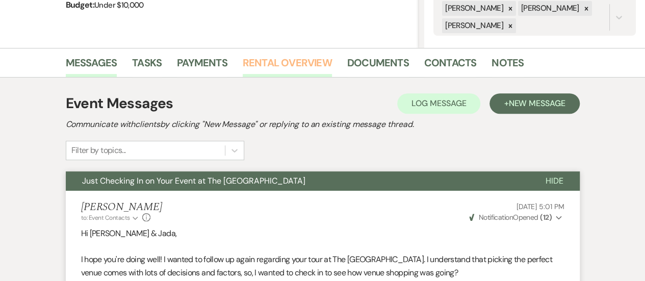
click at [296, 55] on link "Rental Overview" at bounding box center [287, 66] width 89 height 22
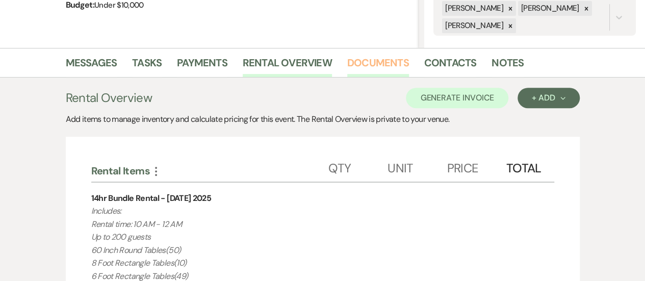
click at [381, 64] on link "Documents" at bounding box center [378, 66] width 62 height 22
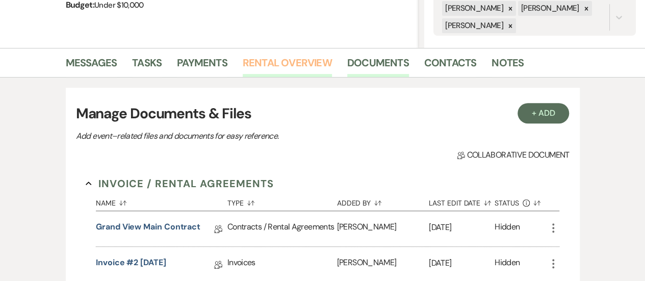
drag, startPoint x: 255, startPoint y: 136, endPoint x: 246, endPoint y: 62, distance: 75.0
click at [246, 62] on link "Rental Overview" at bounding box center [287, 66] width 89 height 22
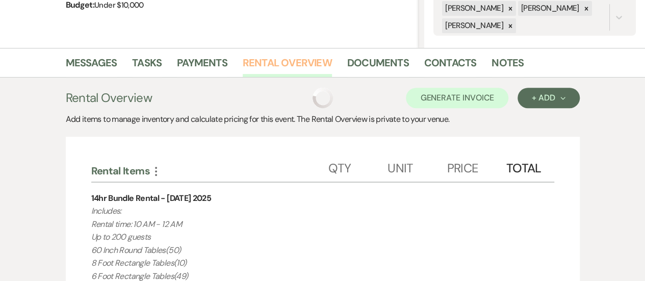
click at [246, 62] on link "Rental Overview" at bounding box center [287, 66] width 89 height 22
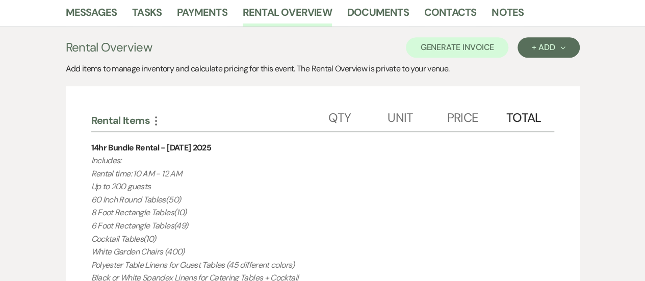
scroll to position [234, 0]
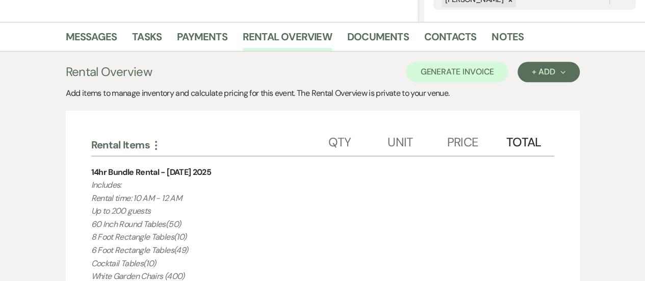
drag, startPoint x: 251, startPoint y: 123, endPoint x: 87, endPoint y: 187, distance: 176.2
copy p "Loremips: Dolors amet: 44 CO - 03 AD El se 889 doeius 29 Temp Incid Utlabo(78) …"
click at [377, 43] on link "Documents" at bounding box center [378, 40] width 62 height 22
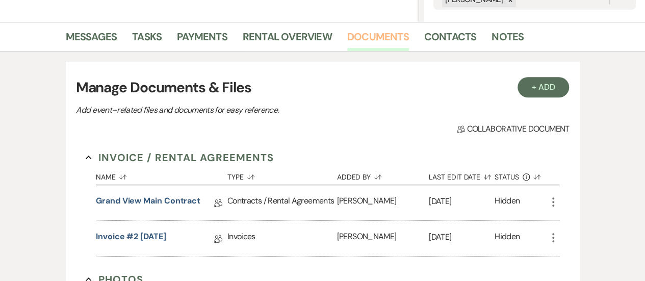
scroll to position [334, 0]
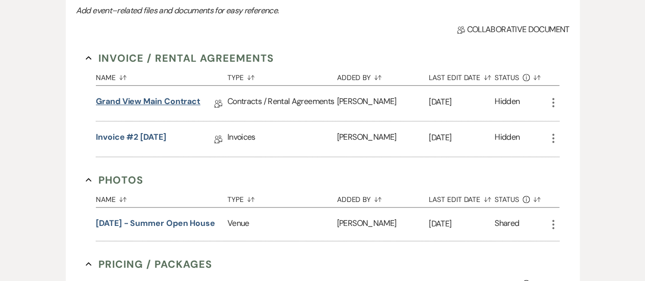
click at [182, 105] on link "Grand View Main Contract" at bounding box center [148, 103] width 105 height 16
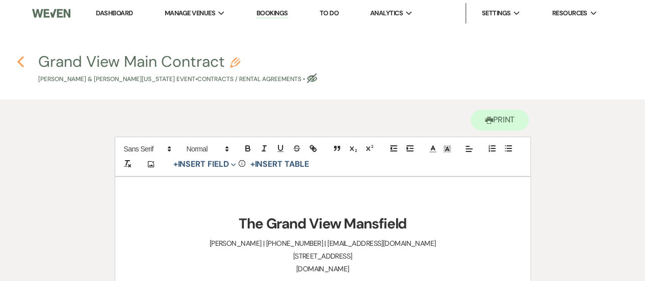
click at [20, 60] on use "button" at bounding box center [20, 61] width 7 height 11
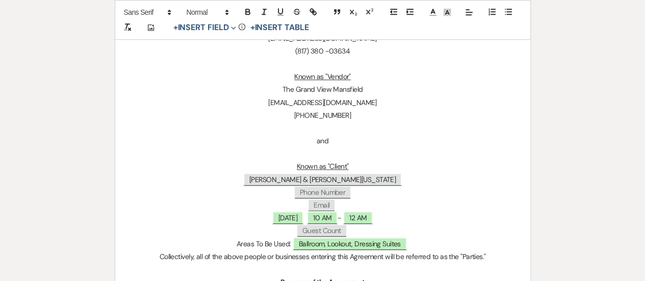
select select "5"
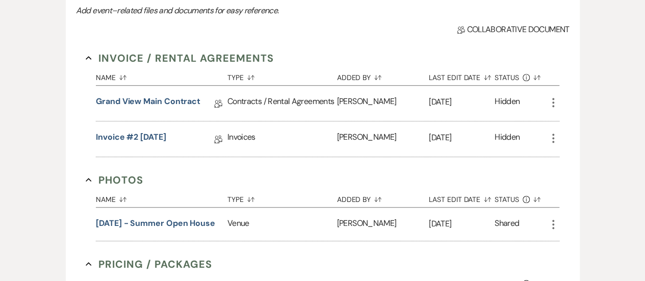
click at [154, 128] on div "Invoice #2 [DATE] Collab Doc" at bounding box center [162, 138] width 132 height 35
click at [150, 134] on link "Invoice #2 [DATE]" at bounding box center [131, 139] width 70 height 16
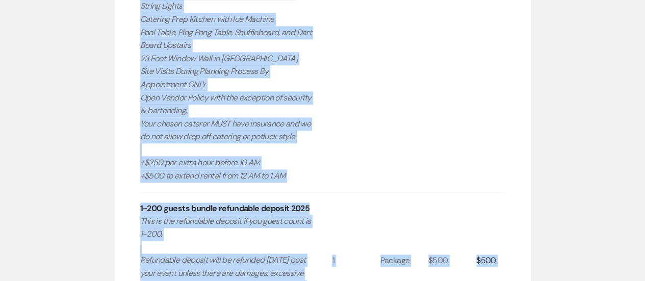
scroll to position [807, 0]
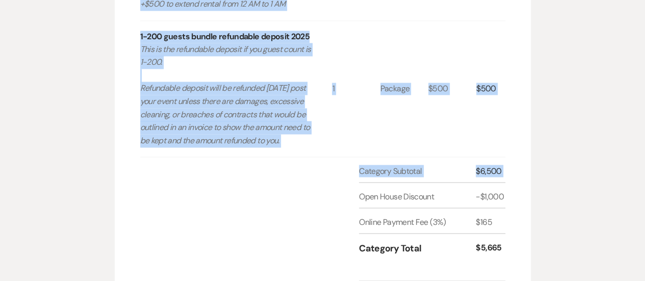
drag, startPoint x: 140, startPoint y: 112, endPoint x: 294, endPoint y: 18, distance: 180.4
copy p "Loremips: Dolors amet: 44 CO - 03 AD El se 889 doeius 29 Temp Incid Utlabo(78) …"
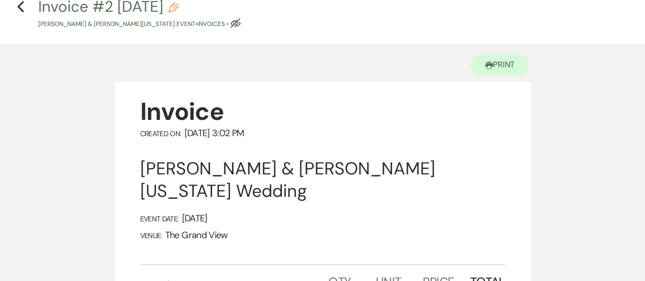
scroll to position [0, 0]
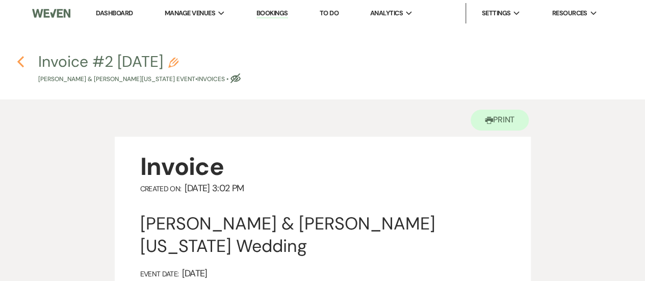
click at [17, 59] on icon "Previous" at bounding box center [21, 62] width 8 height 12
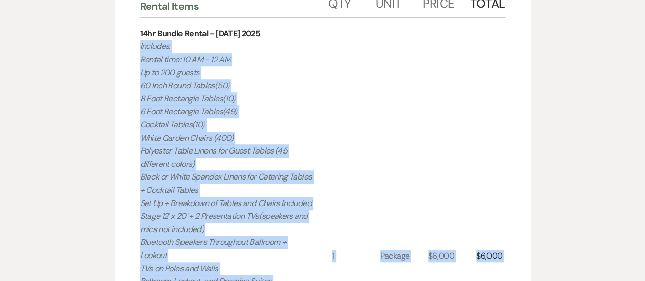
select select "5"
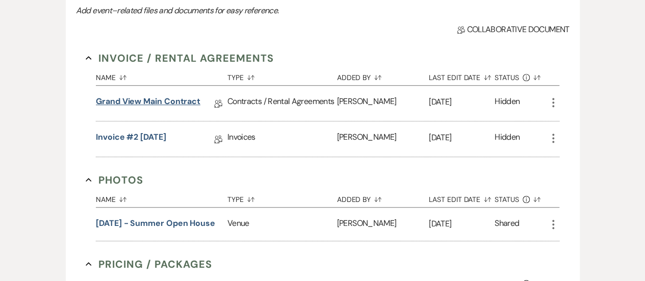
click at [152, 95] on link "Grand View Main Contract" at bounding box center [148, 103] width 105 height 16
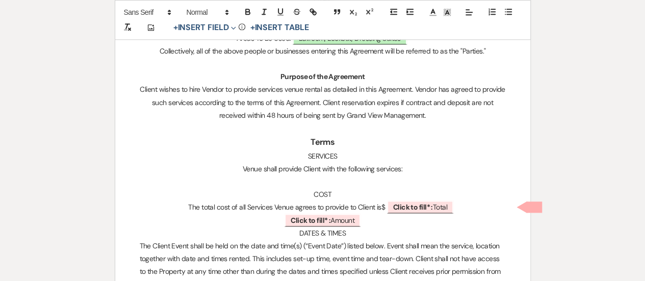
scroll to position [540, 0]
click at [333, 180] on p at bounding box center [323, 181] width 366 height 13
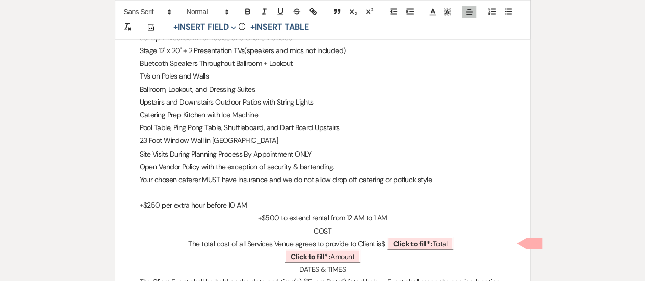
scroll to position [811, 0]
click at [390, 216] on p "+$500 to extend rental from 12 AM to 1 AM" at bounding box center [323, 218] width 366 height 13
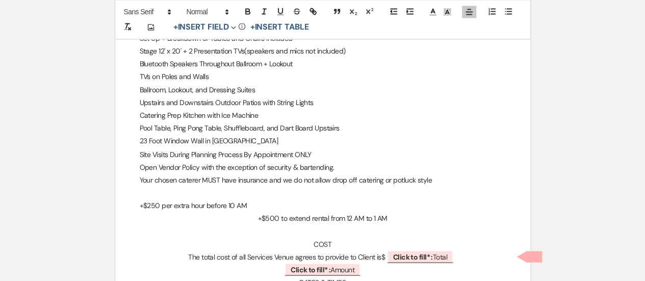
click at [390, 216] on p "+$500 to extend rental from 12 AM to 1 AM" at bounding box center [323, 218] width 366 height 13
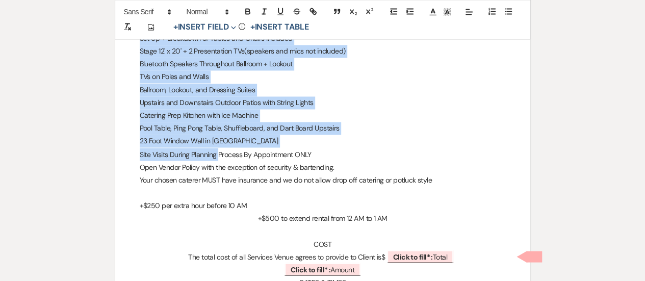
drag, startPoint x: 390, startPoint y: 216, endPoint x: 119, endPoint y: 28, distance: 330.1
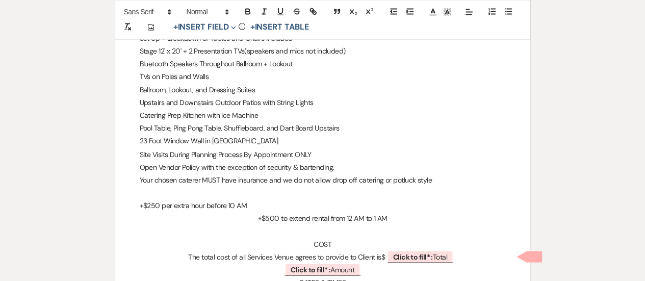
click at [388, 219] on p "+$500 to extend rental from 12 AM to 1 AM" at bounding box center [323, 218] width 366 height 13
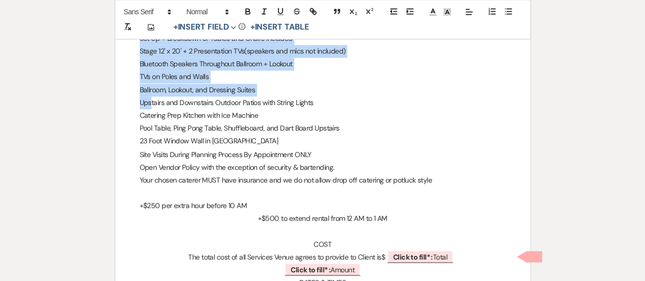
drag, startPoint x: 388, startPoint y: 219, endPoint x: 152, endPoint y: 100, distance: 263.7
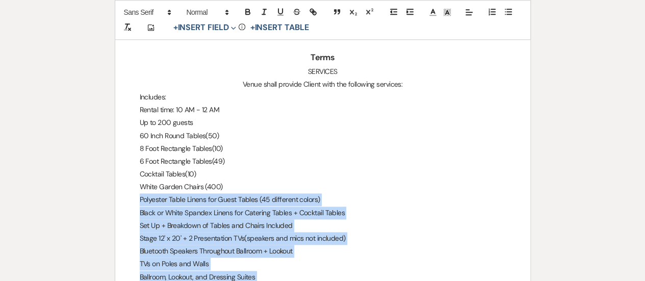
scroll to position [624, 0]
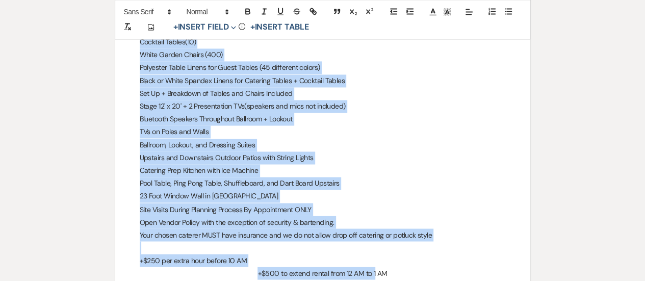
scroll to position [771, 0]
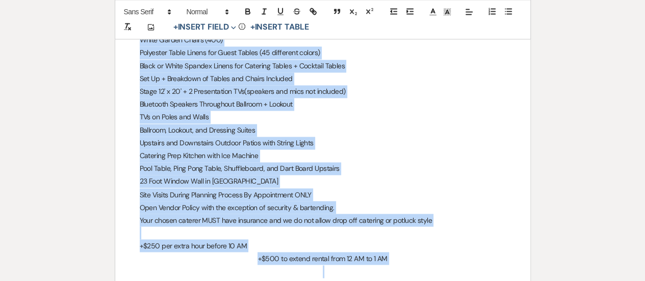
drag, startPoint x: 134, startPoint y: 95, endPoint x: 410, endPoint y: 252, distance: 317.9
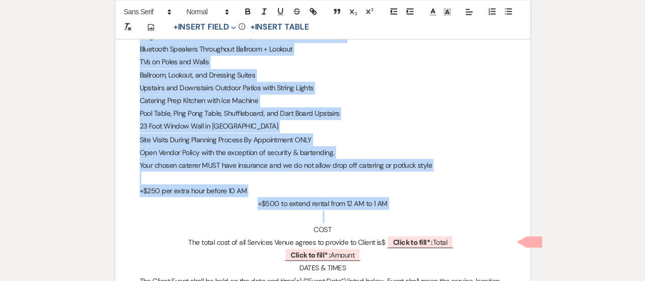
scroll to position [825, 0]
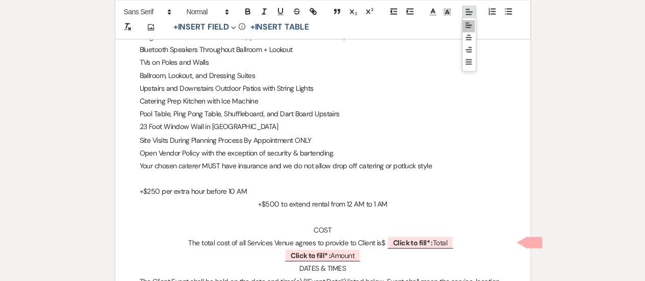
click at [467, 15] on line at bounding box center [468, 15] width 5 height 0
click at [469, 38] on line at bounding box center [469, 38] width 6 height 0
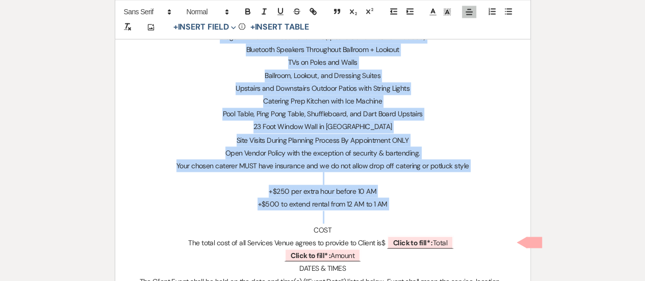
click at [376, 200] on p "+$500 to extend rental from 12 AM to 1 AM" at bounding box center [323, 203] width 366 height 13
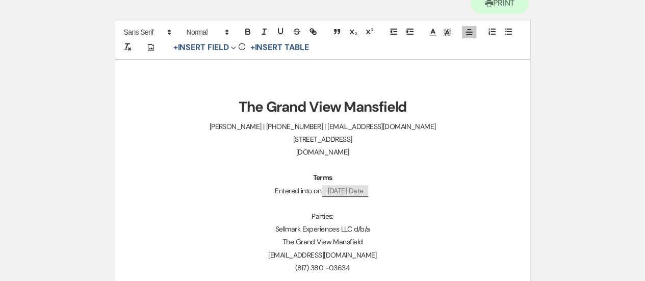
scroll to position [0, 0]
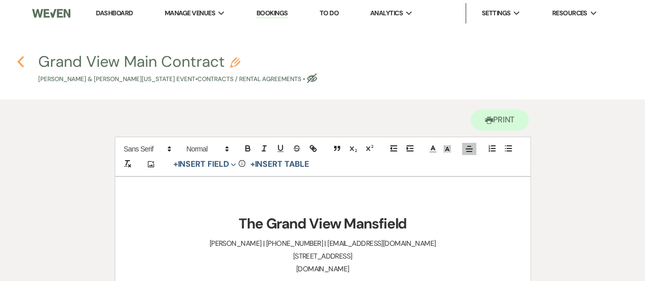
click at [20, 64] on use "button" at bounding box center [20, 61] width 7 height 11
select select "5"
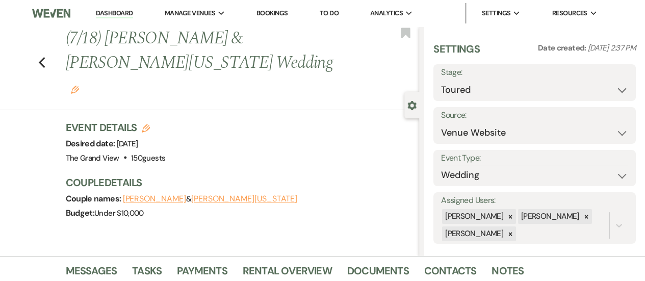
scroll to position [334, 0]
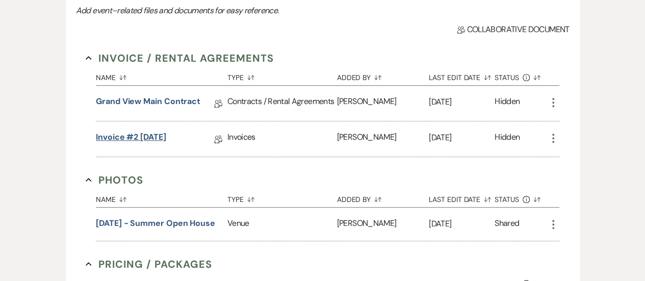
click at [126, 143] on link "Invoice #2 [DATE]" at bounding box center [131, 139] width 70 height 16
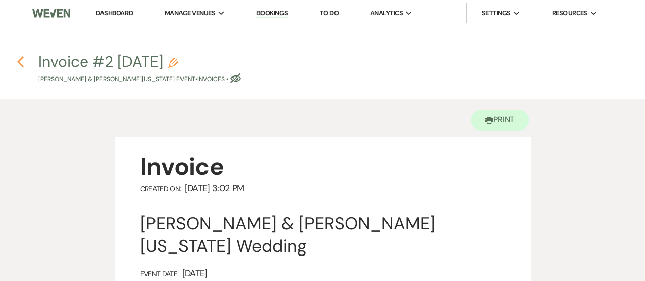
click at [21, 61] on icon "Previous" at bounding box center [21, 62] width 8 height 12
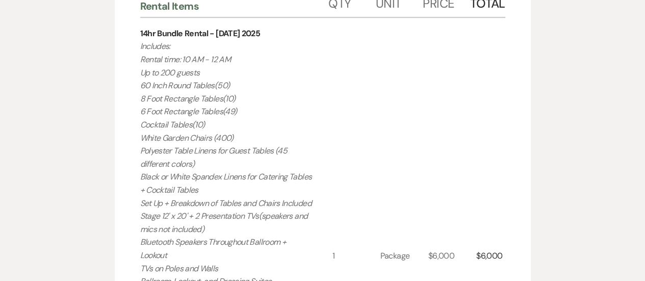
select select "5"
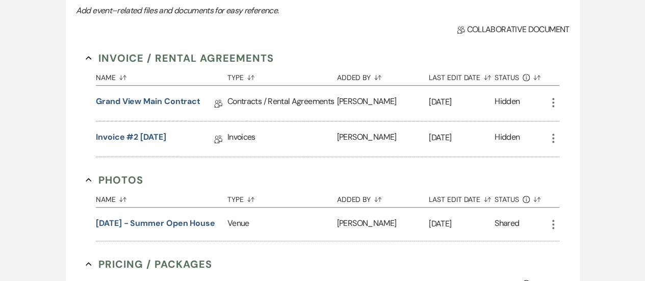
click at [161, 90] on div "Grand View Main Contract Collab Doc" at bounding box center [162, 103] width 132 height 35
click at [158, 100] on link "Grand View Main Contract" at bounding box center [148, 103] width 105 height 16
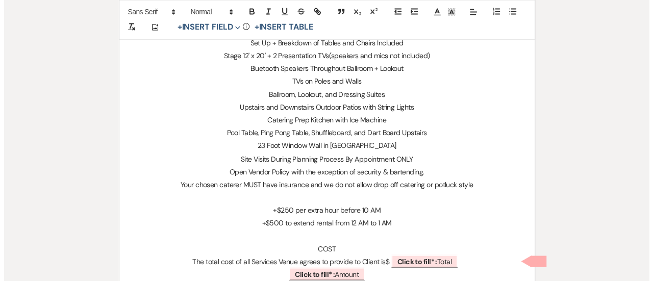
scroll to position [807, 0]
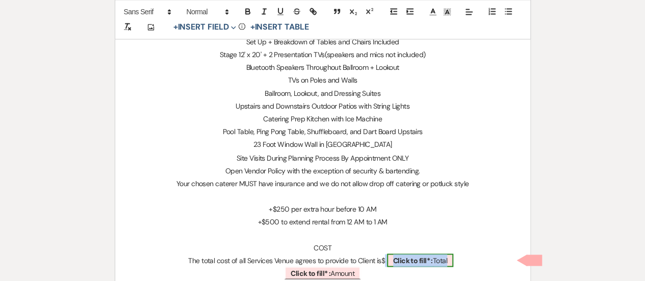
click at [420, 261] on b "Click to fill* :" at bounding box center [413, 260] width 40 height 9
select select "owner"
select select "Total"
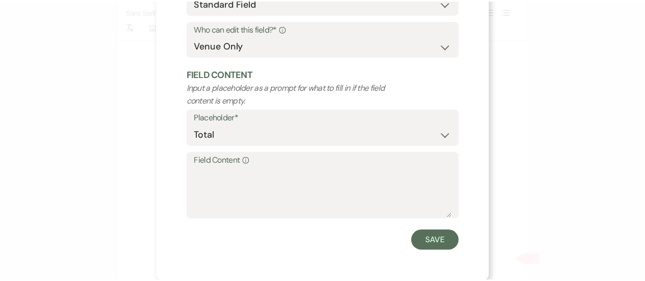
scroll to position [114, 0]
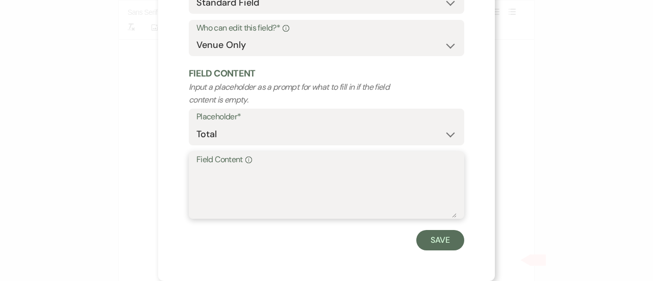
click at [253, 197] on textarea "Field Content Info" at bounding box center [326, 192] width 260 height 51
type textarea "5500"
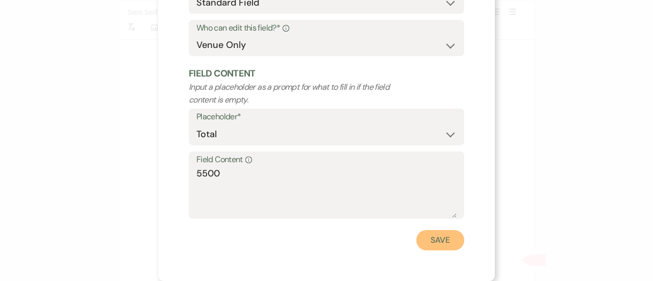
click at [437, 230] on button "Save" at bounding box center [440, 240] width 48 height 20
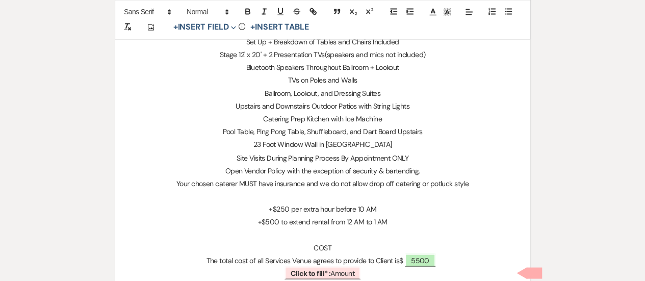
scroll to position [855, 0]
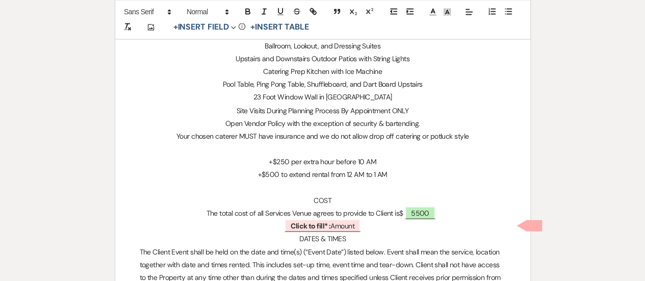
click at [373, 224] on p "﻿ Click to fill* : Amount ﻿" at bounding box center [323, 225] width 366 height 13
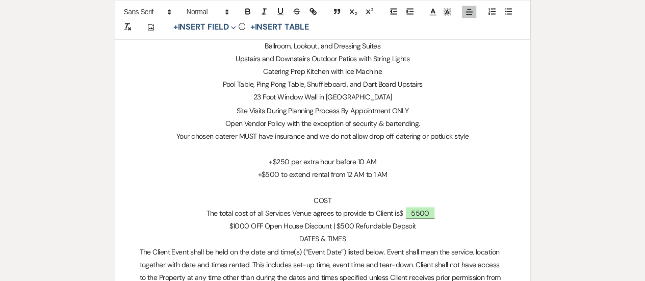
click at [409, 226] on p "$1000 OFF Open House Discount | $500 Refundable Depsoit" at bounding box center [323, 225] width 366 height 13
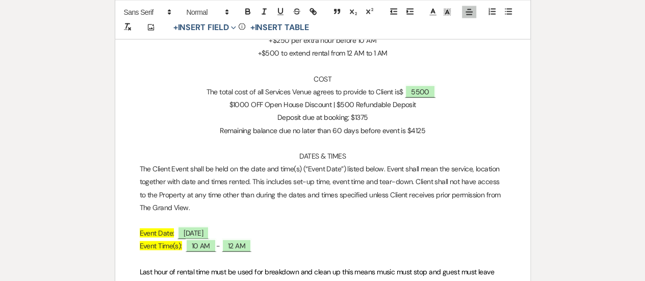
scroll to position [975, 0]
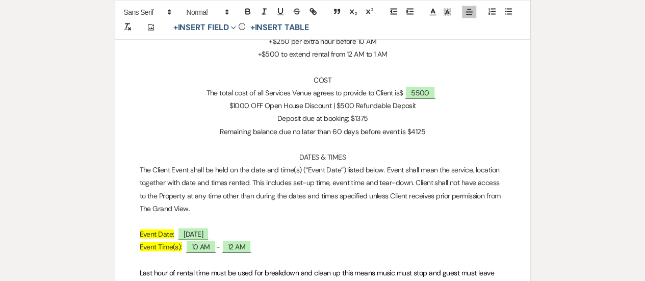
click at [145, 246] on span "Event Time(s):" at bounding box center [161, 246] width 42 height 9
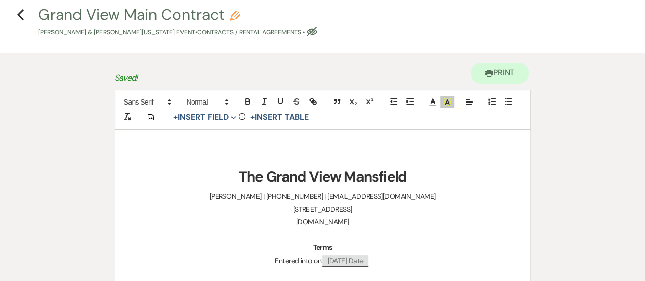
scroll to position [0, 0]
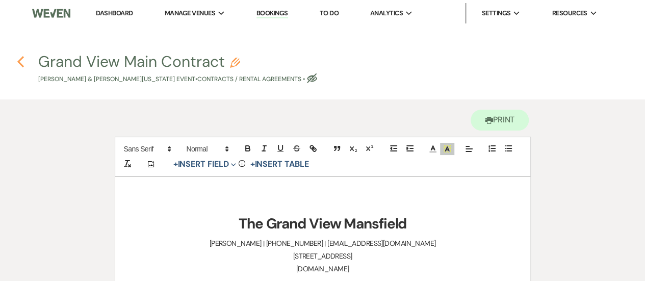
click at [20, 64] on use "button" at bounding box center [20, 61] width 7 height 11
select select "5"
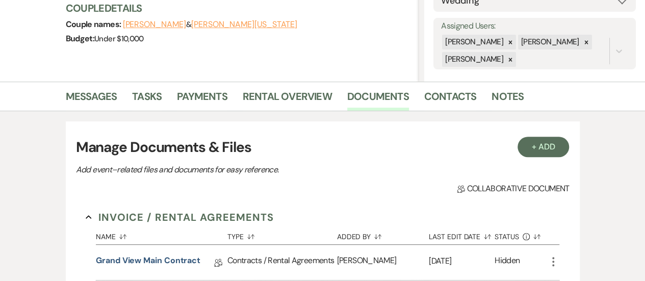
scroll to position [168, 0]
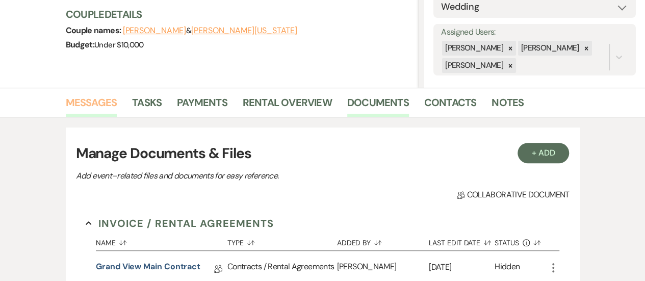
click at [95, 99] on link "Messages" at bounding box center [92, 105] width 52 height 22
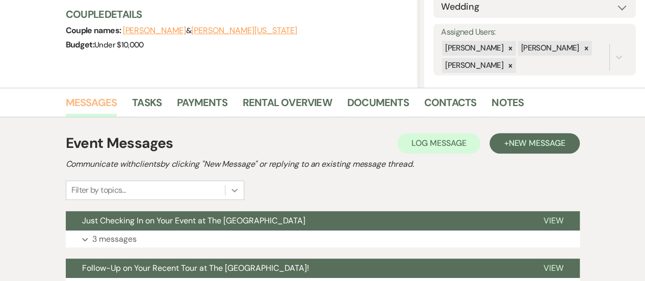
scroll to position [259, 0]
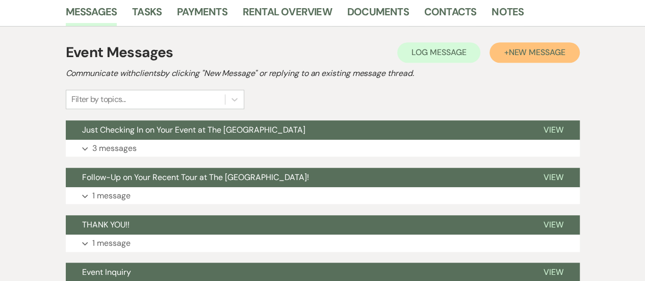
click at [558, 48] on span "New Message" at bounding box center [536, 52] width 57 height 11
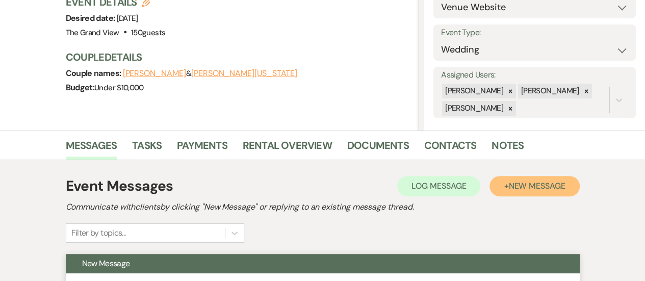
scroll to position [122, 0]
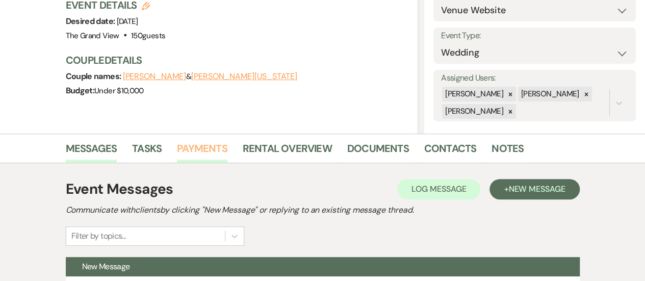
click at [220, 152] on link "Payments" at bounding box center [202, 151] width 50 height 22
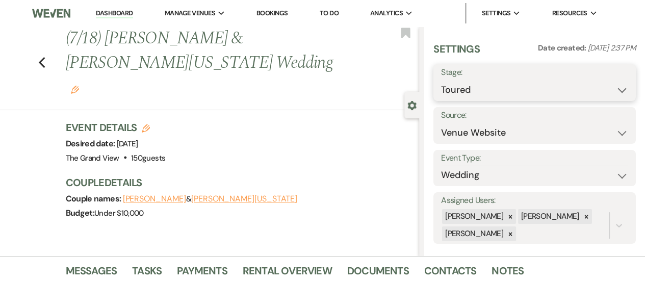
click at [453, 86] on select "Inquiry Follow Up Tour Requested Tour Confirmed Toured Proposal Sent Booked Lost" at bounding box center [534, 90] width 187 height 20
select select "6"
click at [441, 80] on select "Inquiry Follow Up Tour Requested Tour Confirmed Toured Proposal Sent Booked Lost" at bounding box center [534, 90] width 187 height 20
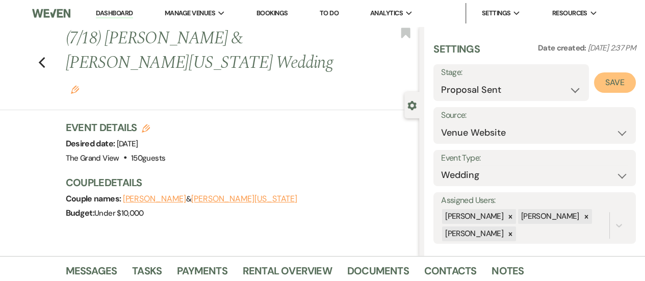
click at [603, 83] on button "Save" at bounding box center [615, 82] width 42 height 20
click at [43, 57] on use "button" at bounding box center [41, 62] width 7 height 11
select select "6"
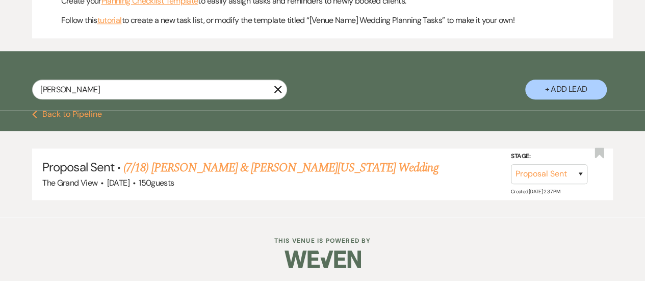
click at [278, 93] on icon "X" at bounding box center [278, 89] width 8 height 8
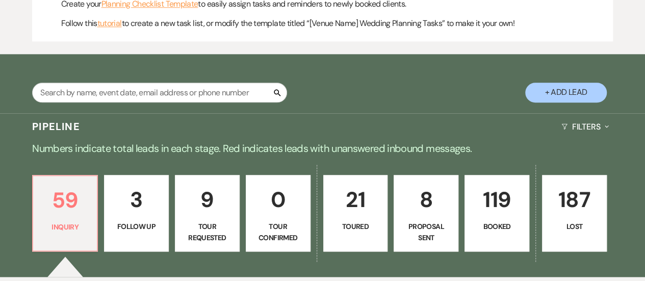
click at [437, 211] on p "8" at bounding box center [426, 200] width 52 height 34
select select "6"
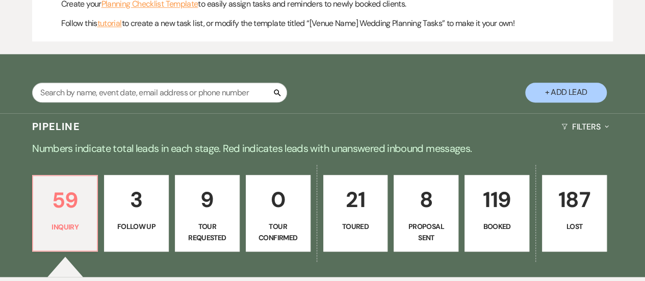
select select "6"
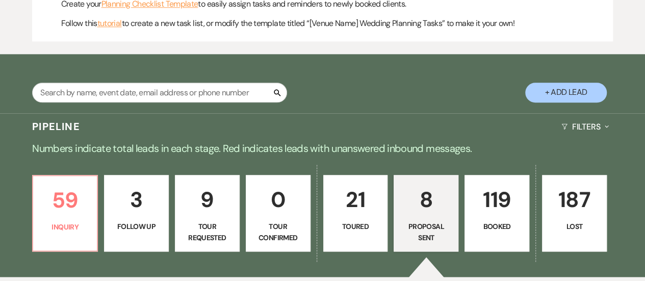
select select "6"
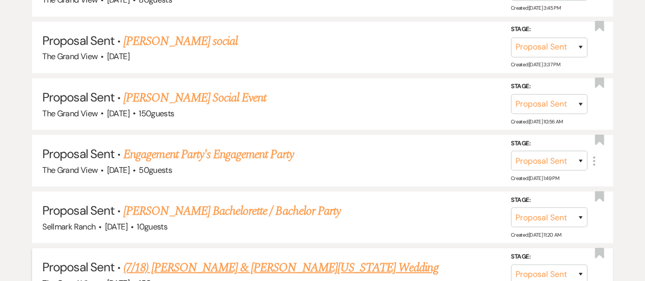
scroll to position [1037, 0]
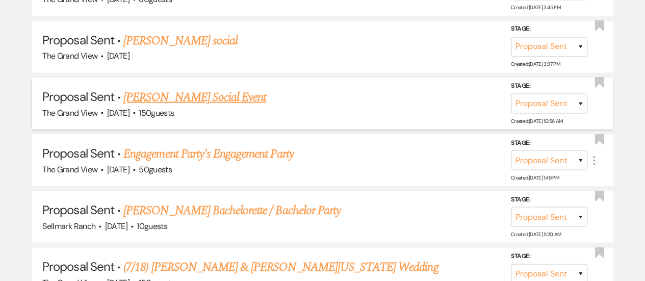
click at [228, 106] on link "[PERSON_NAME] Social Event" at bounding box center [194, 97] width 143 height 18
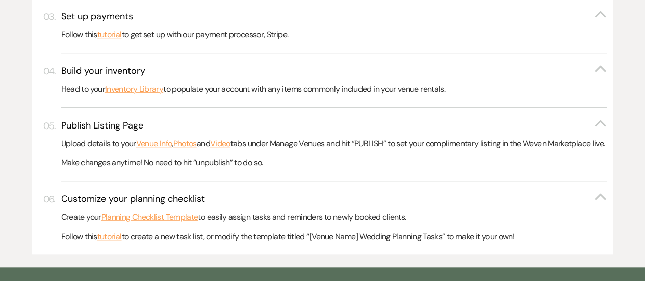
select select "6"
select select "5"
select select "13"
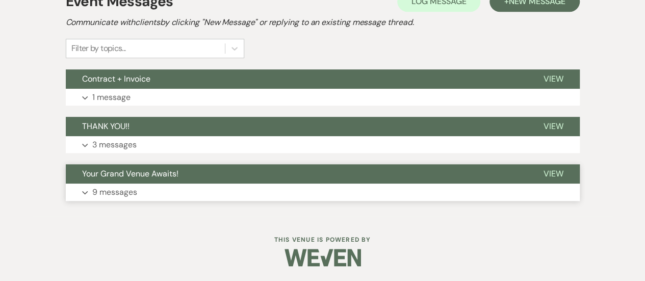
scroll to position [310, 0]
click at [218, 83] on button "Contract + Invoice" at bounding box center [297, 78] width 462 height 19
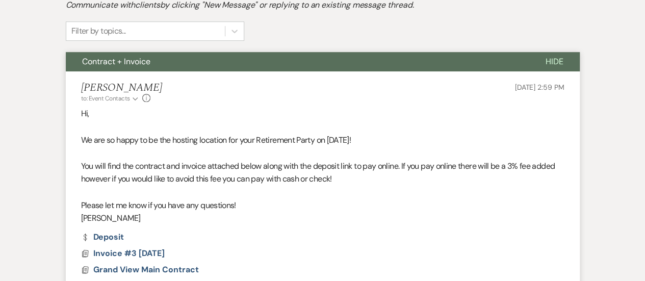
scroll to position [328, 0]
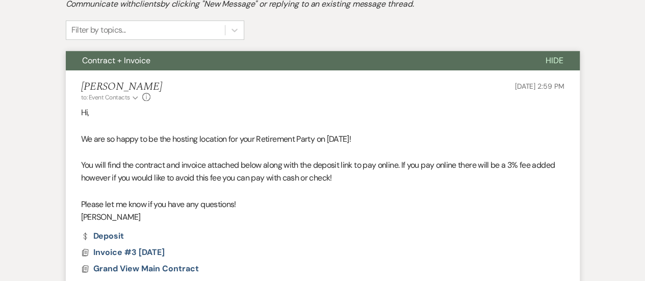
drag, startPoint x: 171, startPoint y: 216, endPoint x: 35, endPoint y: 97, distance: 180.8
click at [35, 97] on div "Event Messages Log Log Message + New Message Communicate with clients by clicki…" at bounding box center [322, 193] width 581 height 473
click at [95, 118] on p "Hi," at bounding box center [322, 112] width 483 height 13
drag, startPoint x: 78, startPoint y: 110, endPoint x: 159, endPoint y: 219, distance: 136.0
click at [159, 219] on li "[PERSON_NAME] to: Event Contacts Expand Info [DATE] 2:59 PM Hi, We are so happy…" at bounding box center [323, 180] width 514 height 221
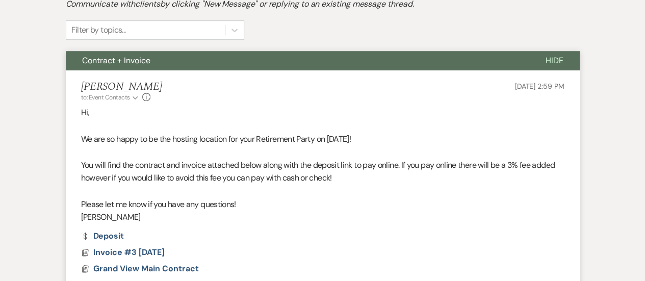
copy div "Hi, We are so happy to be the hosting location for your Retirement Party on [DA…"
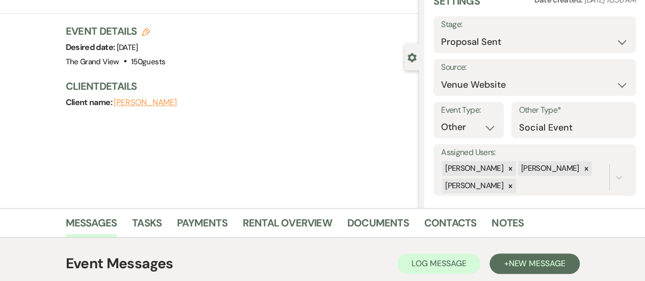
scroll to position [0, 0]
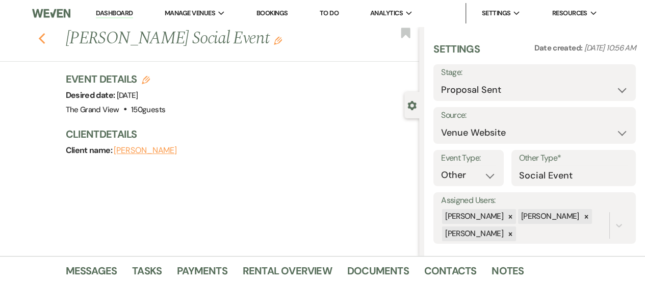
click at [46, 39] on icon "Previous" at bounding box center [42, 39] width 8 height 12
select select "6"
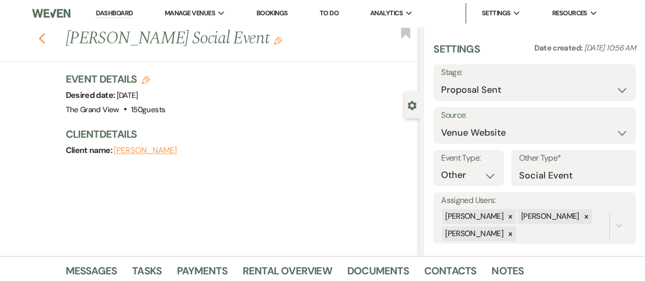
select select "6"
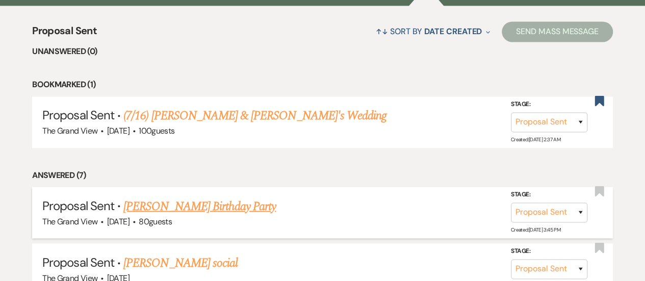
scroll to position [793, 0]
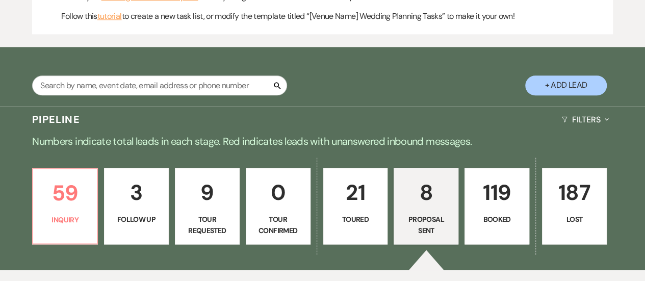
scroll to position [542, 0]
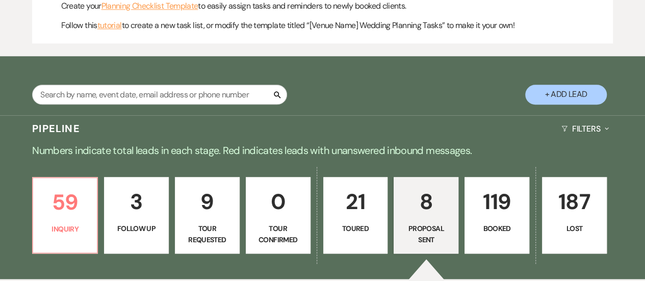
click at [172, 91] on div "Search + Add Lead" at bounding box center [322, 87] width 645 height 52
click at [173, 105] on input "text" at bounding box center [159, 95] width 255 height 20
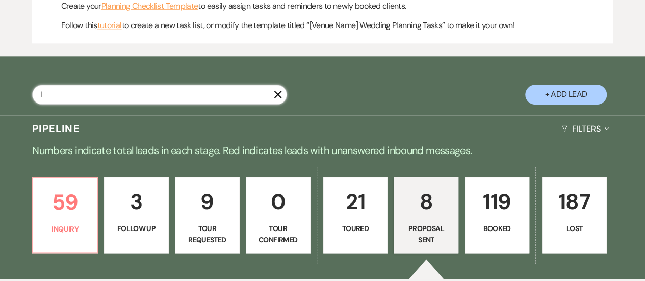
type input "le"
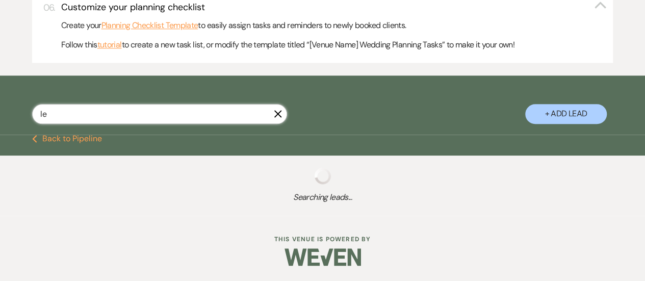
select select "2"
select select "6"
select select "2"
select select "8"
select select "6"
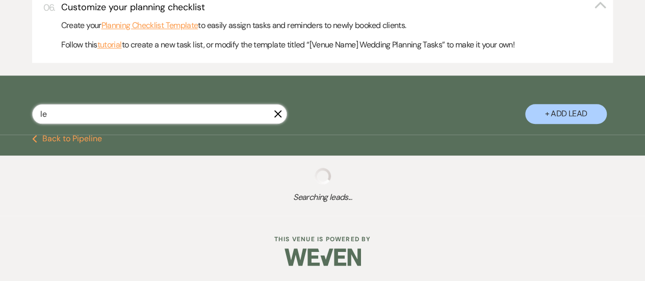
select select "5"
select select "8"
select select "5"
select select "2"
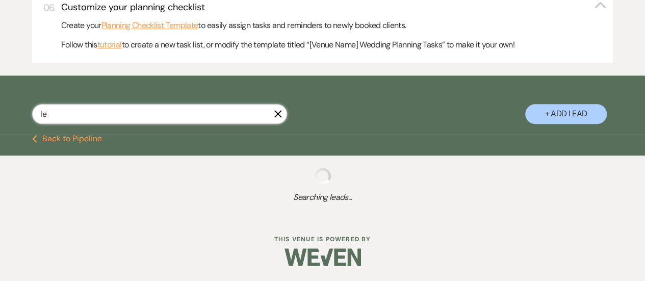
select select "8"
select select "6"
select select "8"
select select "5"
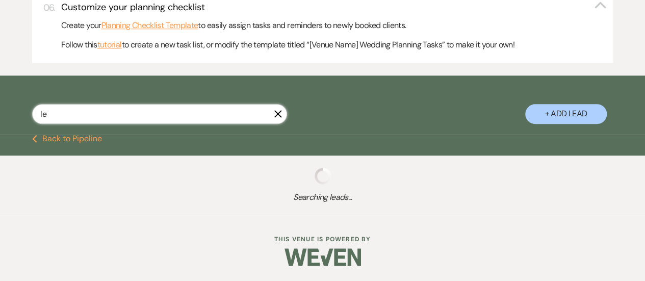
select select "8"
select select "5"
select select "8"
select select "6"
select select "8"
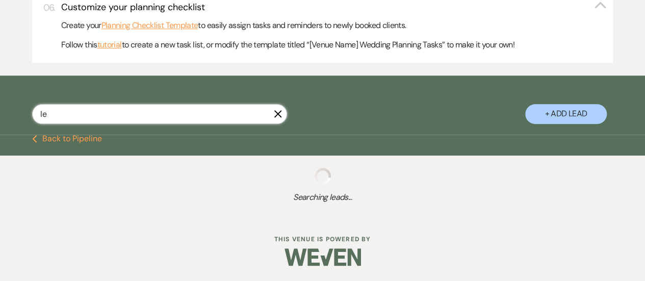
select select "6"
select select "8"
select select "5"
select select "8"
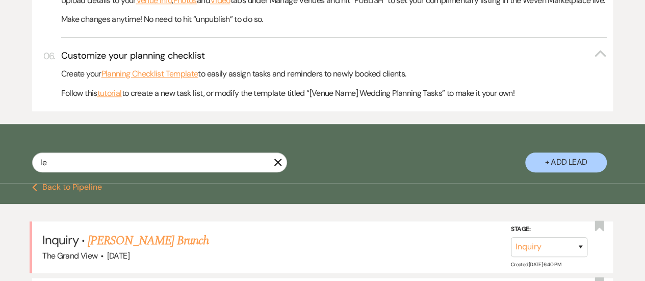
click at [278, 166] on button "X" at bounding box center [278, 162] width 8 height 9
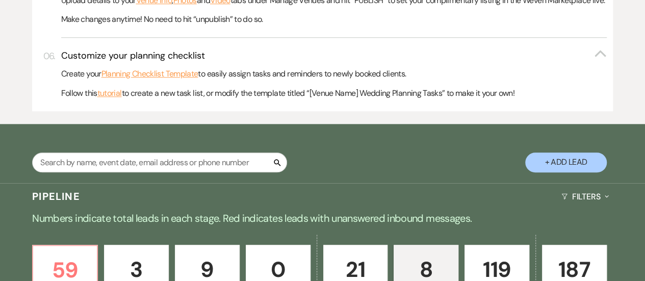
scroll to position [542, 0]
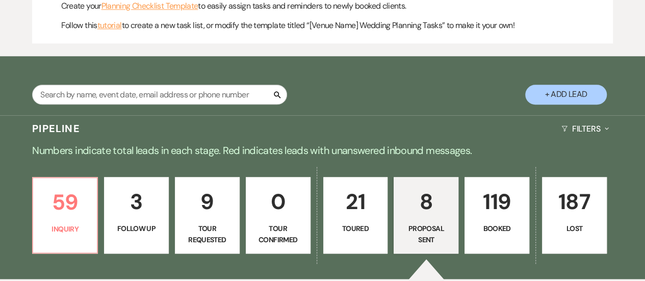
click at [501, 234] on p "Booked" at bounding box center [497, 228] width 52 height 11
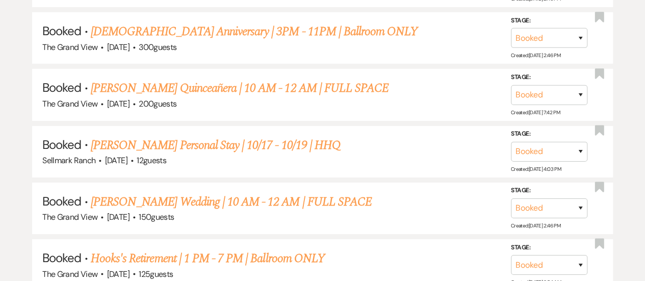
scroll to position [1779, 0]
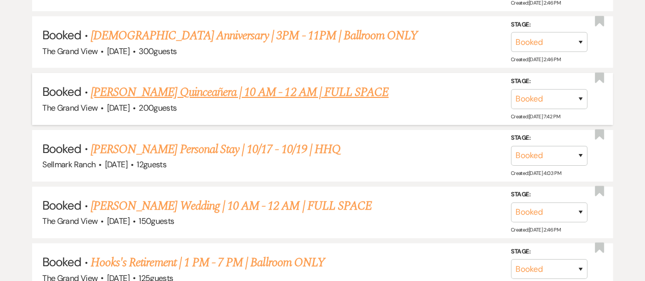
click at [220, 101] on link "[PERSON_NAME] Quinceañera | 10 AM - 12 AM | FULL SPACE" at bounding box center [240, 92] width 298 height 18
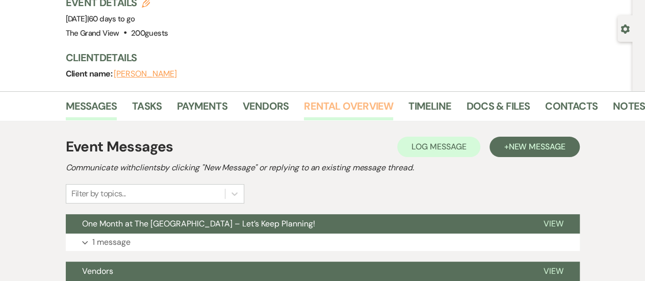
click at [346, 106] on link "Rental Overview" at bounding box center [348, 109] width 89 height 22
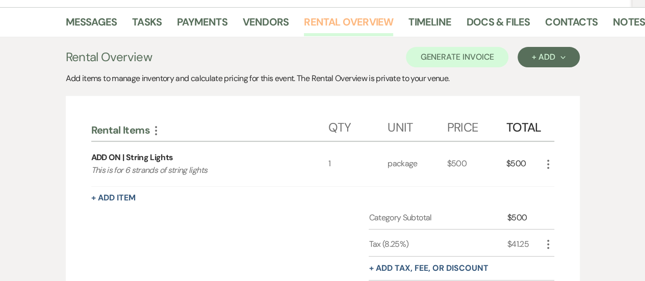
scroll to position [101, 0]
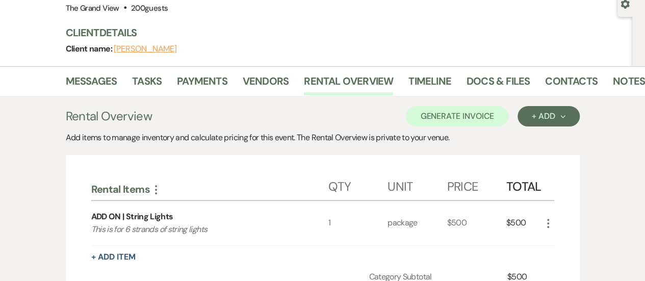
click at [515, 66] on div "Messages Tasks Payments Vendors Rental Overview Timeline Docs & Files Contacts …" at bounding box center [322, 81] width 645 height 30
click at [498, 81] on link "Docs & Files" at bounding box center [498, 84] width 63 height 22
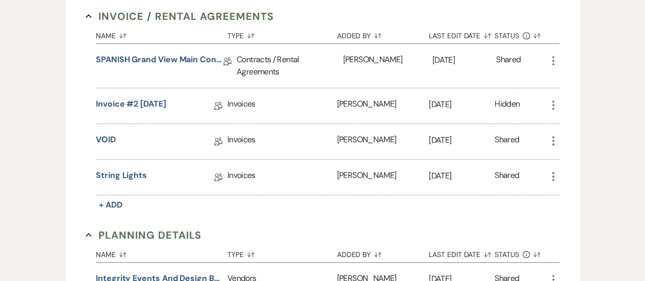
scroll to position [288, 0]
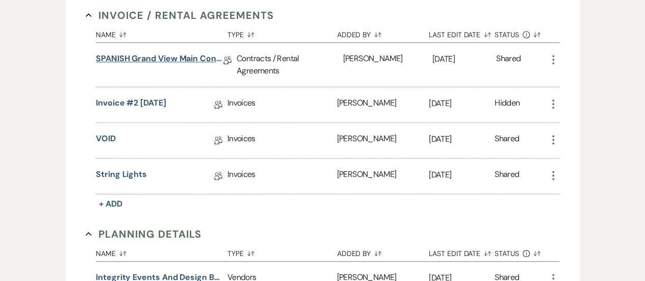
click at [136, 58] on link "SPANISH Grand View Main Contract" at bounding box center [159, 61] width 127 height 16
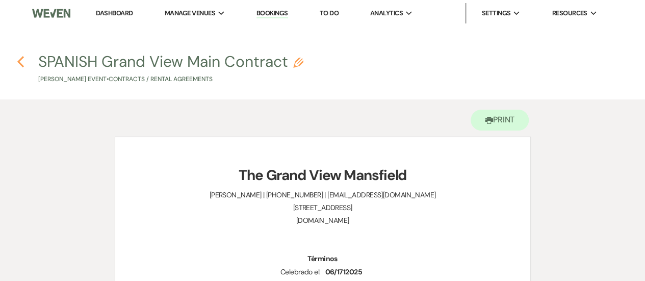
click at [22, 64] on icon "Previous" at bounding box center [21, 62] width 8 height 12
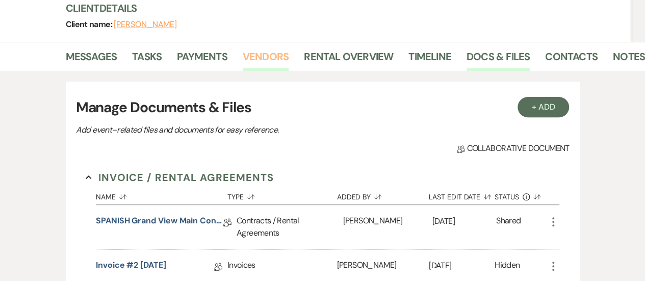
scroll to position [125, 0]
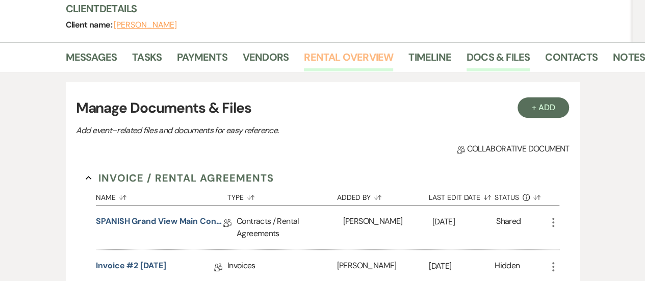
click at [358, 56] on link "Rental Overview" at bounding box center [348, 60] width 89 height 22
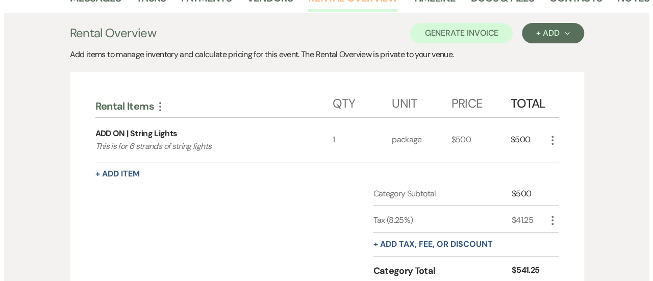
scroll to position [186, 0]
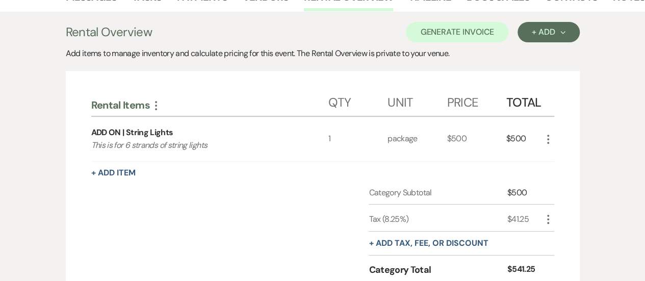
click at [548, 139] on use "button" at bounding box center [548, 139] width 2 height 9
click at [557, 171] on icon "X" at bounding box center [556, 175] width 6 height 8
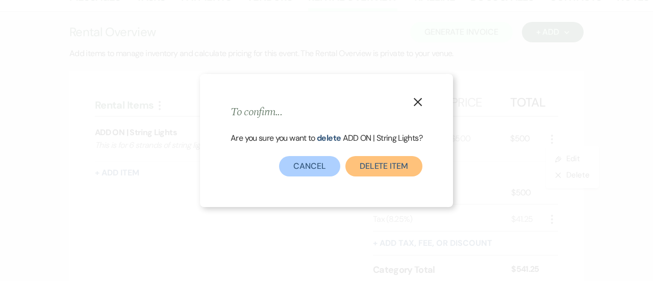
click at [401, 169] on button "Delete Item" at bounding box center [383, 166] width 77 height 20
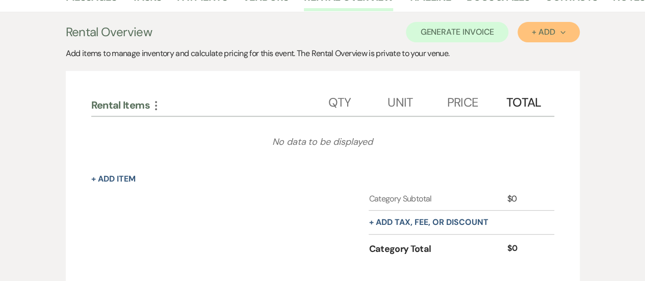
click at [550, 32] on div "+ Add Next" at bounding box center [548, 32] width 33 height 8
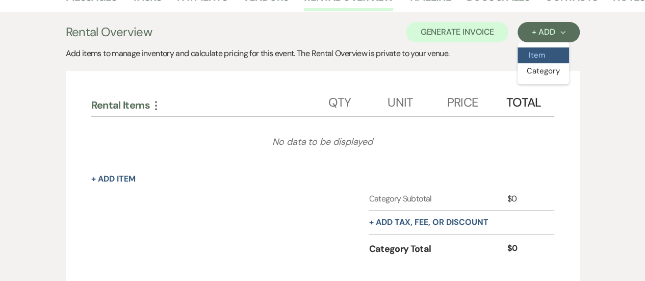
click at [545, 49] on button "Item" at bounding box center [544, 55] width 52 height 16
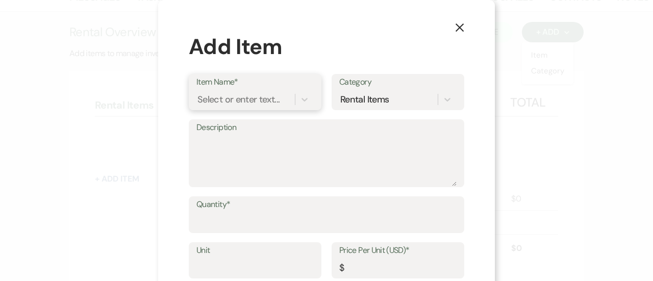
click at [258, 98] on div "Select or enter text..." at bounding box center [238, 99] width 82 height 14
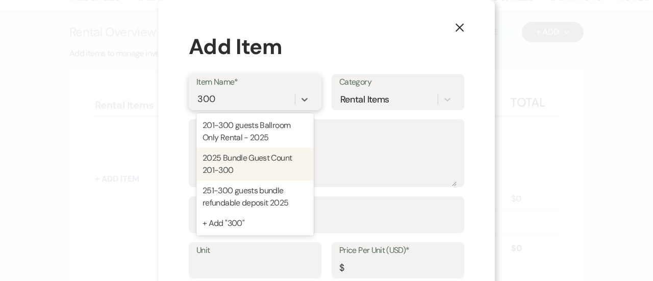
click at [256, 164] on div "2025 Bundle Guest Count 201-300" at bounding box center [254, 164] width 117 height 33
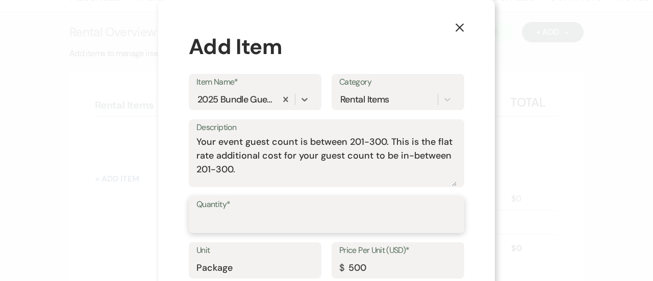
click at [242, 226] on input "Quantity*" at bounding box center [326, 222] width 260 height 20
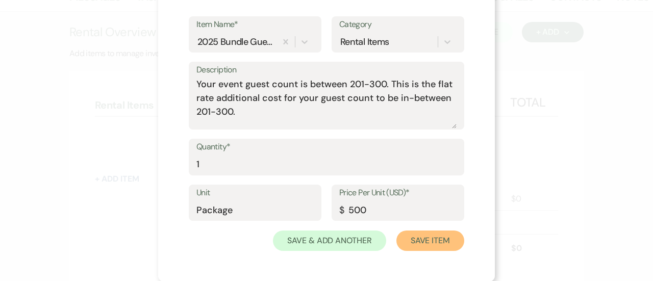
click at [421, 237] on button "Save Item" at bounding box center [430, 241] width 68 height 20
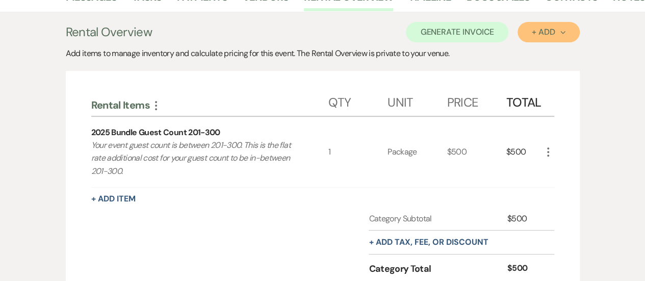
click at [537, 24] on button "+ Add Next" at bounding box center [549, 32] width 62 height 20
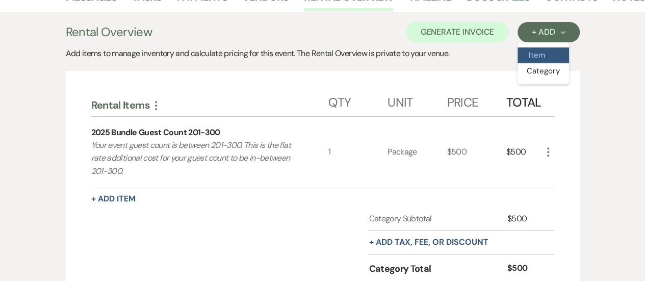
click at [531, 51] on button "Item" at bounding box center [544, 55] width 52 height 16
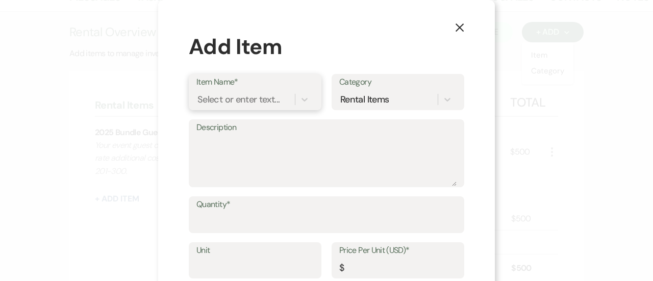
click at [264, 97] on div "Select or enter text..." at bounding box center [238, 99] width 82 height 14
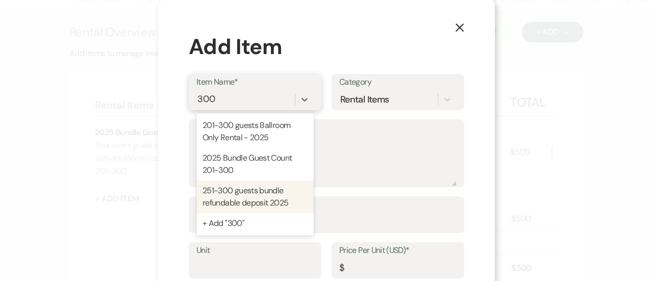
click at [269, 193] on div "251-300 guests bundle refundable deposit 2025" at bounding box center [254, 197] width 117 height 33
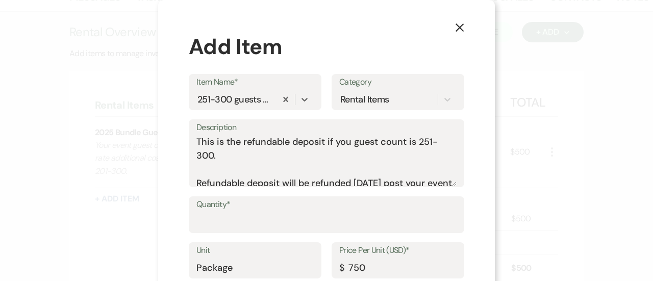
click at [257, 208] on label "Quantity*" at bounding box center [326, 204] width 260 height 15
click at [257, 212] on input "Quantity*" at bounding box center [326, 222] width 260 height 20
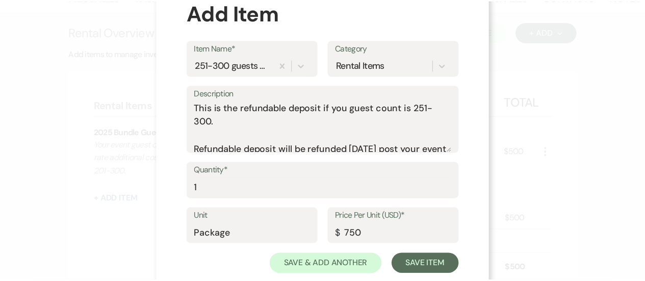
scroll to position [35, 0]
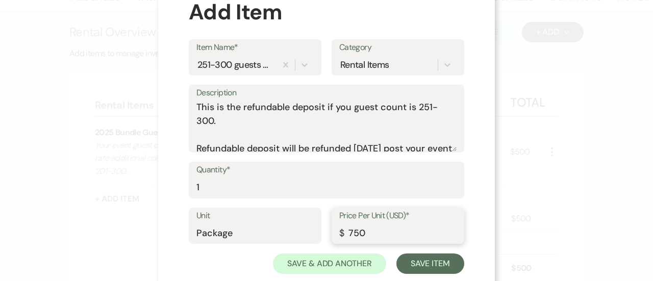
drag, startPoint x: 371, startPoint y: 232, endPoint x: 298, endPoint y: 224, distance: 72.9
click at [298, 224] on div "Unit Package Price Per Unit (USD)* $ 750" at bounding box center [326, 231] width 275 height 46
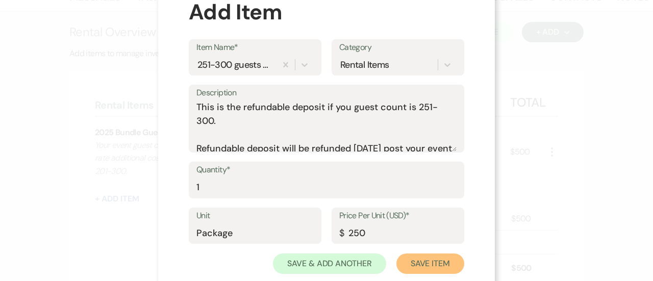
click at [422, 266] on button "Save Item" at bounding box center [430, 263] width 68 height 20
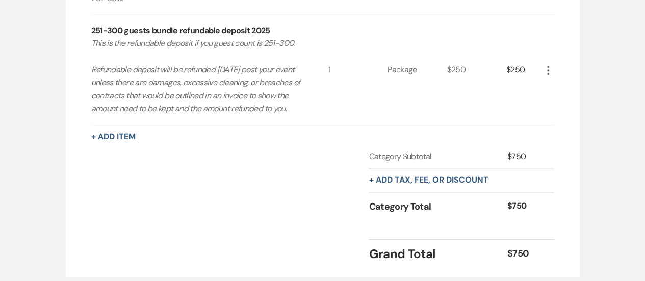
scroll to position [358, 0]
click at [459, 185] on div "+ Add tax, fee, or discount" at bounding box center [428, 180] width 119 height 23
click at [452, 185] on button "+ Add tax, fee, or discount" at bounding box center [428, 180] width 119 height 8
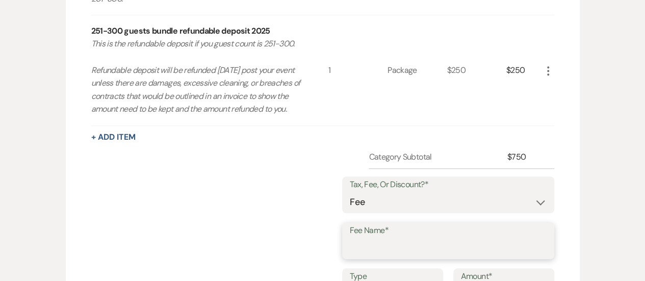
click at [387, 256] on input "Fee Name*" at bounding box center [448, 248] width 197 height 20
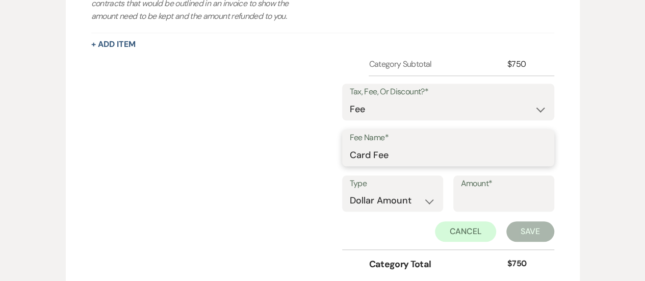
scroll to position [462, 0]
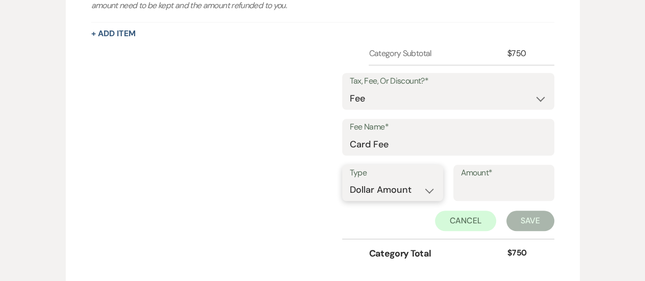
click at [411, 200] on select "Dollar Amount Percentage" at bounding box center [393, 190] width 86 height 20
click at [350, 192] on select "Dollar Amount Percentage" at bounding box center [393, 190] width 86 height 20
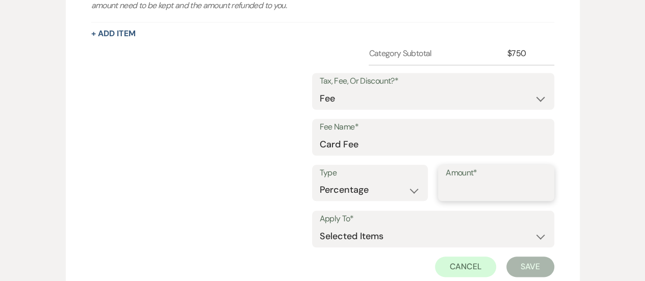
click at [469, 200] on input "Amount*" at bounding box center [496, 190] width 101 height 20
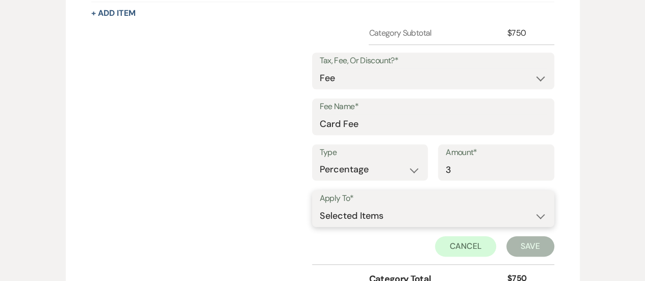
click at [420, 221] on select "Selected Items Category Subtotal (before all Taxes/Fees/Discounts) Category Tot…" at bounding box center [433, 216] width 227 height 20
click at [320, 217] on select "Selected Items Category Subtotal (before all Taxes/Fees/Discounts) Category Tot…" at bounding box center [433, 216] width 227 height 20
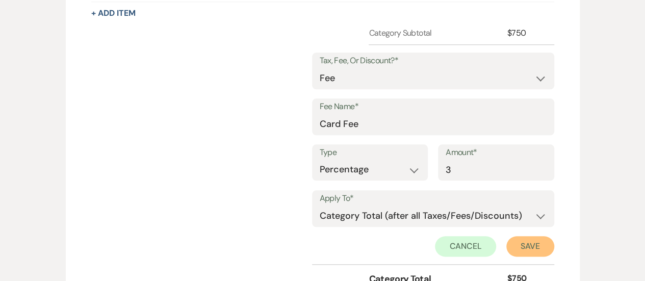
click at [537, 257] on button "Save" at bounding box center [530, 246] width 48 height 20
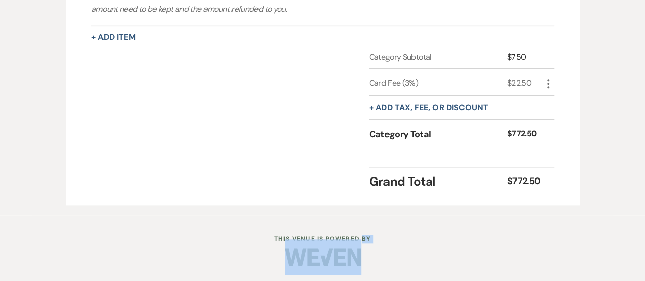
click at [537, 264] on div at bounding box center [323, 257] width 522 height 48
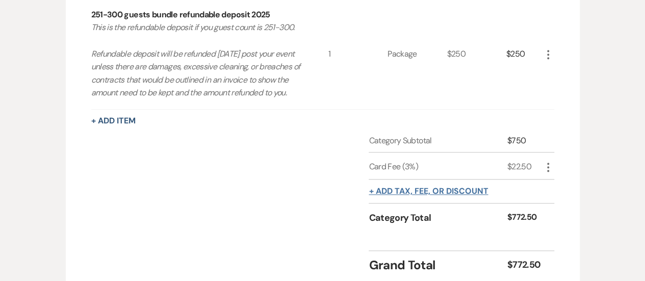
scroll to position [376, 0]
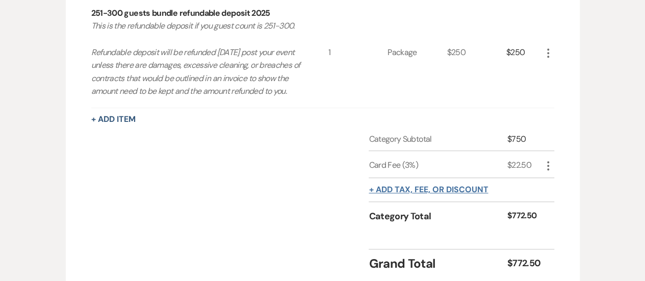
click at [452, 194] on button "+ Add tax, fee, or discount" at bounding box center [428, 190] width 119 height 8
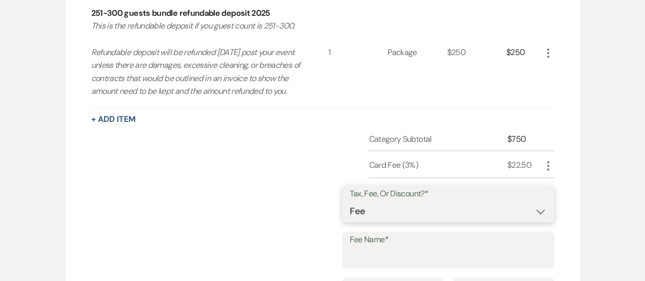
click at [429, 218] on select "Fee Discount Tax" at bounding box center [448, 211] width 197 height 20
click at [358, 213] on select "Fee Discount Tax" at bounding box center [448, 211] width 197 height 20
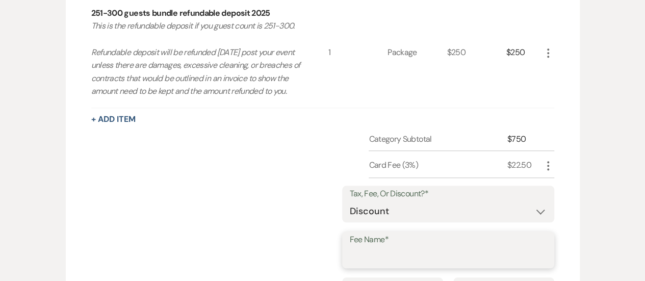
click at [385, 267] on input "Fee Name*" at bounding box center [448, 257] width 197 height 20
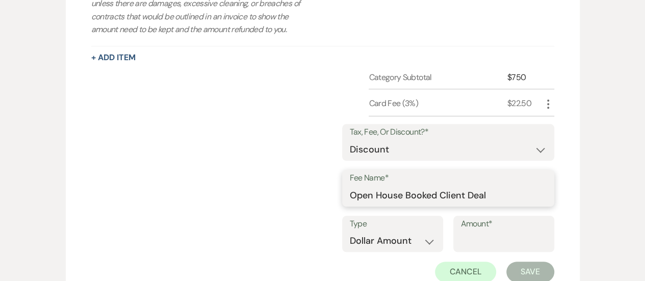
scroll to position [442, 0]
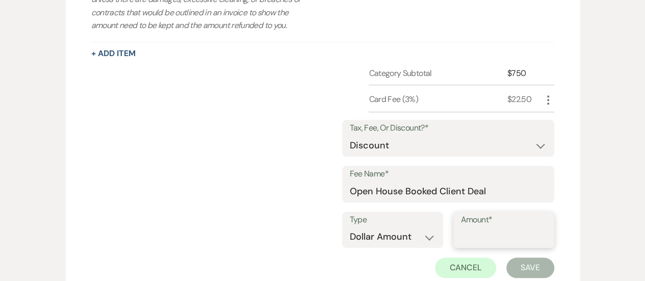
click at [492, 247] on input "Amount*" at bounding box center [504, 237] width 86 height 20
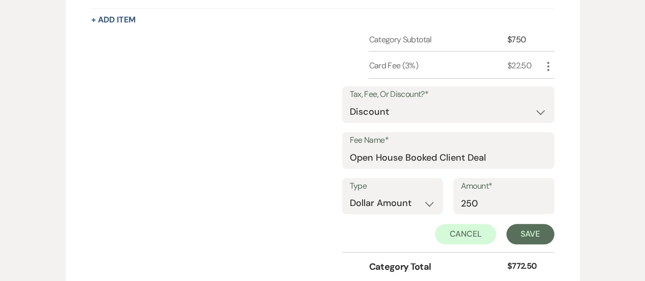
scroll to position [481, 0]
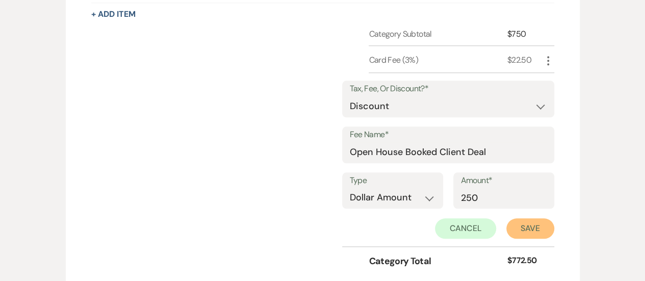
click at [534, 238] on button "Save" at bounding box center [530, 228] width 48 height 20
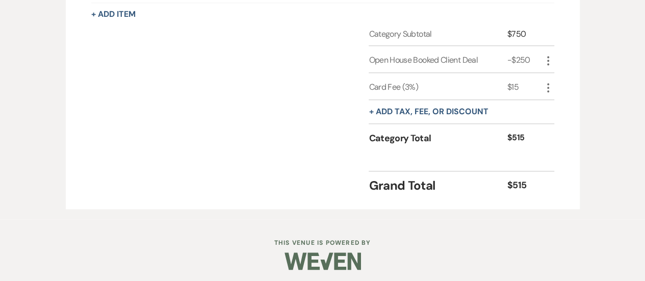
click at [545, 67] on icon "More" at bounding box center [548, 61] width 12 height 12
click at [561, 105] on button "[PERSON_NAME]" at bounding box center [569, 97] width 55 height 16
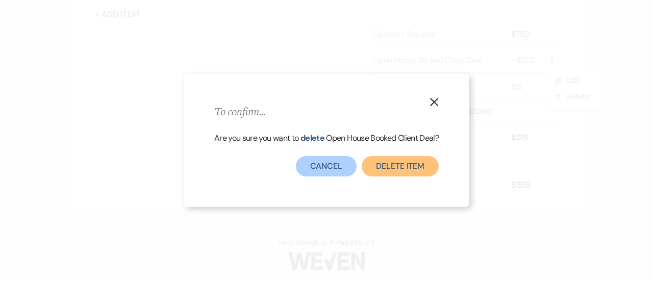
click at [401, 164] on button "Delete item" at bounding box center [400, 166] width 77 height 20
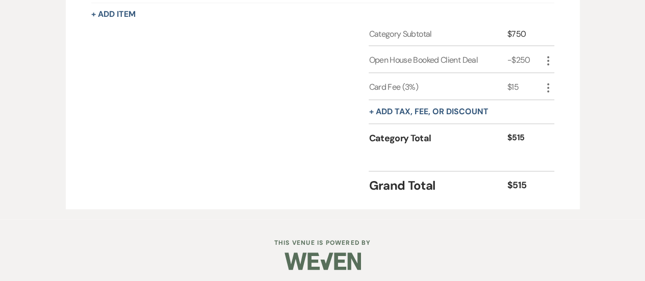
scroll to position [469, 0]
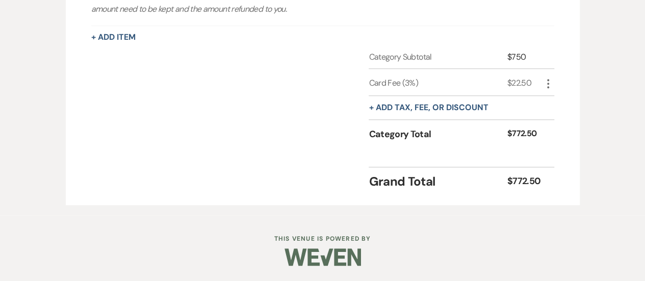
click at [548, 84] on use "button" at bounding box center [548, 83] width 2 height 9
click at [558, 118] on icon "Delete" at bounding box center [556, 120] width 6 height 8
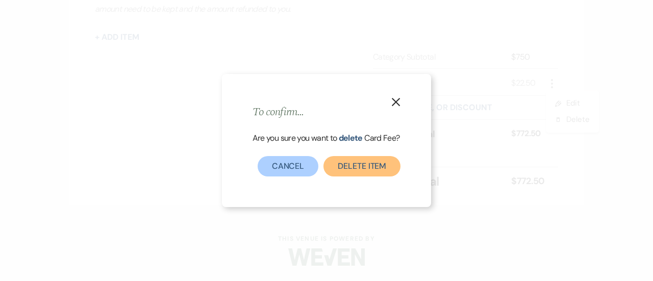
click at [384, 161] on button "Delete item" at bounding box center [361, 166] width 77 height 20
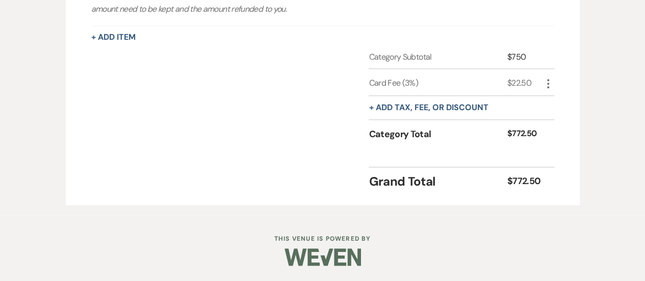
scroll to position [442, 0]
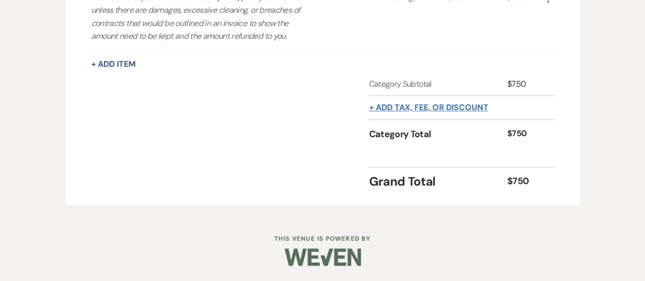
click at [454, 109] on button "+ Add tax, fee, or discount" at bounding box center [428, 108] width 119 height 8
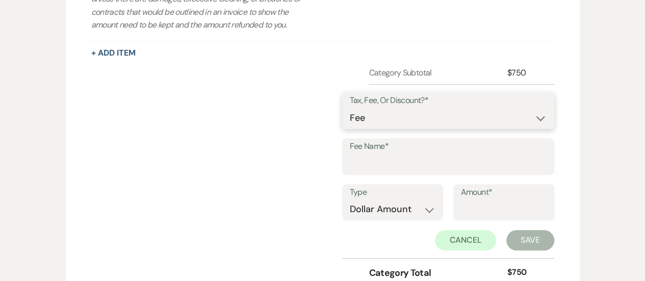
click at [391, 128] on select "Fee Discount Tax" at bounding box center [448, 118] width 197 height 20
click at [358, 119] on select "Fee Discount Tax" at bounding box center [448, 118] width 197 height 20
click at [391, 154] on label "Fee Name*" at bounding box center [448, 146] width 197 height 15
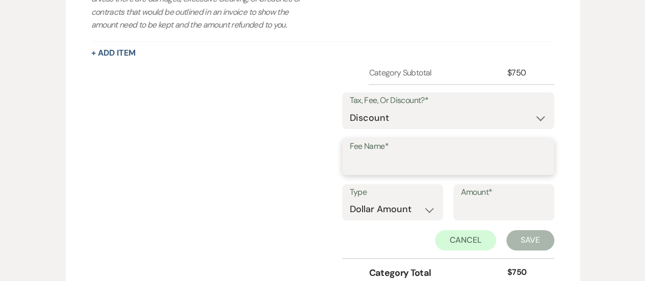
click at [391, 163] on input "Fee Name*" at bounding box center [448, 164] width 197 height 20
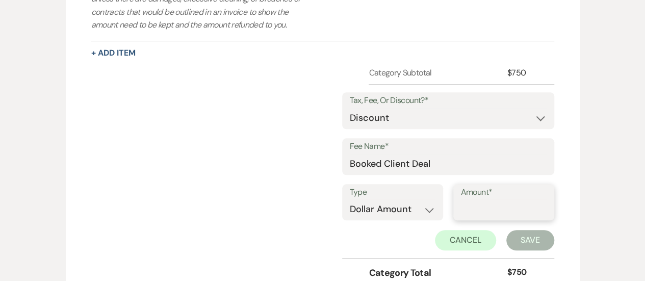
click at [489, 214] on input "Amount*" at bounding box center [504, 209] width 86 height 20
click at [519, 244] on button "Save" at bounding box center [530, 240] width 48 height 20
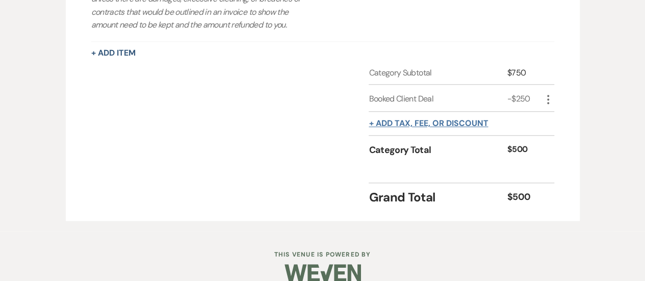
click at [414, 127] on button "+ Add tax, fee, or discount" at bounding box center [428, 123] width 119 height 8
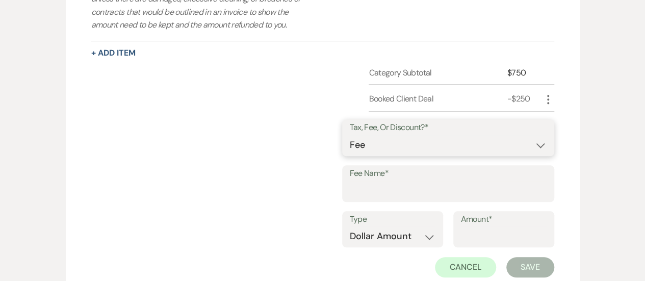
click at [398, 154] on select "Fee Discount Tax" at bounding box center [448, 145] width 197 height 20
click at [394, 155] on select "Fee Discount Tax" at bounding box center [448, 145] width 197 height 20
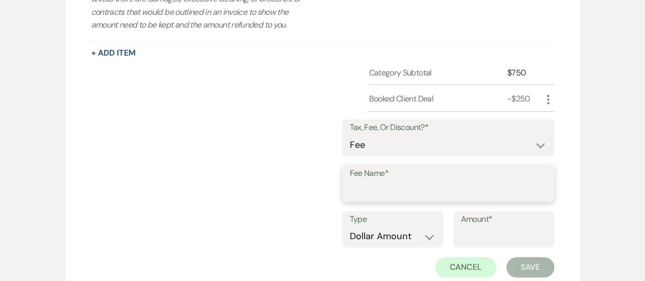
click at [380, 194] on input "Fee Name*" at bounding box center [448, 191] width 197 height 20
click at [403, 246] on select "Dollar Amount Percentage" at bounding box center [393, 236] width 86 height 20
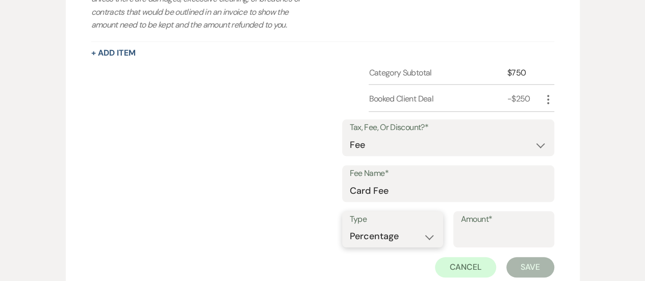
click at [350, 238] on select "Dollar Amount Percentage" at bounding box center [393, 236] width 86 height 20
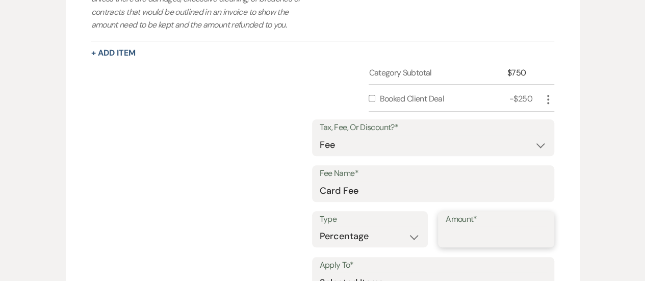
click at [481, 245] on input "Amount*" at bounding box center [496, 236] width 101 height 20
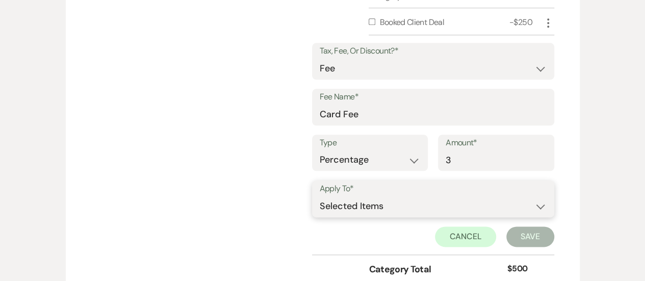
click at [401, 216] on select "Selected Items Category Subtotal (before all Taxes/Fees/Discounts) Category Tot…" at bounding box center [433, 206] width 227 height 20
click at [320, 207] on select "Selected Items Category Subtotal (before all Taxes/Fees/Discounts) Category Tot…" at bounding box center [433, 206] width 227 height 20
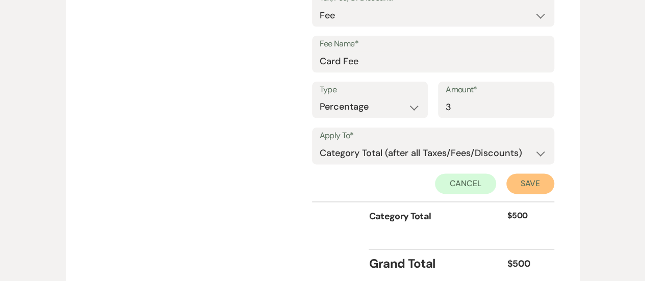
click at [522, 189] on button "Save" at bounding box center [530, 183] width 48 height 20
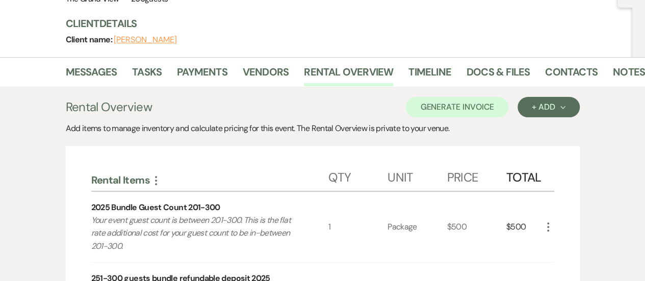
scroll to position [111, 0]
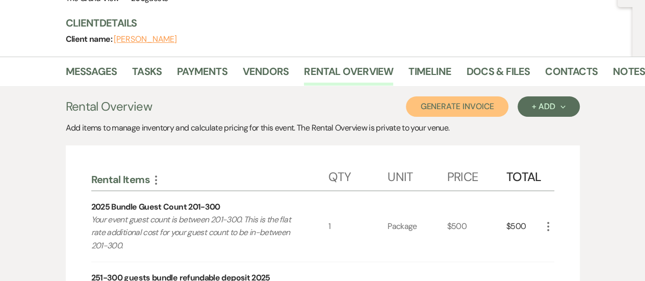
click at [462, 104] on button "Generate Invoice" at bounding box center [457, 106] width 103 height 20
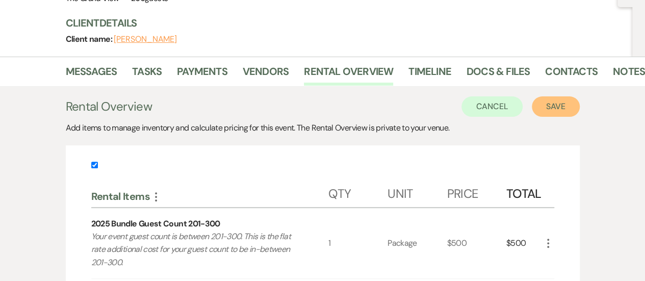
click at [553, 104] on button "Save" at bounding box center [556, 106] width 48 height 20
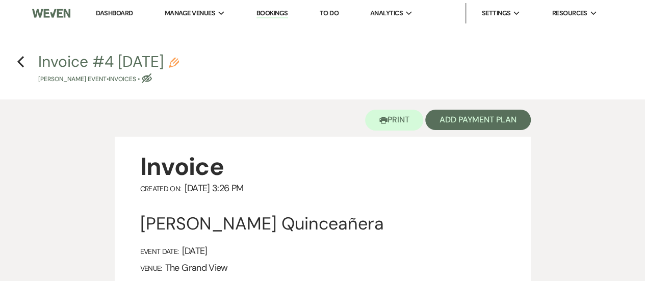
click at [179, 63] on button "Invoice #4 [DATE] Pencil [PERSON_NAME] Event • Invoices • Eye Blocked" at bounding box center [108, 69] width 141 height 30
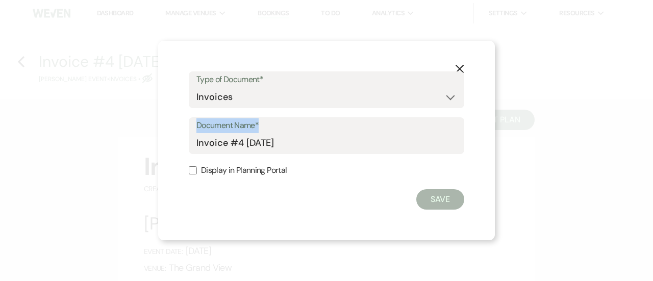
drag, startPoint x: 315, startPoint y: 127, endPoint x: 155, endPoint y: 150, distance: 161.8
click at [155, 150] on div "X Type of Document* Special Event Insurance Vendor Certificate of Insurance Con…" at bounding box center [326, 140] width 653 height 281
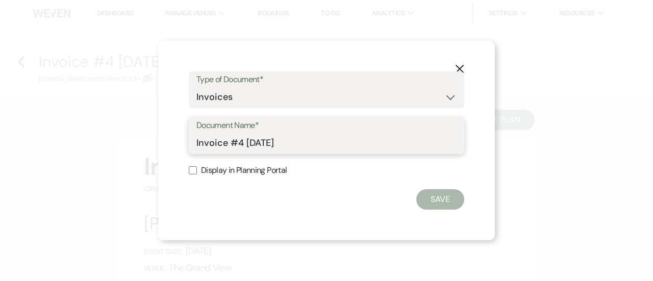
drag, startPoint x: 301, startPoint y: 144, endPoint x: 181, endPoint y: 151, distance: 120.6
click at [181, 151] on div "X Type of Document* Special Event Insurance Vendor Certificate of Insurance Con…" at bounding box center [326, 140] width 337 height 199
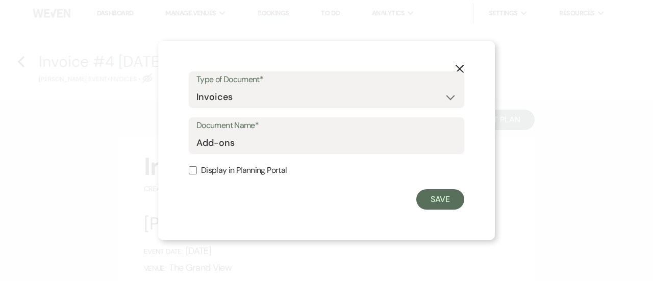
click at [199, 170] on label "Display in Planning Portal" at bounding box center [326, 170] width 275 height 15
click at [197, 170] on input "Display in Planning Portal" at bounding box center [193, 170] width 8 height 8
click at [437, 198] on button "Save" at bounding box center [440, 199] width 48 height 20
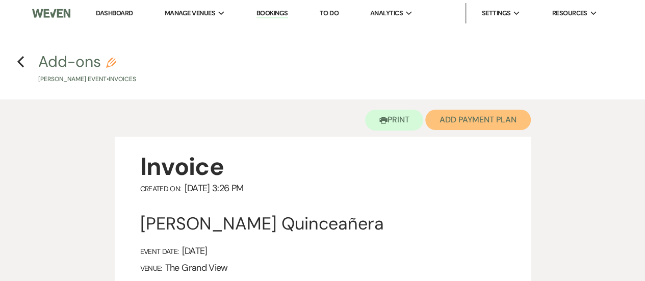
click at [471, 116] on button "Add Payment Plan" at bounding box center [478, 120] width 106 height 20
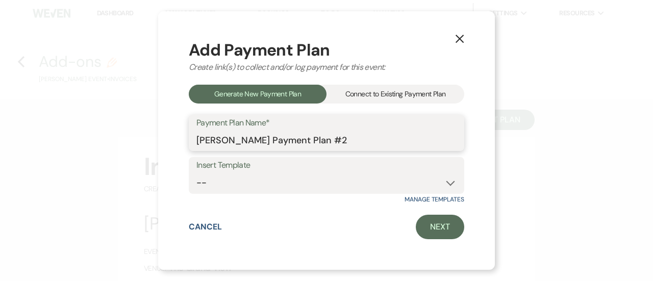
click at [365, 137] on input "[PERSON_NAME] Payment Plan #2" at bounding box center [326, 140] width 260 height 20
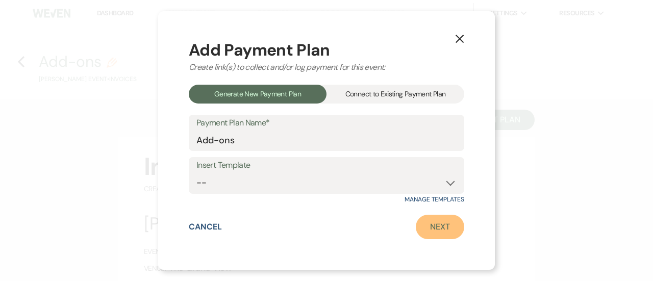
click at [431, 224] on link "Next" at bounding box center [440, 227] width 48 height 24
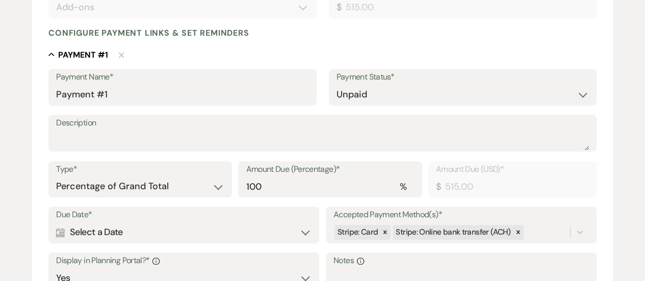
scroll to position [268, 0]
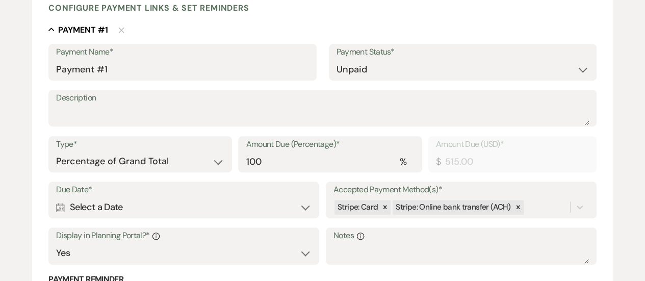
click at [240, 214] on div "Calendar Select a Date Expand" at bounding box center [184, 207] width 256 height 20
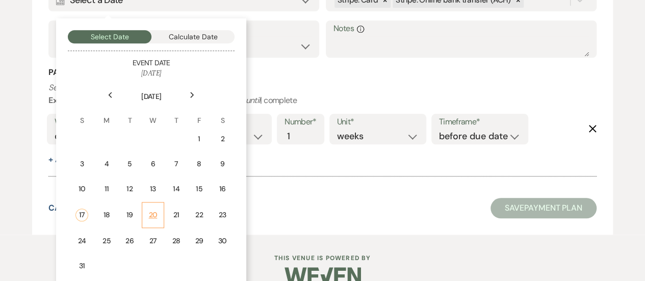
scroll to position [476, 0]
click at [133, 212] on div "19" at bounding box center [129, 214] width 9 height 11
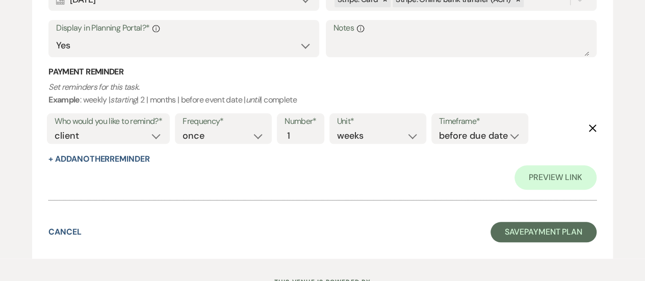
click at [588, 129] on div "Who would you like to remind?* client venue both Frequency* once daily weekly m…" at bounding box center [320, 132] width 552 height 42
click at [593, 127] on use "button" at bounding box center [593, 128] width 8 height 8
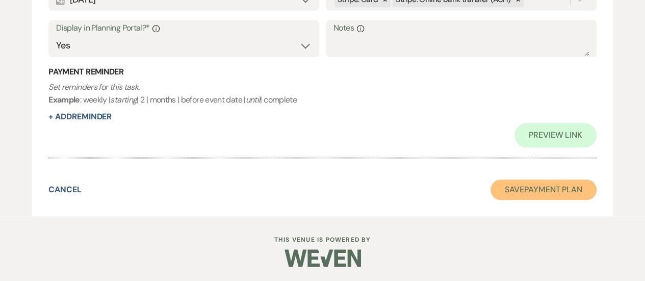
click at [534, 192] on button "Save Payment Plan" at bounding box center [544, 190] width 106 height 20
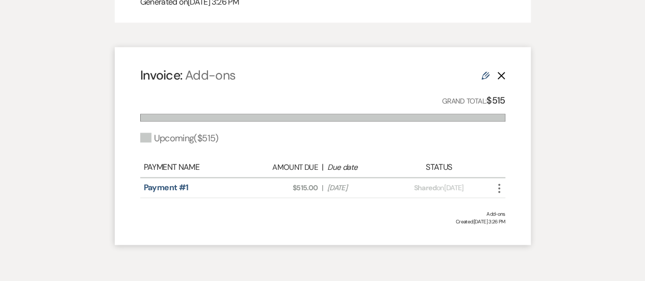
scroll to position [727, 0]
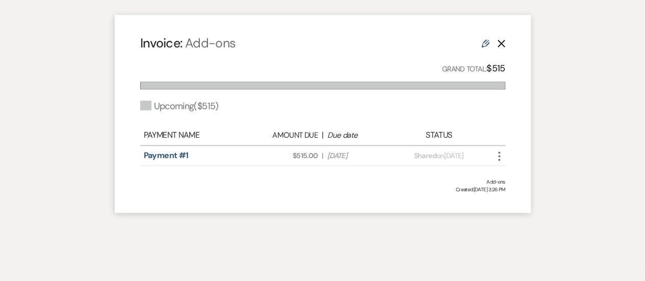
click at [501, 162] on icon "More" at bounding box center [499, 156] width 12 height 12
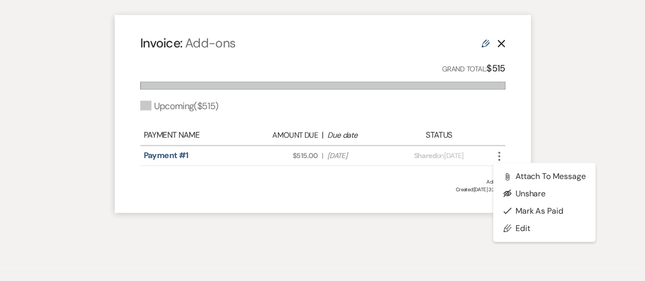
click at [464, 138] on div "Payment Name Amount Due | Due date Status" at bounding box center [322, 135] width 365 height 20
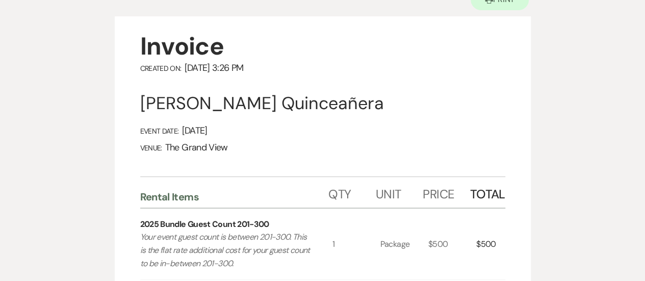
scroll to position [0, 0]
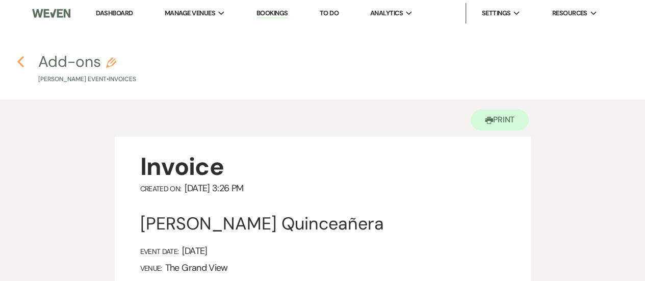
click at [17, 59] on icon "Previous" at bounding box center [21, 62] width 8 height 12
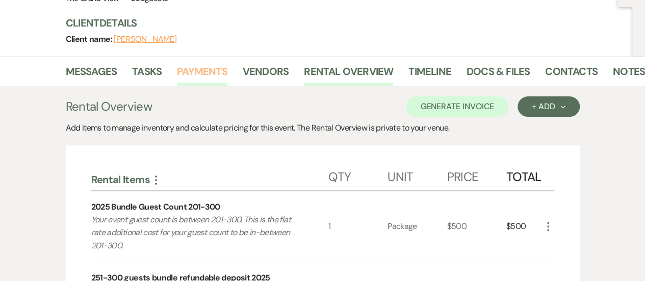
click at [206, 70] on link "Payments" at bounding box center [202, 74] width 50 height 22
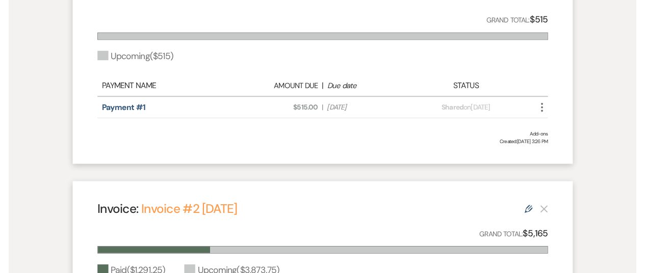
scroll to position [334, 0]
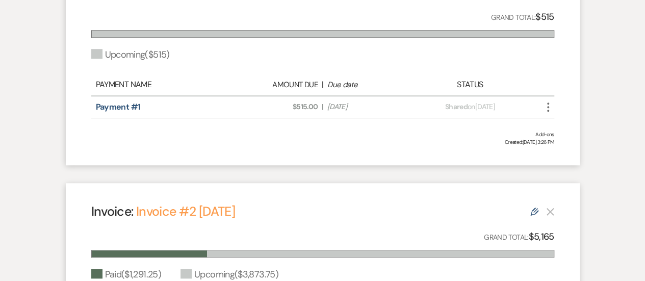
click at [548, 104] on icon "More" at bounding box center [548, 107] width 12 height 12
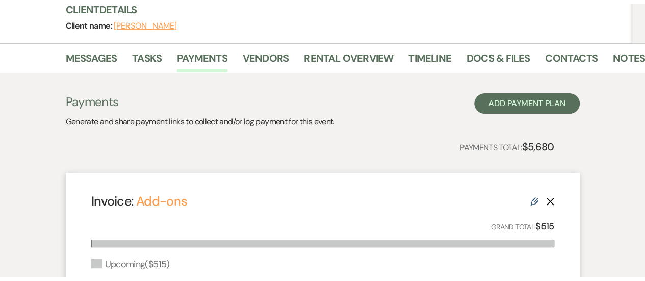
scroll to position [129, 0]
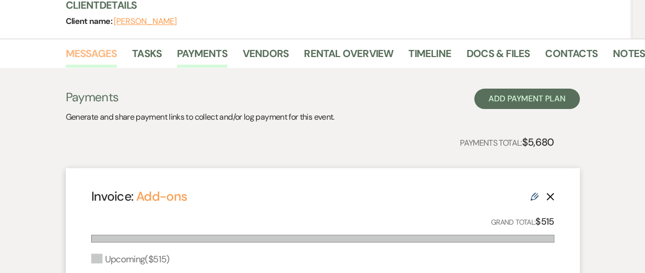
click at [106, 55] on link "Messages" at bounding box center [92, 56] width 52 height 22
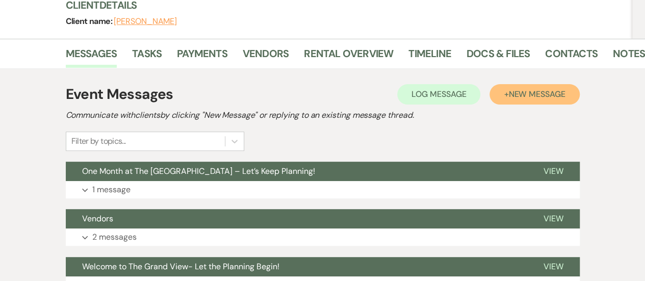
click at [518, 97] on span "New Message" at bounding box center [536, 94] width 57 height 11
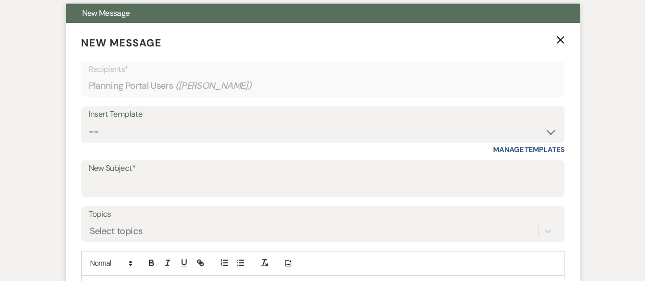
scroll to position [292, 0]
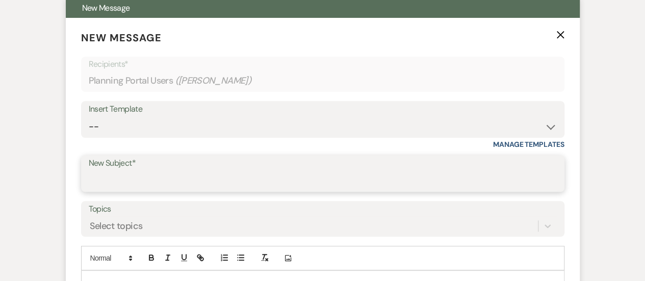
click at [118, 187] on input "New Subject*" at bounding box center [323, 181] width 468 height 20
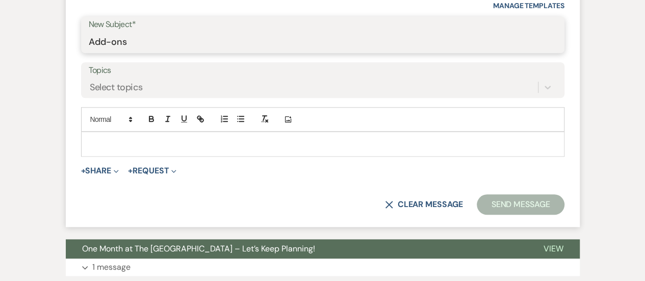
scroll to position [438, 0]
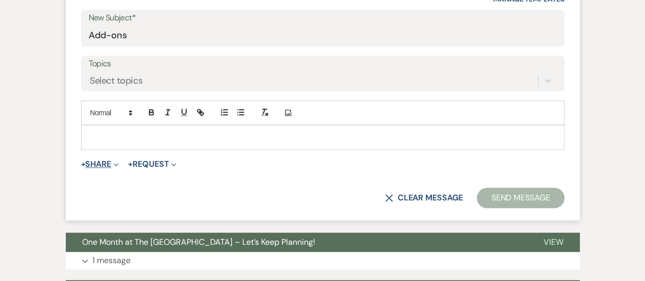
click at [100, 164] on button "+ Share Expand" at bounding box center [100, 164] width 38 height 8
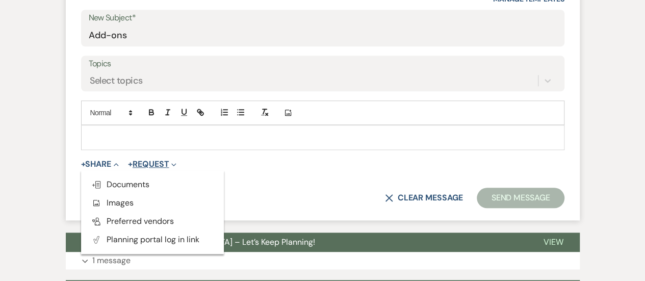
click at [156, 162] on button "+ Request Expand" at bounding box center [152, 164] width 48 height 8
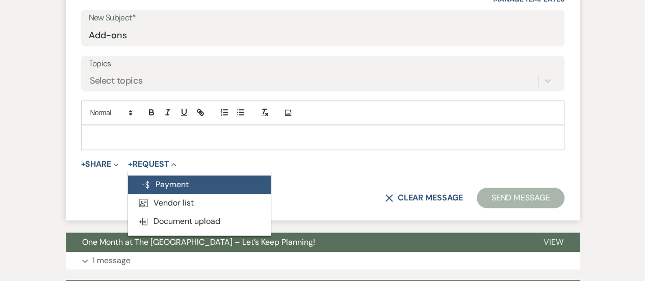
click at [176, 182] on button "Generate Payment Payment" at bounding box center [199, 184] width 143 height 18
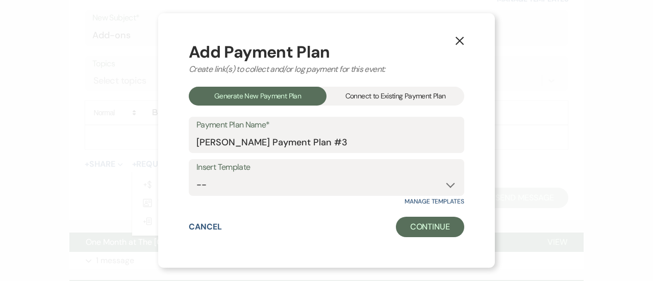
click at [365, 94] on div "Connect to Existing Payment Plan" at bounding box center [395, 96] width 138 height 19
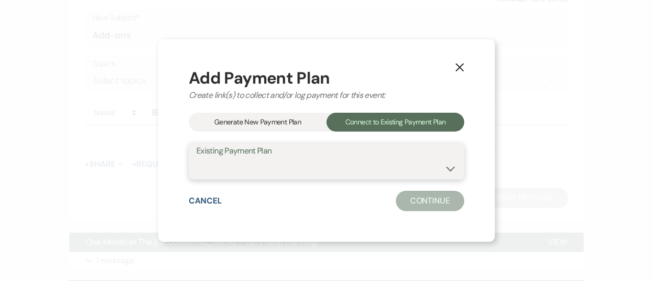
click at [282, 163] on select "Add-ons [PERSON_NAME] Payment Plan #1" at bounding box center [326, 169] width 260 height 20
click at [196, 159] on select "Add-ons [PERSON_NAME] Payment Plan #1" at bounding box center [326, 169] width 260 height 20
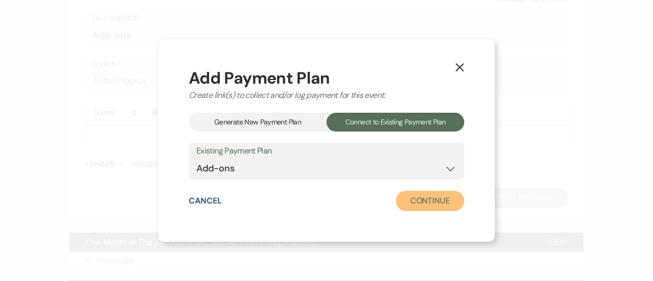
click at [429, 204] on button "Continue" at bounding box center [430, 201] width 68 height 20
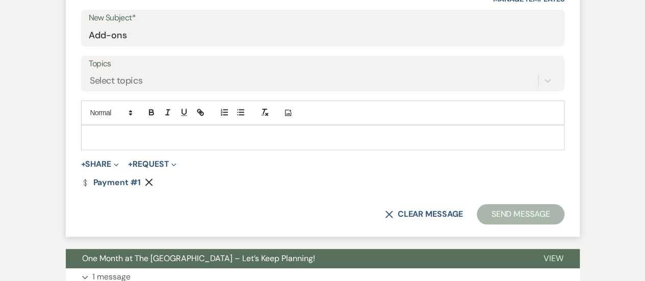
click at [173, 133] on p at bounding box center [322, 137] width 467 height 11
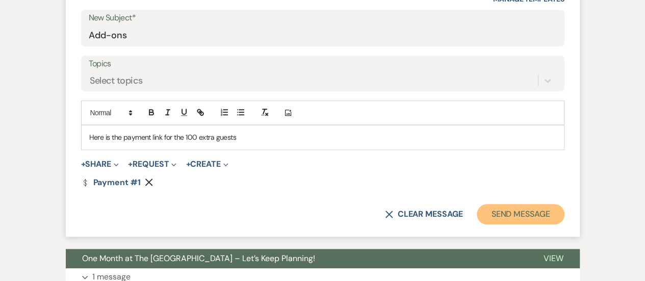
click at [526, 214] on button "Send Message" at bounding box center [520, 214] width 87 height 20
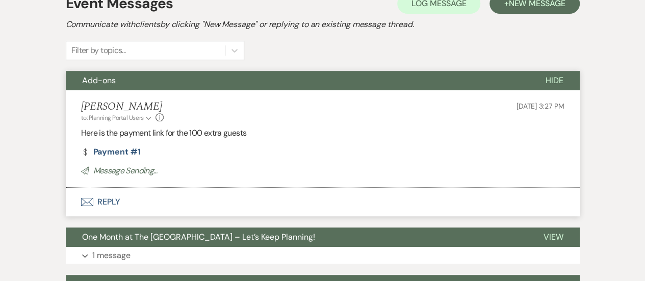
scroll to position [220, 0]
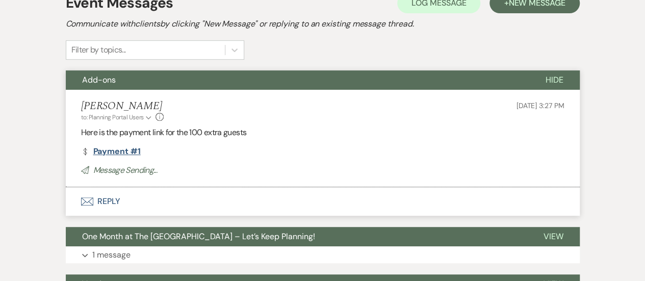
click at [111, 149] on link "Dollar Payment Payment #1" at bounding box center [111, 151] width 60 height 8
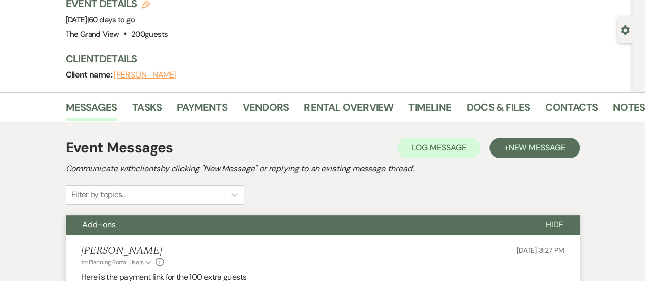
click at [206, 97] on li "Payments" at bounding box center [210, 109] width 66 height 24
click at [207, 111] on link "Payments" at bounding box center [202, 110] width 50 height 22
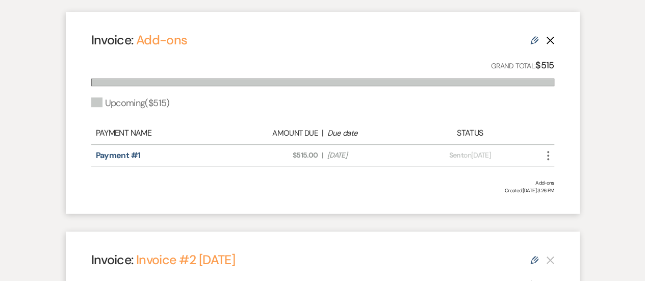
scroll to position [286, 0]
click at [531, 41] on use at bounding box center [534, 40] width 8 height 8
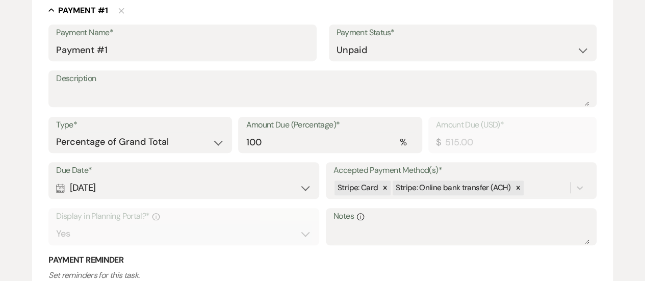
scroll to position [295, 0]
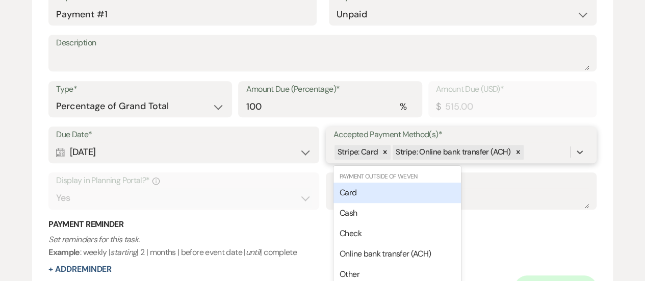
click at [539, 175] on div "Due Date* Calendar [DATE] Expand Accepted Payment Method(s)* option [object Obj…" at bounding box center [322, 172] width 548 height 92
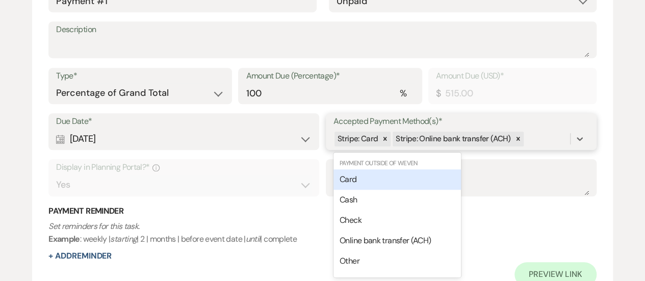
click at [395, 178] on div "Card" at bounding box center [397, 179] width 127 height 20
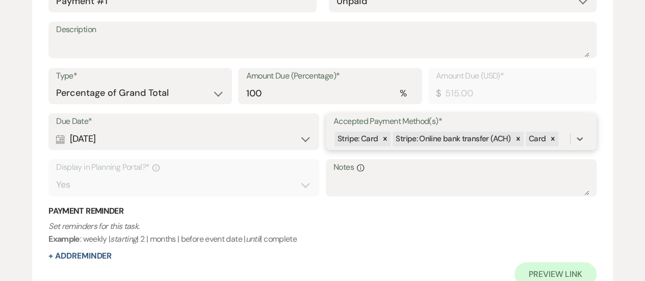
scroll to position [476, 0]
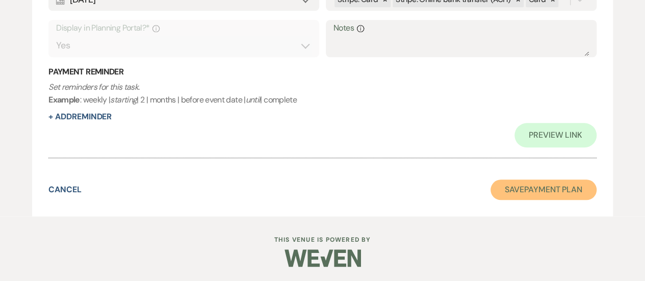
click at [516, 189] on button "Save Payment Plan" at bounding box center [544, 190] width 106 height 20
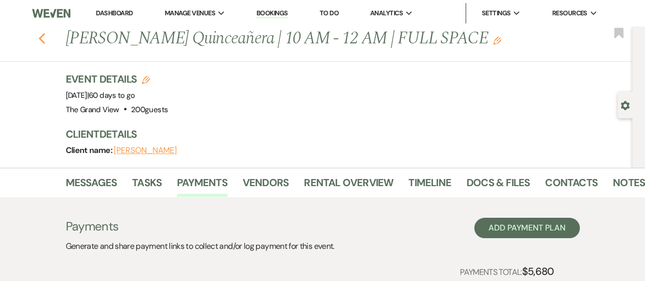
click at [46, 33] on icon "Previous" at bounding box center [42, 39] width 8 height 12
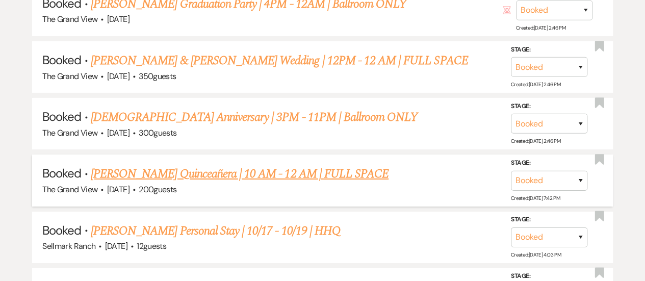
click at [126, 183] on link "[PERSON_NAME] Quinceañera | 10 AM - 12 AM | FULL SPACE" at bounding box center [240, 174] width 298 height 18
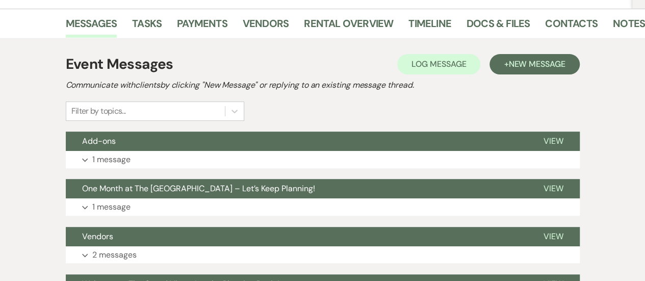
scroll to position [155, 0]
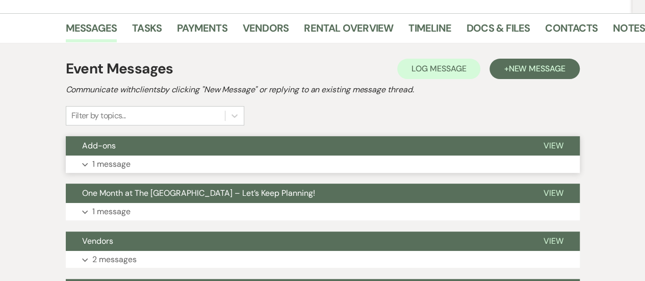
click at [131, 153] on button "Add-ons" at bounding box center [297, 145] width 462 height 19
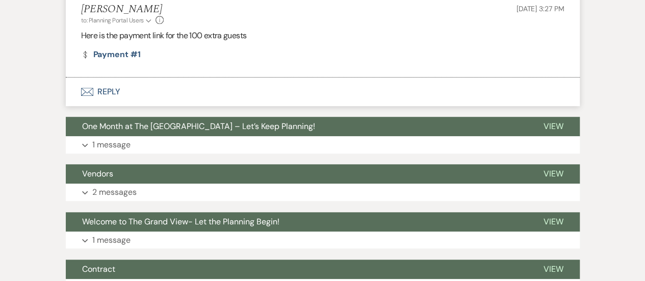
scroll to position [318, 0]
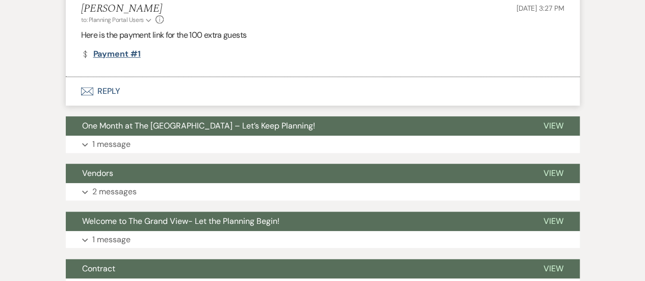
click at [112, 54] on link "Dollar Payment Payment #1" at bounding box center [111, 54] width 60 height 8
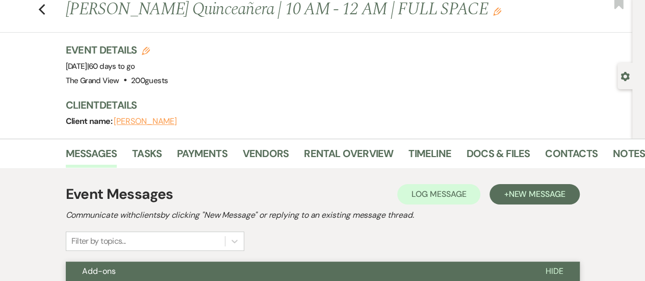
scroll to position [0, 0]
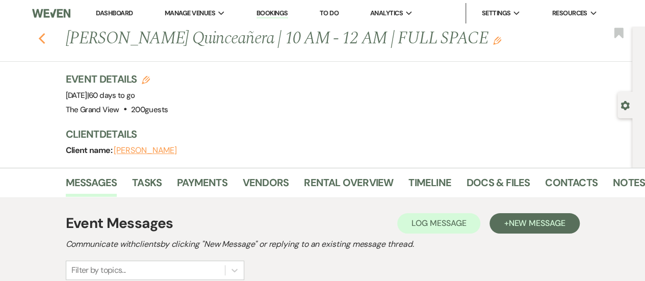
click at [45, 35] on use "button" at bounding box center [41, 38] width 7 height 11
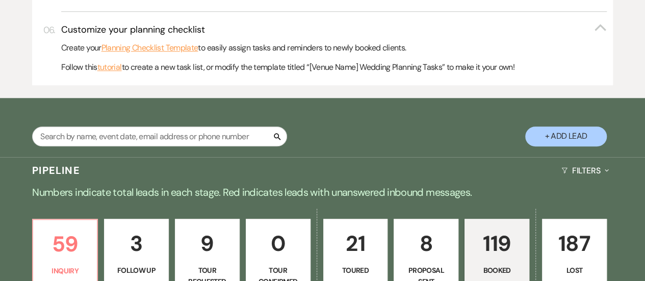
scroll to position [499, 0]
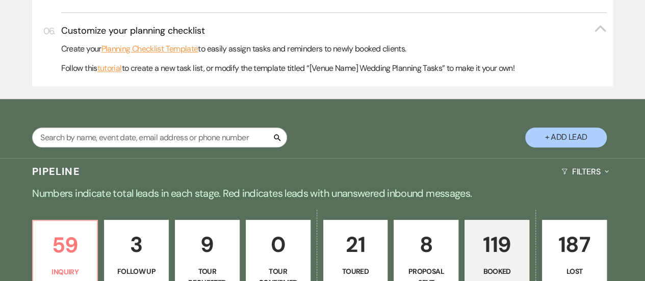
click at [415, 248] on p "8" at bounding box center [426, 244] width 52 height 34
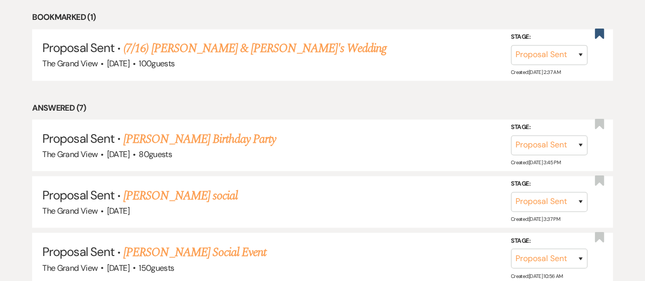
scroll to position [884, 0]
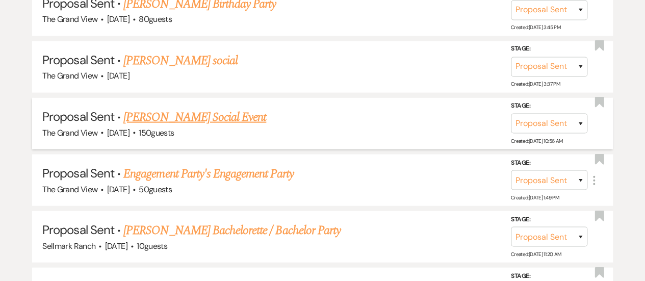
click at [242, 126] on link "[PERSON_NAME] Social Event" at bounding box center [194, 117] width 143 height 18
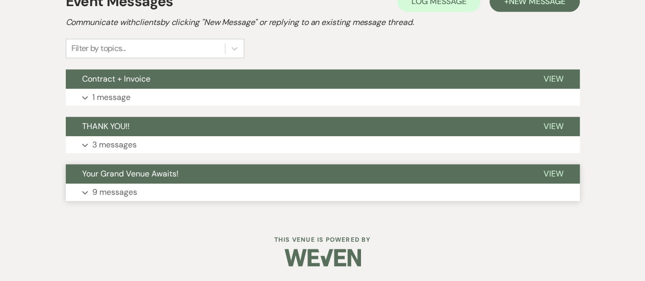
scroll to position [310, 0]
click at [184, 78] on button "Contract + Invoice" at bounding box center [297, 78] width 462 height 19
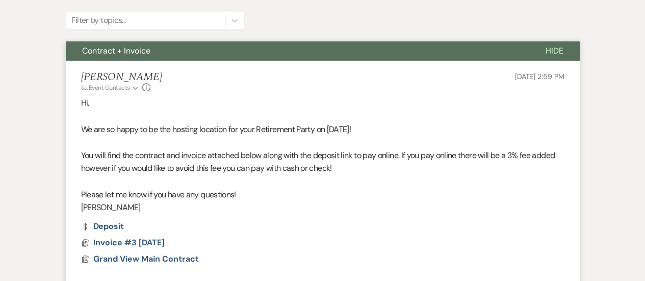
scroll to position [343, 0]
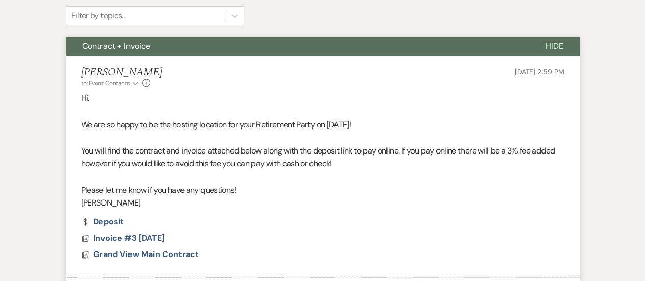
drag, startPoint x: 150, startPoint y: 205, endPoint x: 65, endPoint y: 100, distance: 134.5
click at [66, 100] on li "[PERSON_NAME] to: Event Contacts Expand Info [DATE] 2:59 PM Hi, We are so happy…" at bounding box center [323, 166] width 514 height 221
copy div "Hi, We are so happy to be the hosting location for your Retirement Party on [DA…"
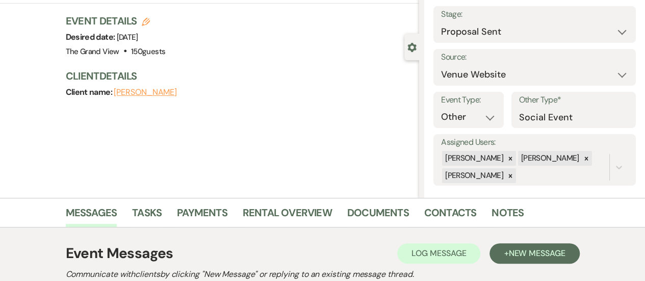
scroll to position [0, 0]
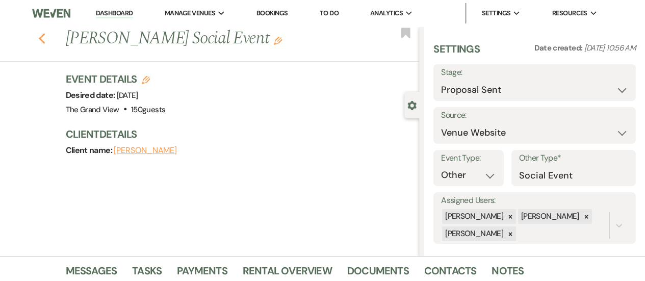
click at [46, 39] on icon "Previous" at bounding box center [42, 39] width 8 height 12
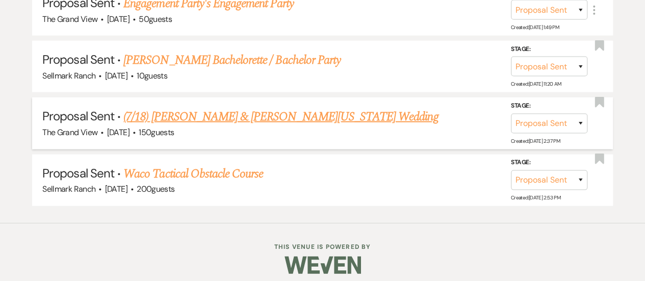
click at [197, 126] on link "(7/18) [PERSON_NAME] & [PERSON_NAME][US_STATE] Wedding" at bounding box center [280, 117] width 315 height 18
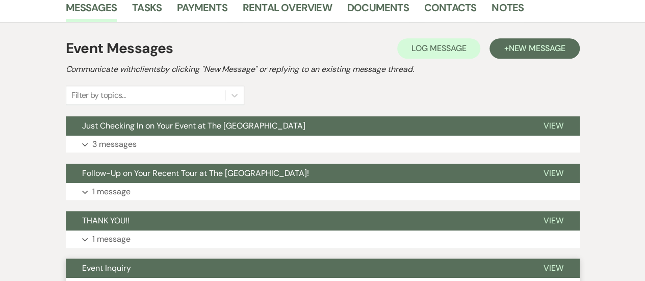
scroll to position [261, 0]
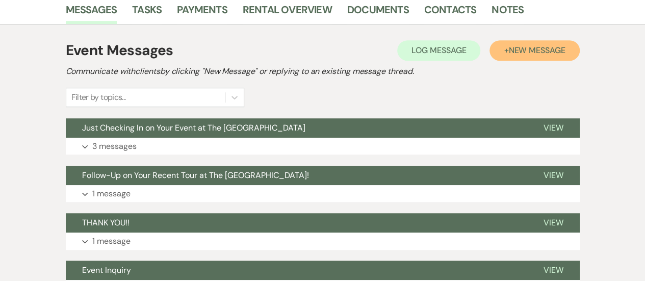
click at [517, 50] on span "New Message" at bounding box center [536, 50] width 57 height 11
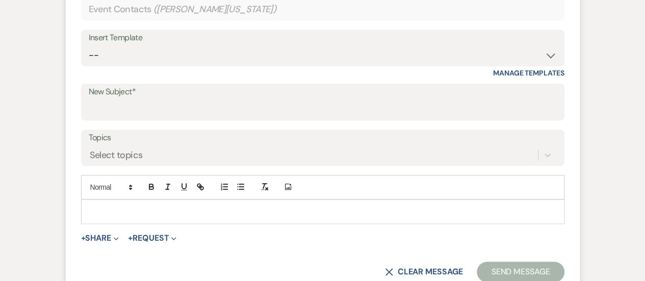
scroll to position [450, 0]
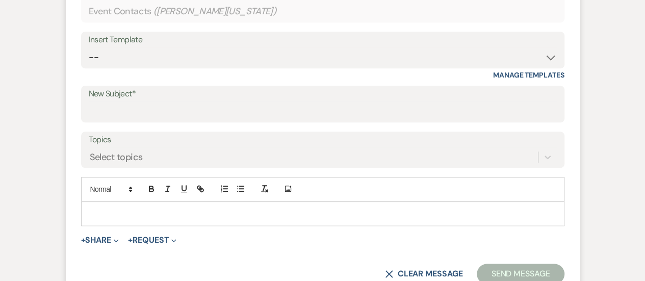
click at [180, 212] on p at bounding box center [322, 213] width 467 height 11
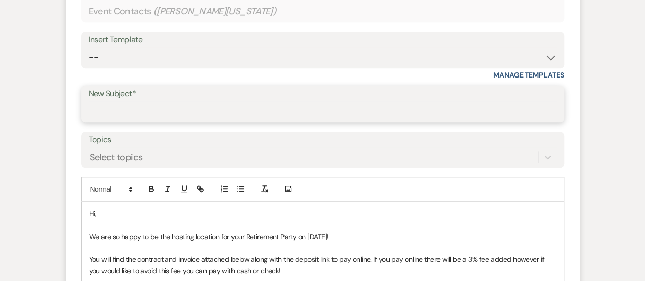
click at [142, 110] on input "New Subject*" at bounding box center [323, 111] width 468 height 20
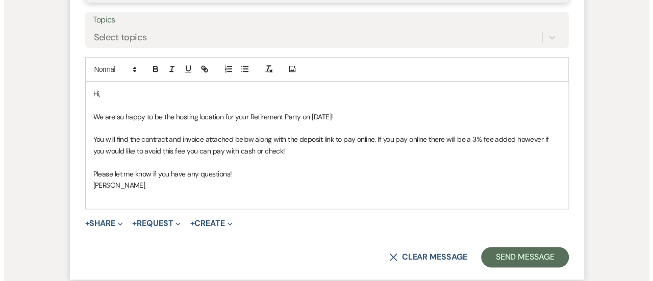
scroll to position [583, 0]
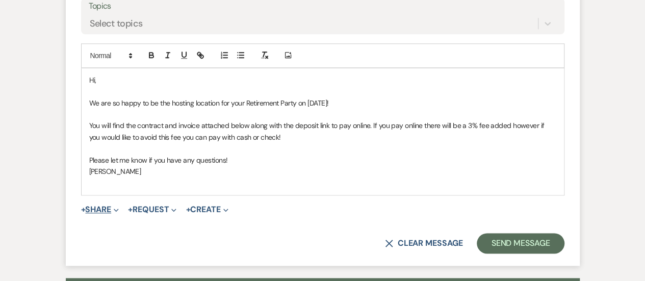
click at [109, 208] on button "+ Share Expand" at bounding box center [100, 210] width 38 height 8
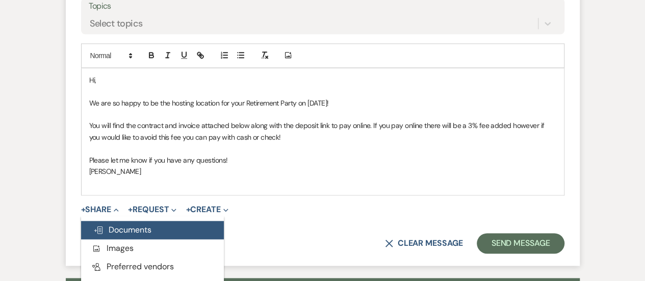
click at [145, 224] on span "Doc Upload Documents" at bounding box center [122, 229] width 58 height 11
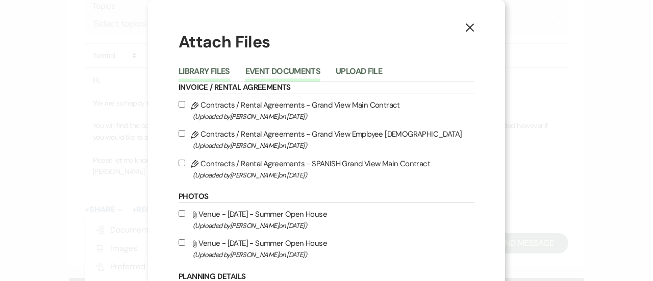
click at [311, 67] on button "Event Documents" at bounding box center [282, 74] width 75 height 14
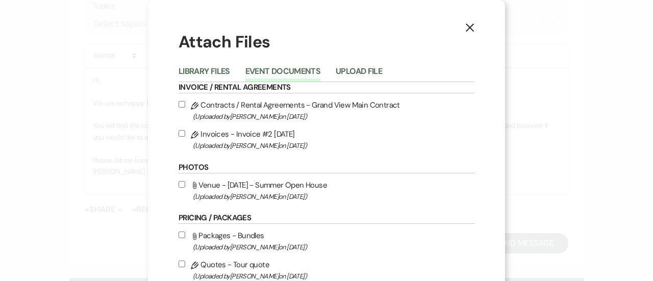
click at [262, 104] on label "Pencil Contracts / Rental Agreements - Grand View Main Contract (Uploaded by [P…" at bounding box center [326, 110] width 296 height 24
click at [185, 104] on input "Pencil Contracts / Rental Agreements - Grand View Main Contract (Uploaded by [P…" at bounding box center [181, 104] width 7 height 7
click at [256, 143] on span "(Uploaded by [PERSON_NAME] on [DATE] )" at bounding box center [334, 146] width 282 height 12
click at [185, 137] on input "Pencil Invoices - Invoice #2 [DATE] (Uploaded by [PERSON_NAME] on [DATE] )" at bounding box center [181, 133] width 7 height 7
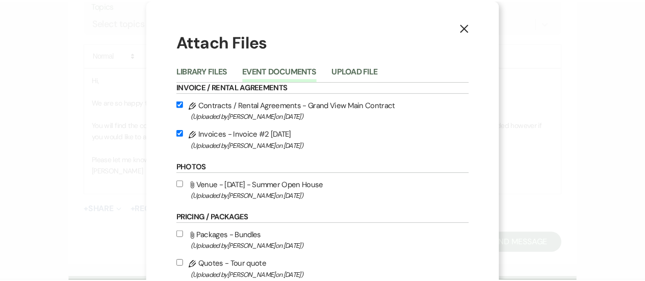
scroll to position [61, 0]
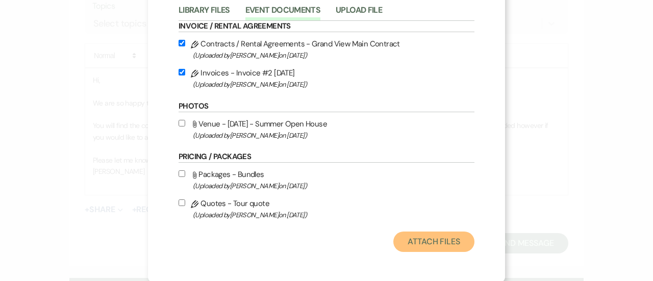
click at [428, 248] on button "Attach Files" at bounding box center [433, 242] width 81 height 20
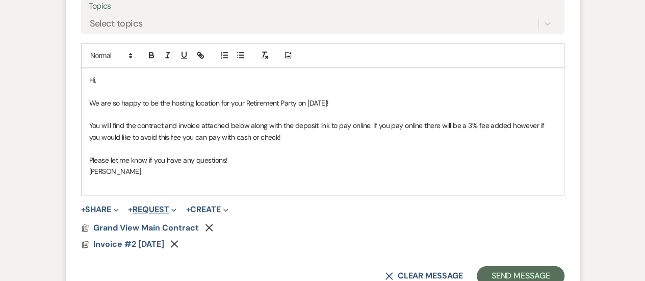
click at [157, 211] on button "+ Request Expand" at bounding box center [152, 210] width 48 height 8
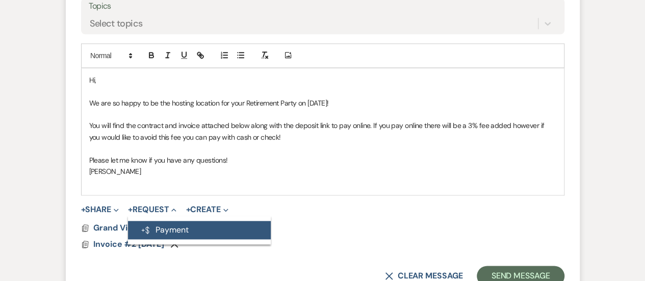
click at [175, 221] on button "Generate Payment Payment" at bounding box center [199, 230] width 143 height 18
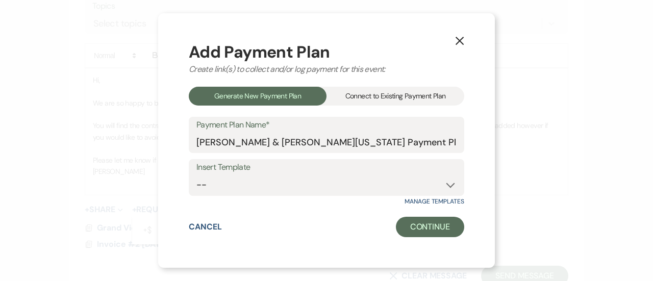
click at [409, 95] on div "Connect to Existing Payment Plan" at bounding box center [395, 96] width 138 height 19
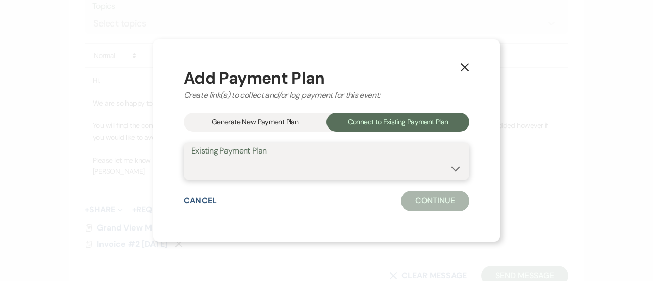
click at [294, 172] on select "[PERSON_NAME] & [PERSON_NAME][US_STATE] Payment Plan" at bounding box center [326, 169] width 270 height 20
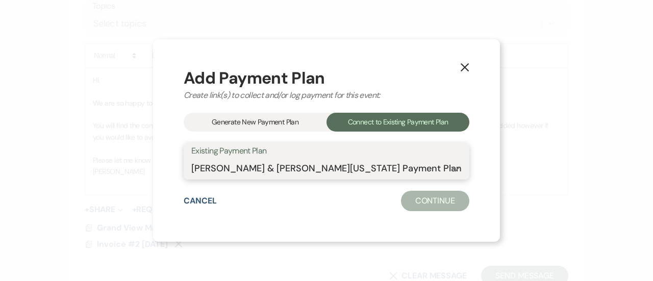
click at [196, 159] on select "[PERSON_NAME] & [PERSON_NAME][US_STATE] Payment Plan" at bounding box center [326, 169] width 270 height 20
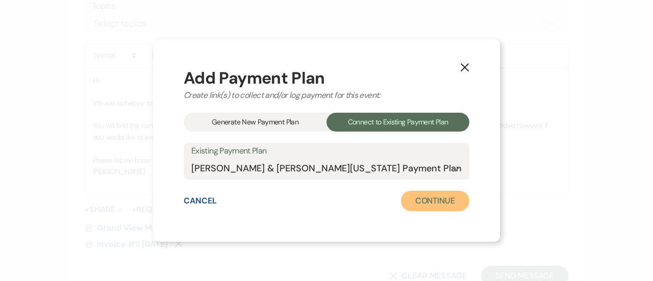
click at [422, 196] on button "Continue" at bounding box center [435, 201] width 68 height 20
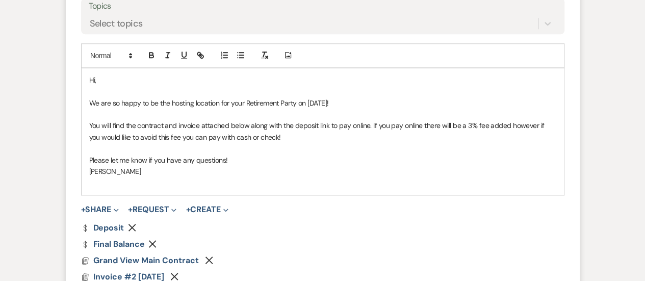
click at [154, 243] on use "button" at bounding box center [153, 244] width 8 height 8
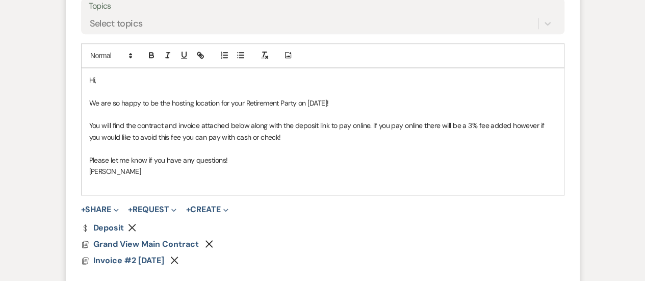
click at [158, 182] on p at bounding box center [322, 182] width 467 height 11
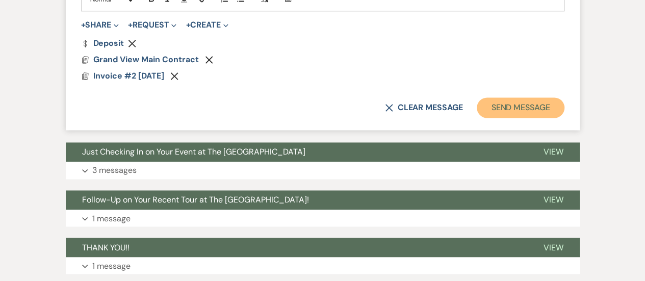
click at [533, 99] on button "Send Message" at bounding box center [520, 107] width 87 height 20
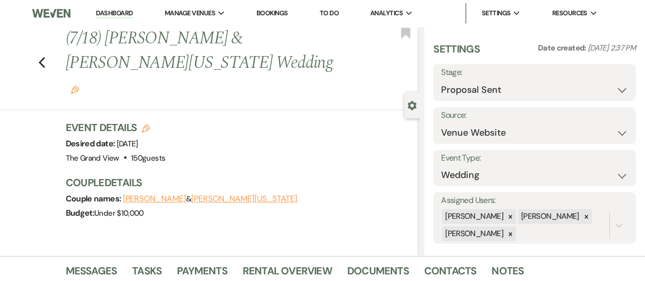
scroll to position [0, 0]
click at [46, 57] on icon "Previous" at bounding box center [42, 63] width 8 height 12
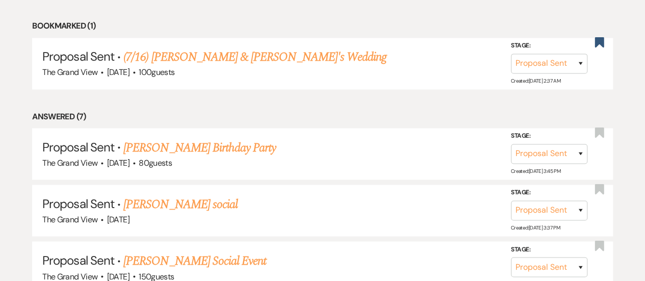
scroll to position [873, 0]
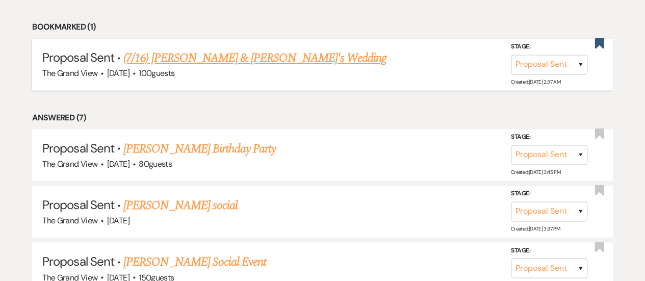
click at [227, 67] on link "(7/16) [PERSON_NAME] & [PERSON_NAME]'s Wedding" at bounding box center [254, 58] width 263 height 18
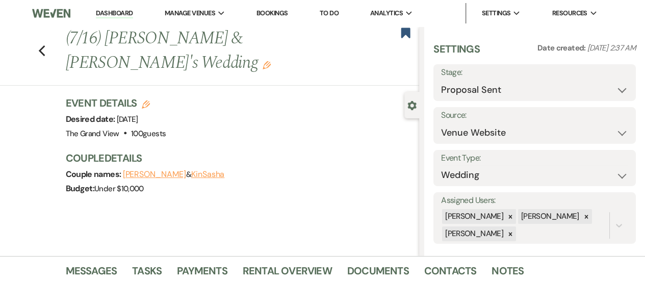
scroll to position [263, 0]
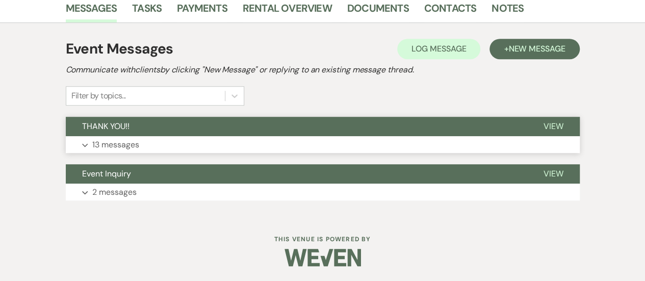
click at [202, 136] on button "Expand 13 messages" at bounding box center [323, 144] width 514 height 17
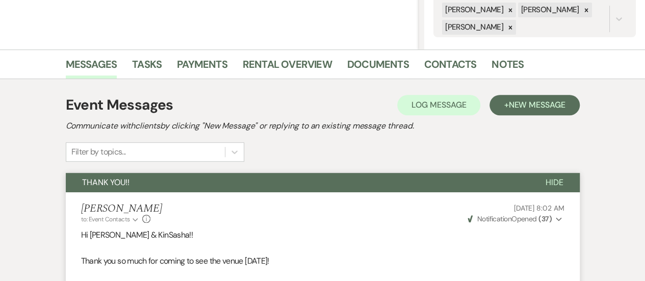
scroll to position [0, 0]
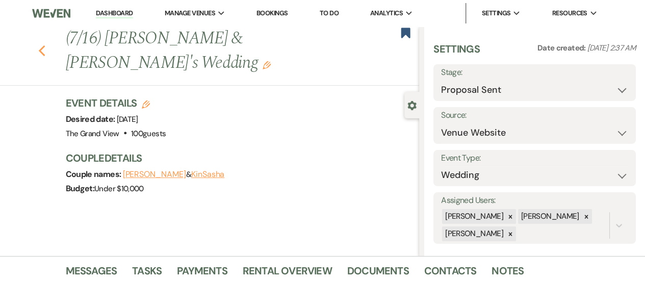
click at [46, 51] on icon "Previous" at bounding box center [42, 51] width 8 height 12
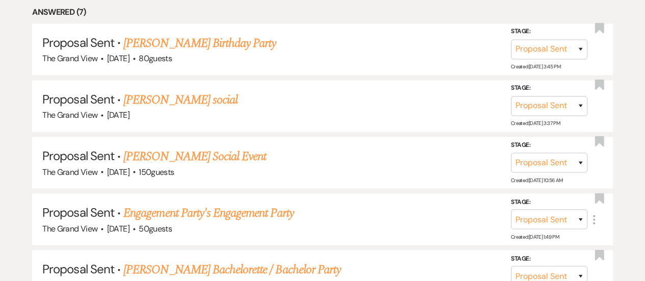
scroll to position [978, 0]
click at [190, 52] on link "[PERSON_NAME] Birthday Party" at bounding box center [199, 43] width 152 height 18
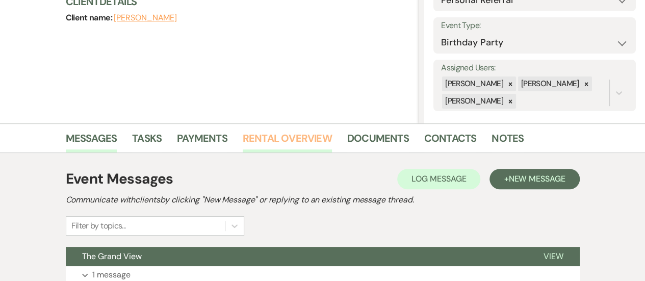
click at [287, 140] on link "Rental Overview" at bounding box center [287, 141] width 89 height 22
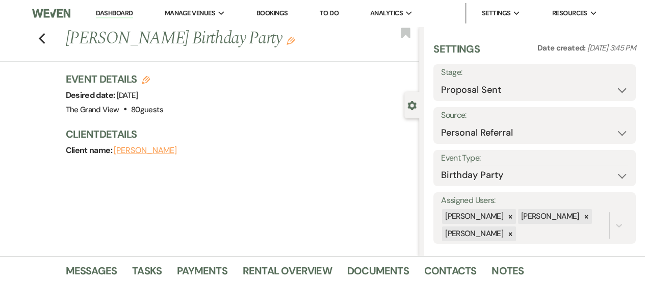
click at [49, 45] on div "Previous [PERSON_NAME] Birthday Party Edit Bookmark" at bounding box center [207, 44] width 424 height 35
click at [46, 39] on icon "Previous" at bounding box center [42, 39] width 8 height 12
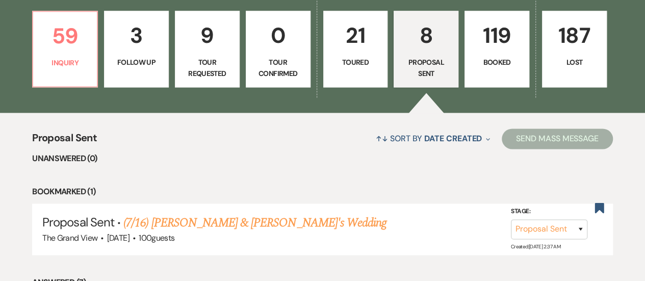
scroll to position [707, 0]
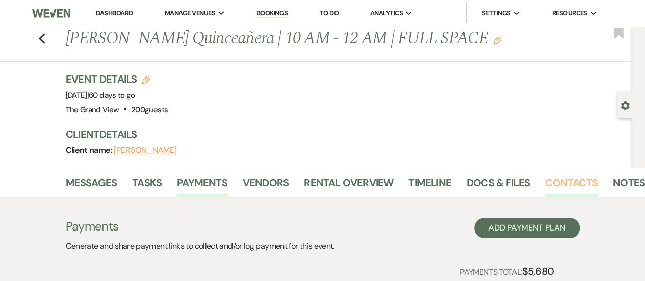
click at [583, 178] on link "Contacts" at bounding box center [571, 185] width 53 height 22
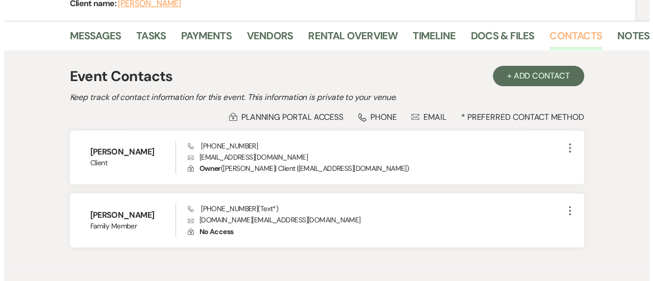
scroll to position [202, 0]
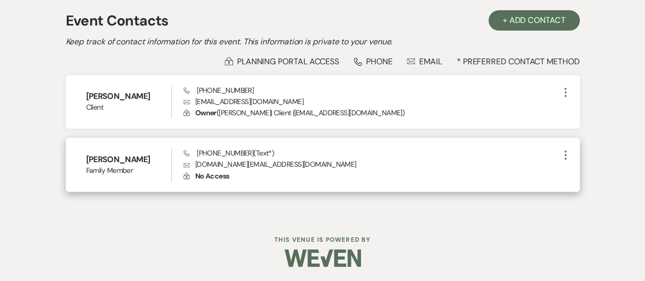
click at [564, 153] on icon "More" at bounding box center [565, 155] width 12 height 12
click at [574, 173] on use "button" at bounding box center [576, 175] width 8 height 8
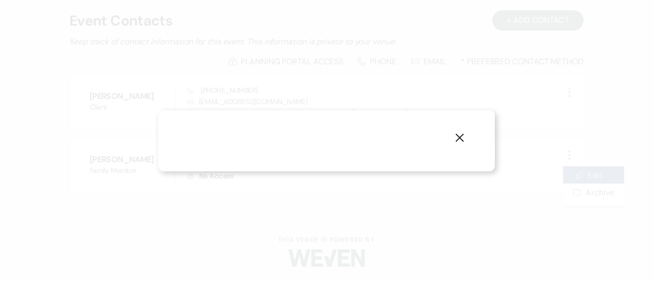
select select "4"
select select "text"
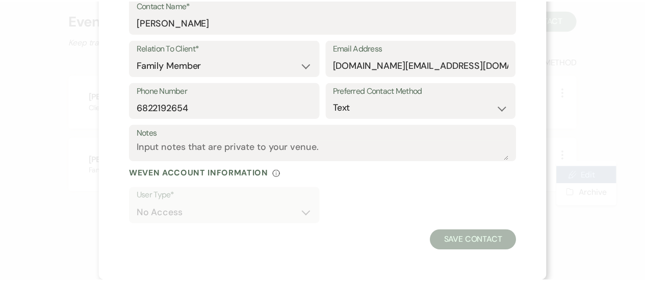
scroll to position [0, 0]
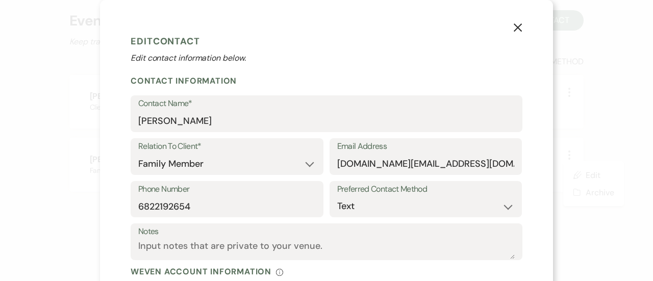
click at [513, 28] on icon "X" at bounding box center [517, 27] width 9 height 9
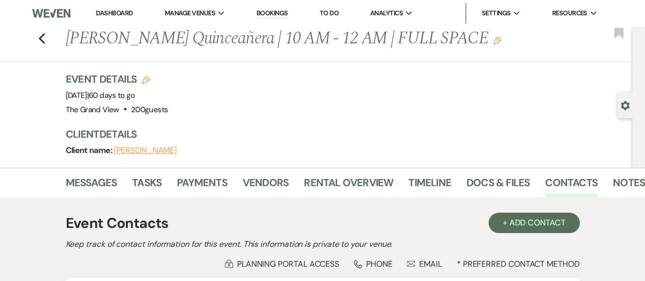
click at [149, 81] on icon "Edit" at bounding box center [146, 80] width 8 height 8
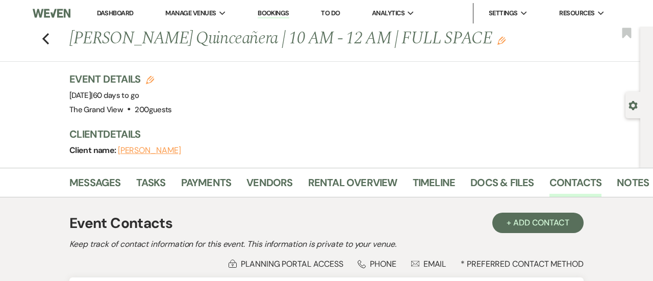
select select "836"
select select "false"
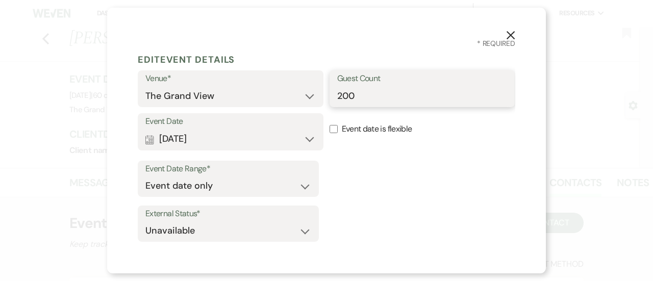
drag, startPoint x: 373, startPoint y: 96, endPoint x: 275, endPoint y: 95, distance: 98.4
click at [275, 95] on div "Venue* The Grand View Sellmark Ranch Guest Count 200" at bounding box center [326, 91] width 377 height 43
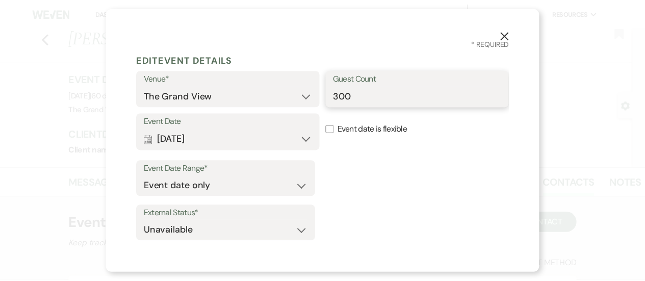
scroll to position [34, 0]
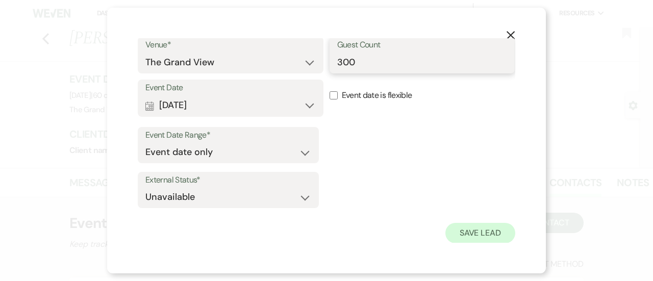
type input "300"
click at [460, 224] on button "Save Lead" at bounding box center [480, 233] width 70 height 20
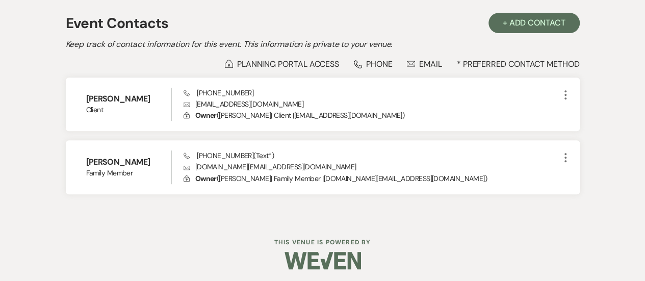
scroll to position [0, 0]
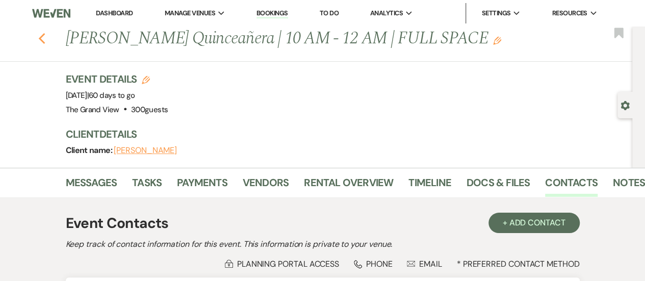
click at [45, 41] on use "button" at bounding box center [41, 38] width 7 height 11
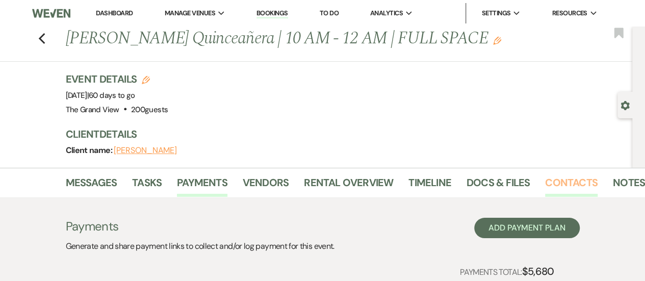
click at [557, 178] on link "Contacts" at bounding box center [571, 185] width 53 height 22
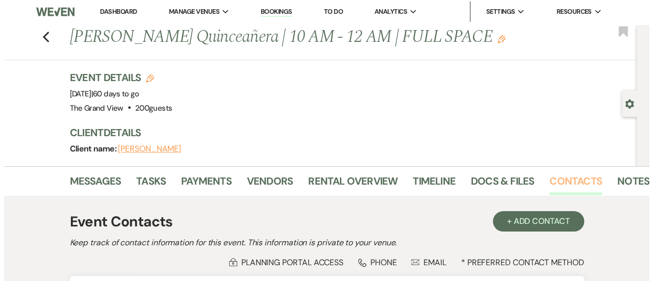
scroll to position [125, 0]
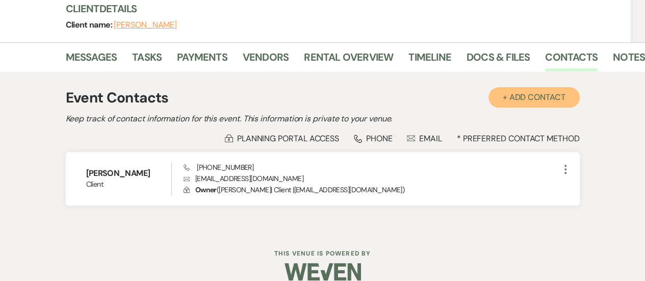
click at [507, 92] on button "+ Add Contact" at bounding box center [534, 97] width 91 height 20
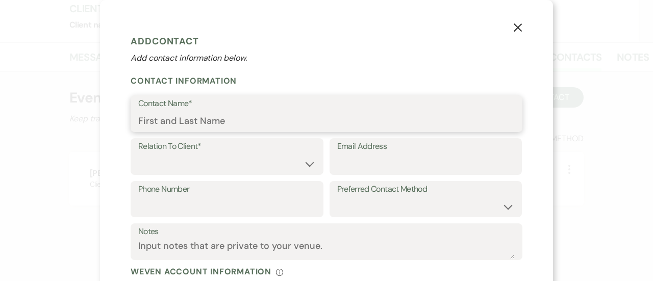
click at [207, 120] on input "Contact Name*" at bounding box center [326, 121] width 376 height 20
type input "Claribel Pollard"
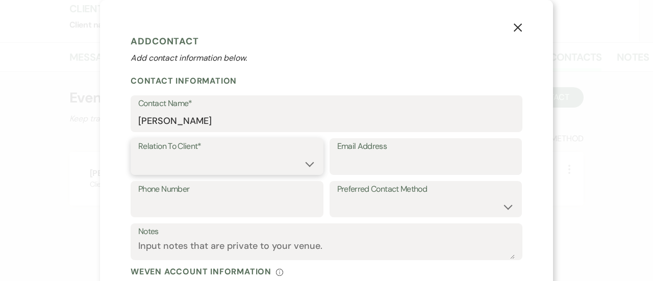
click at [235, 158] on select "Client Event Planner Parent of Client Family Member Friend Other" at bounding box center [226, 164] width 177 height 20
select select "4"
click at [138, 154] on select "Client Event Planner Parent of Client Family Member Friend Other" at bounding box center [226, 164] width 177 height 20
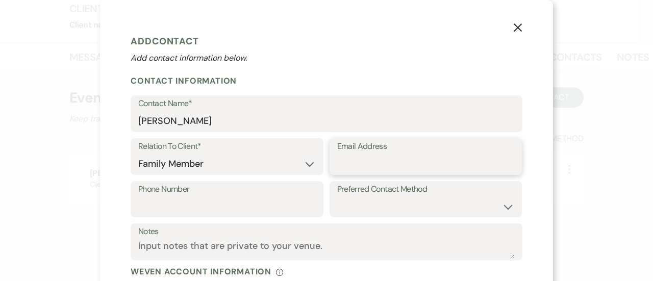
click at [403, 166] on input "Email Address" at bounding box center [425, 164] width 177 height 20
type input "cpollard.fit@gmail.com"
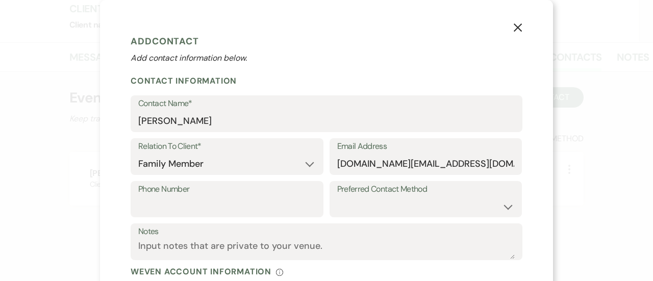
click at [246, 196] on label "Phone Number" at bounding box center [226, 189] width 177 height 15
click at [246, 196] on input "Phone Number" at bounding box center [226, 206] width 177 height 20
type input "682-219-2654"
click at [372, 207] on select "Email Phone Text" at bounding box center [425, 206] width 177 height 20
select select "text"
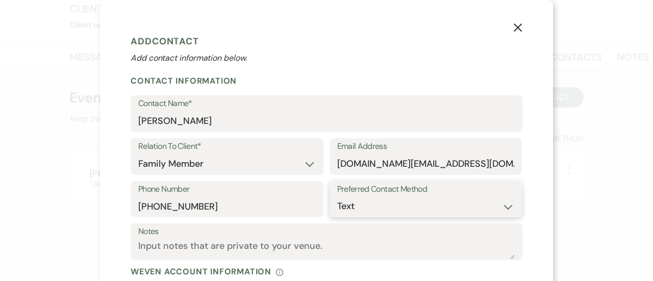
click at [337, 196] on select "Email Phone Text" at bounding box center [425, 206] width 177 height 20
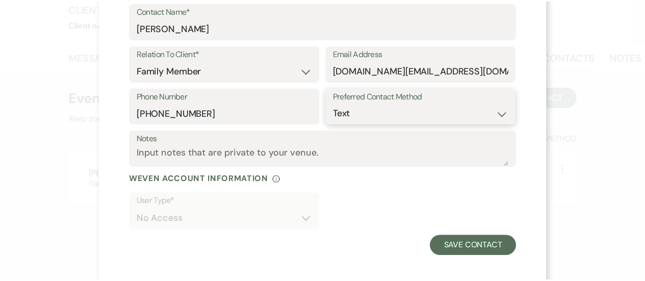
scroll to position [93, 0]
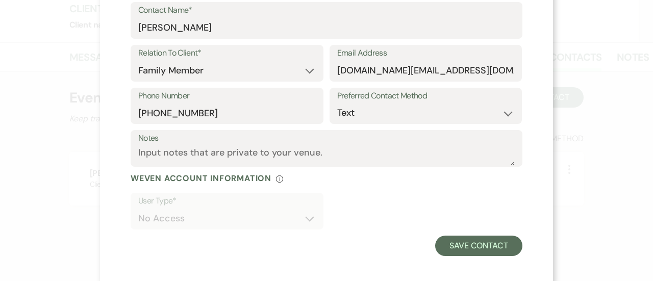
click at [363, 198] on div "User Type* No Access" at bounding box center [327, 214] width 392 height 43
click at [465, 240] on button "Save Contact" at bounding box center [478, 246] width 87 height 20
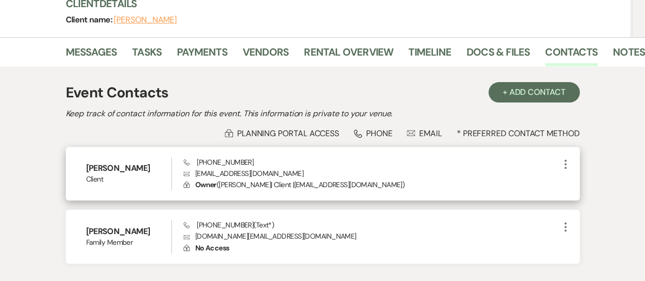
scroll to position [125, 0]
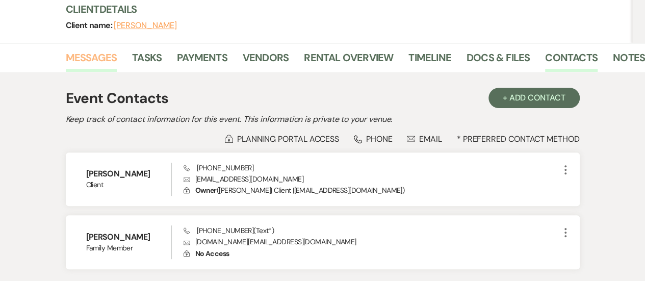
click at [87, 60] on link "Messages" at bounding box center [92, 60] width 52 height 22
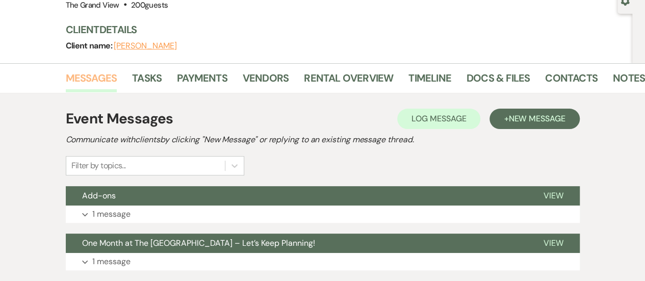
scroll to position [104, 0]
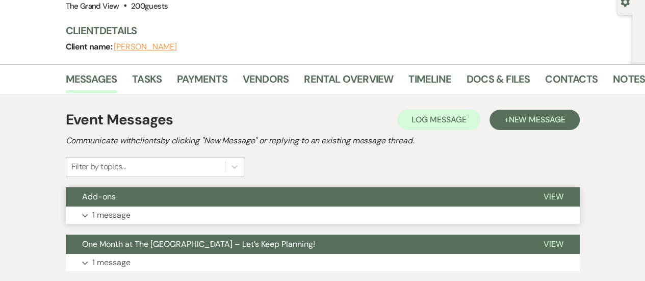
click at [392, 218] on button "Expand 1 message" at bounding box center [323, 215] width 514 height 17
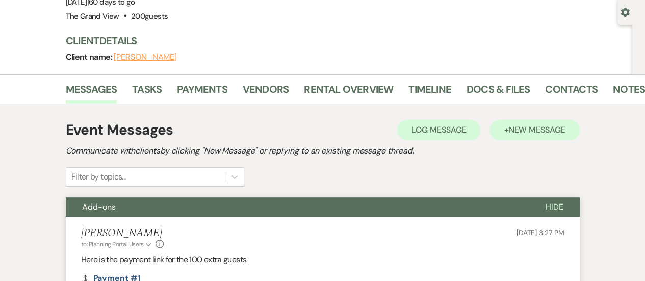
scroll to position [50, 0]
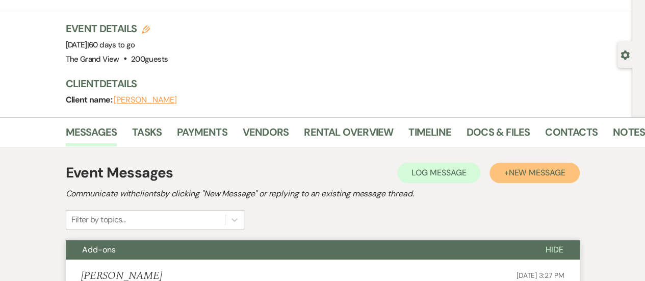
click at [544, 174] on span "New Message" at bounding box center [536, 172] width 57 height 11
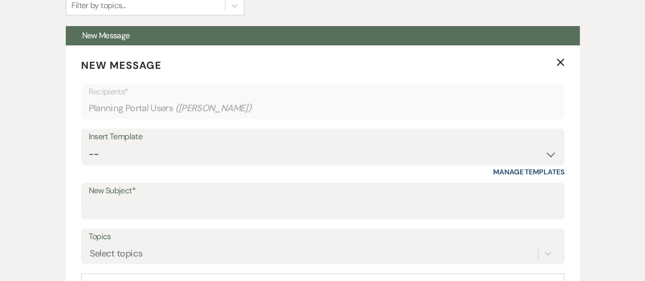
scroll to position [276, 0]
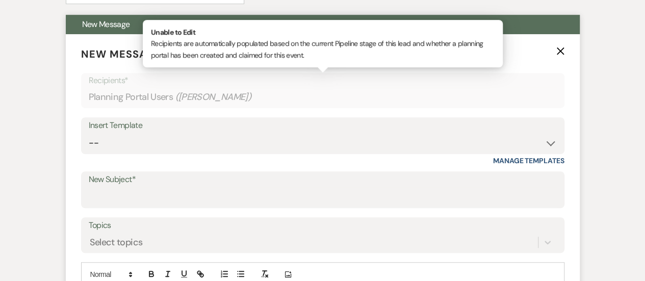
click at [239, 91] on span "( Leticia Martinez )" at bounding box center [213, 97] width 76 height 14
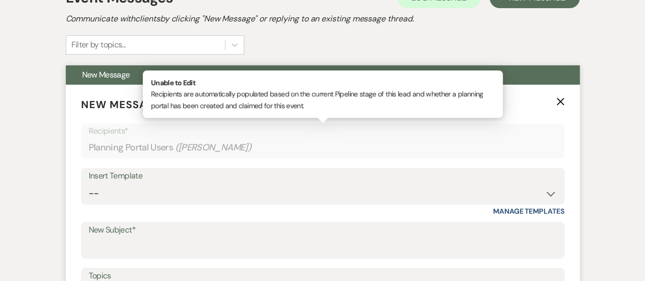
scroll to position [228, 0]
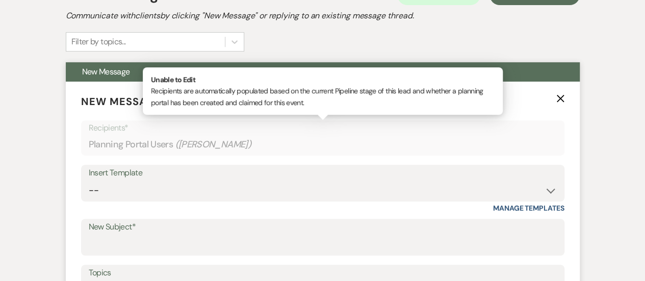
click at [561, 101] on icon "X" at bounding box center [560, 98] width 8 height 8
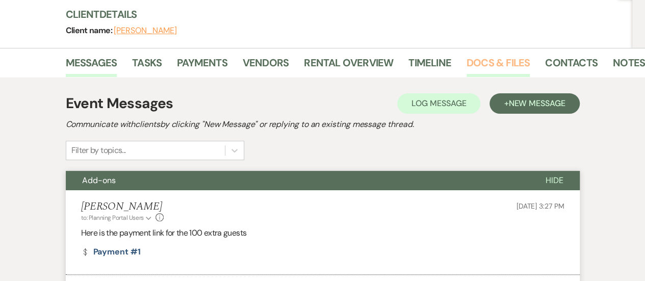
scroll to position [119, 0]
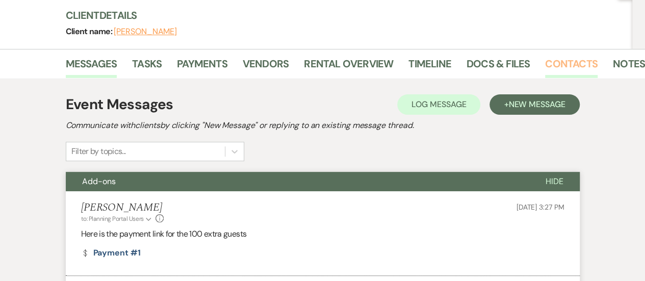
click at [570, 60] on link "Contacts" at bounding box center [571, 67] width 53 height 22
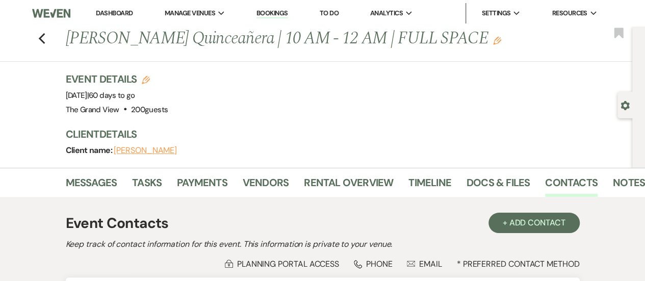
click at [622, 109] on icon "Gear" at bounding box center [625, 105] width 9 height 9
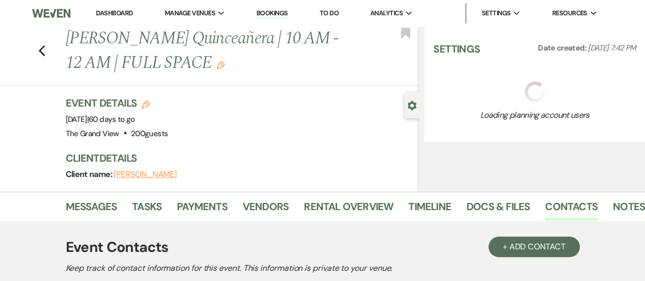
select select "25"
select select "15"
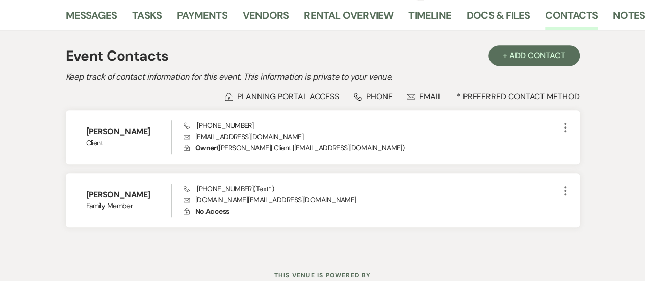
scroll to position [249, 0]
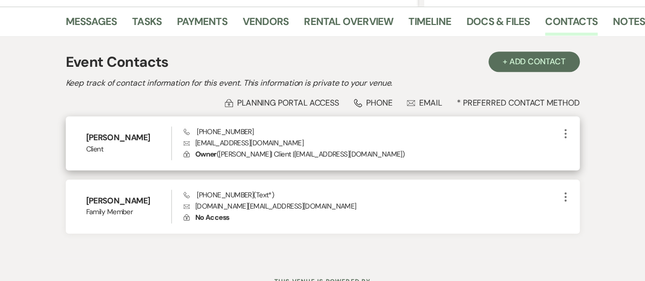
click at [562, 134] on icon "More" at bounding box center [565, 133] width 12 height 12
click at [421, 152] on p "Lock Owner ( Leticia Martinez | Client | leticiaqmartinez@gmail.com )" at bounding box center [372, 153] width 376 height 11
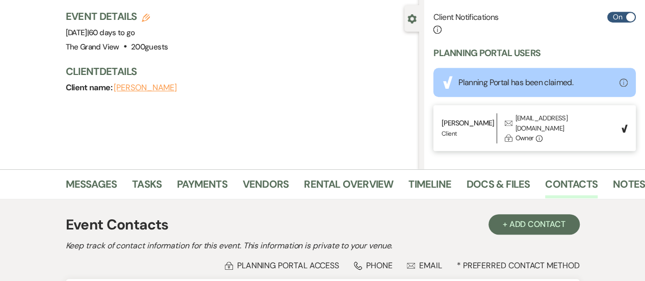
scroll to position [0, 0]
